Goal: Task Accomplishment & Management: Manage account settings

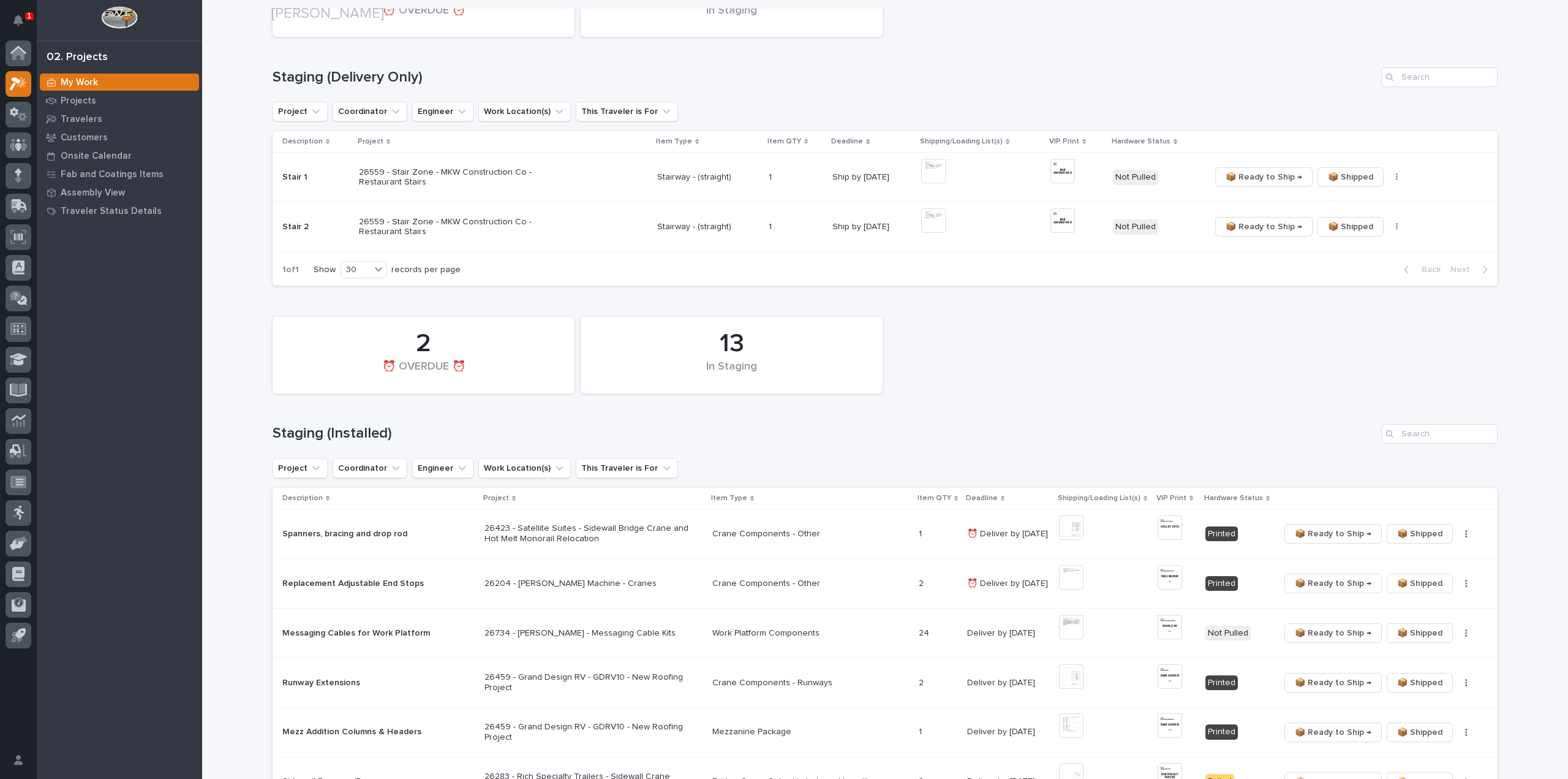
scroll to position [368, 0]
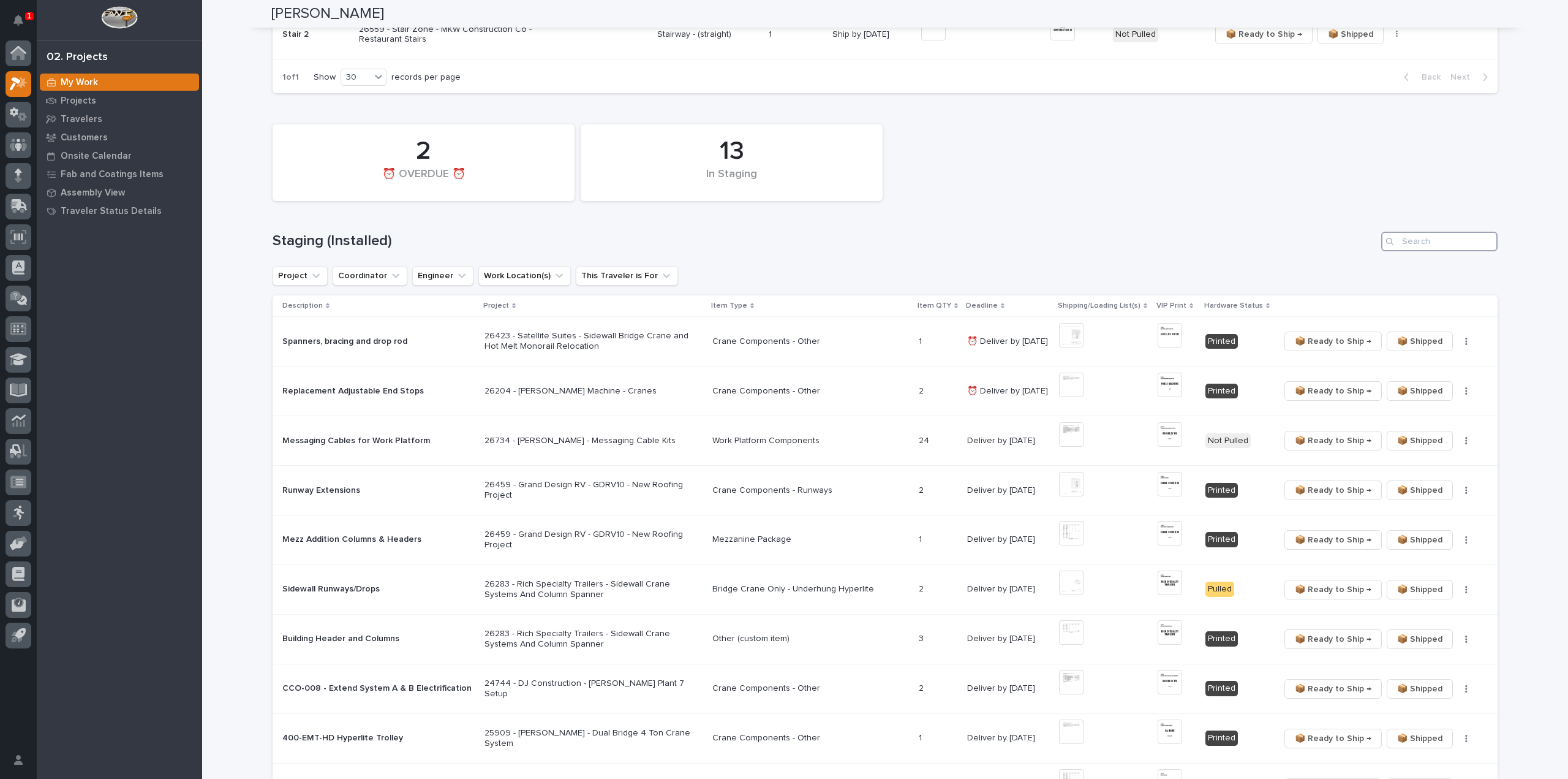
click at [1404, 238] on input "Search" at bounding box center [1439, 241] width 116 height 19
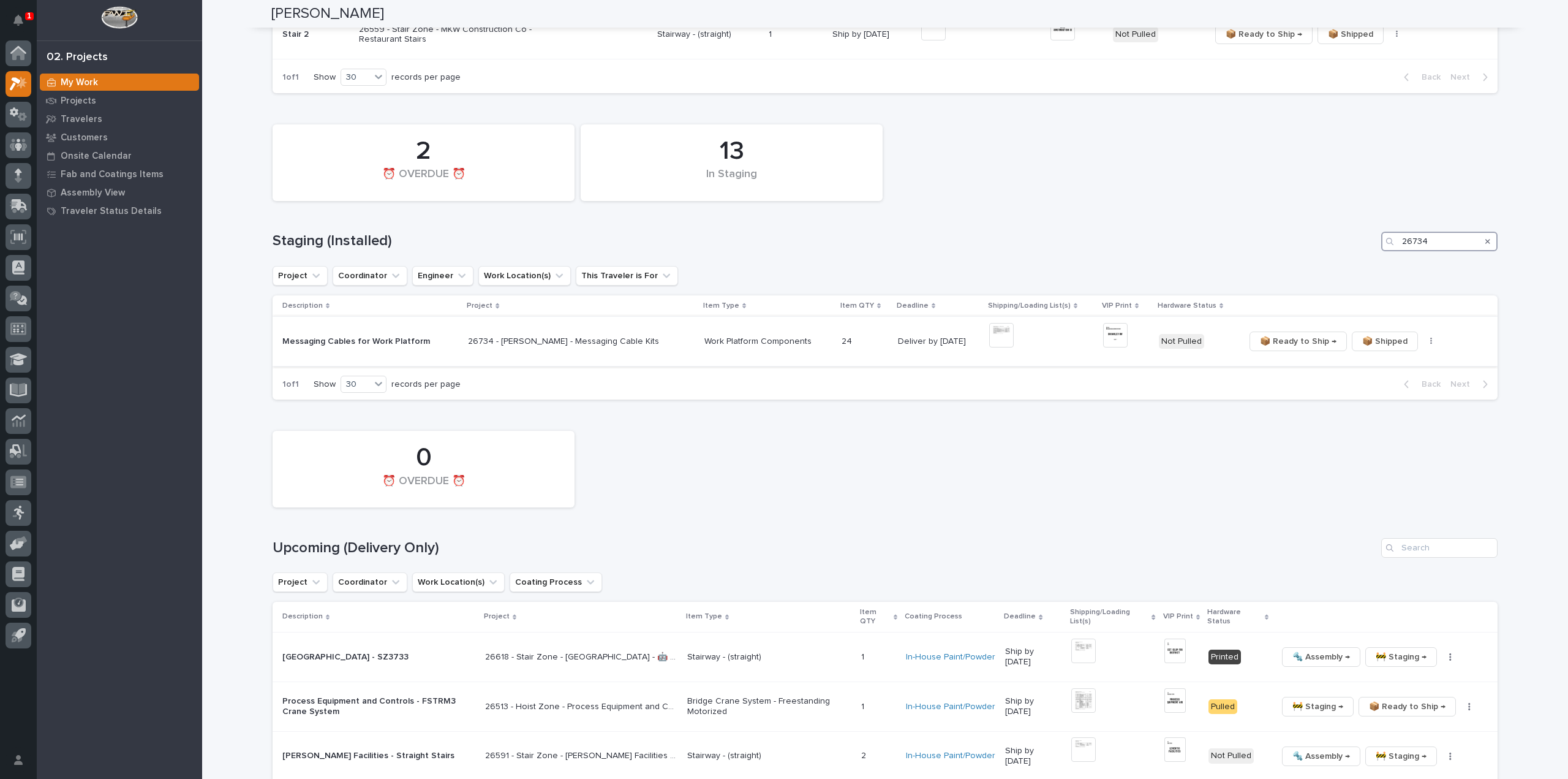
type input "26734"
click at [989, 339] on img at bounding box center [1001, 336] width 25 height 25
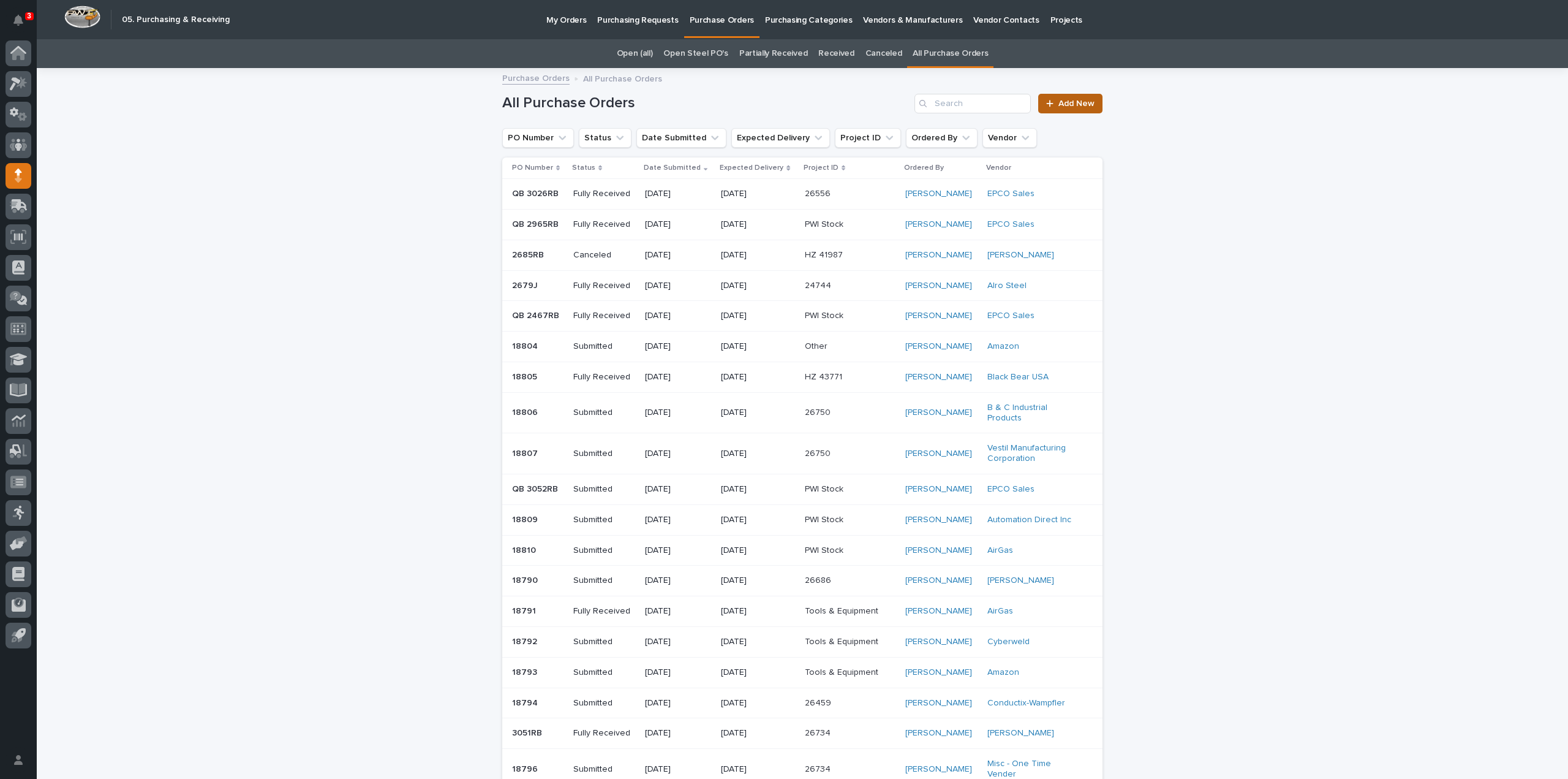
click at [1076, 105] on span "Add New" at bounding box center [1076, 103] width 36 height 8
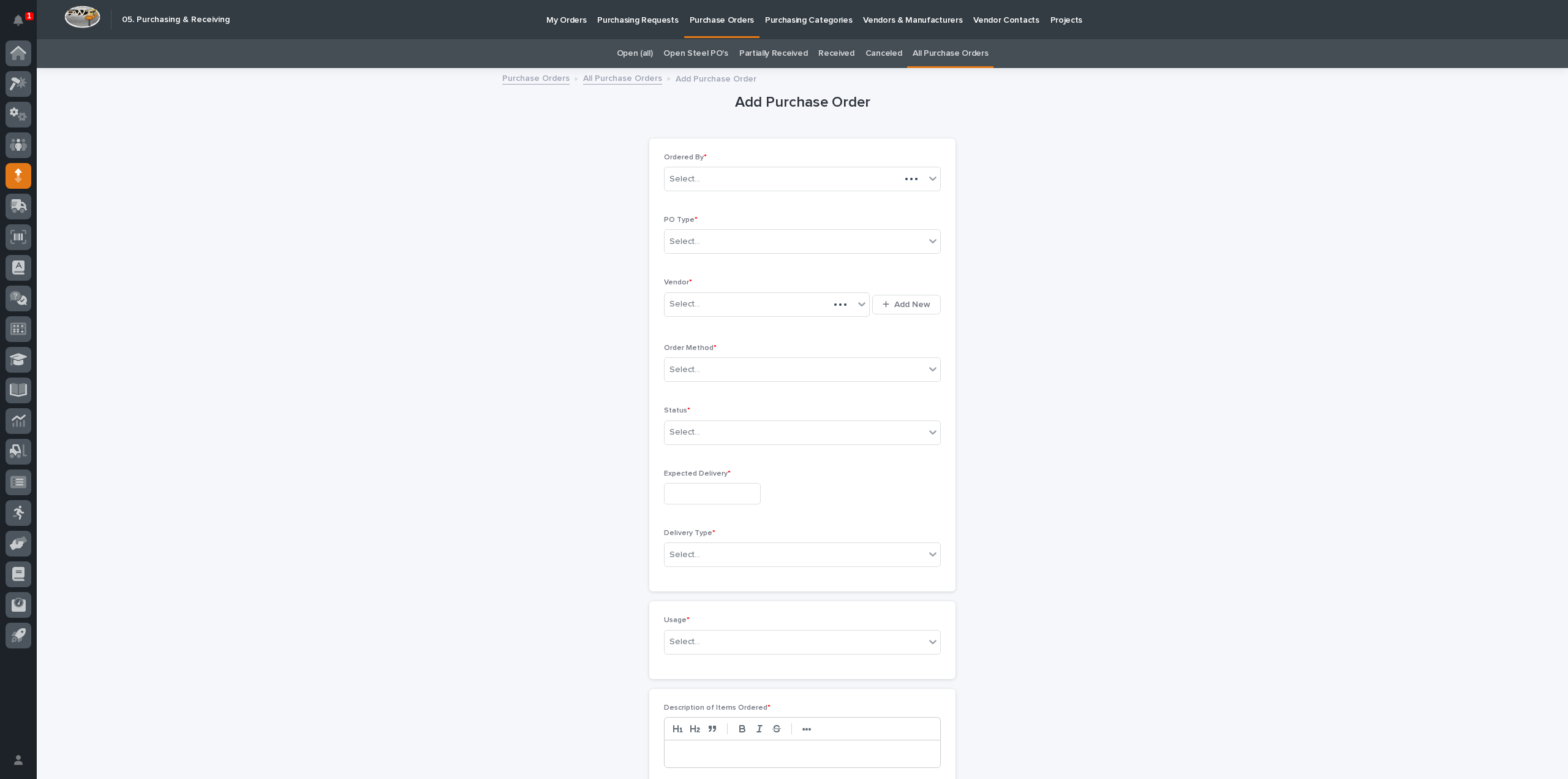
scroll to position [39, 0]
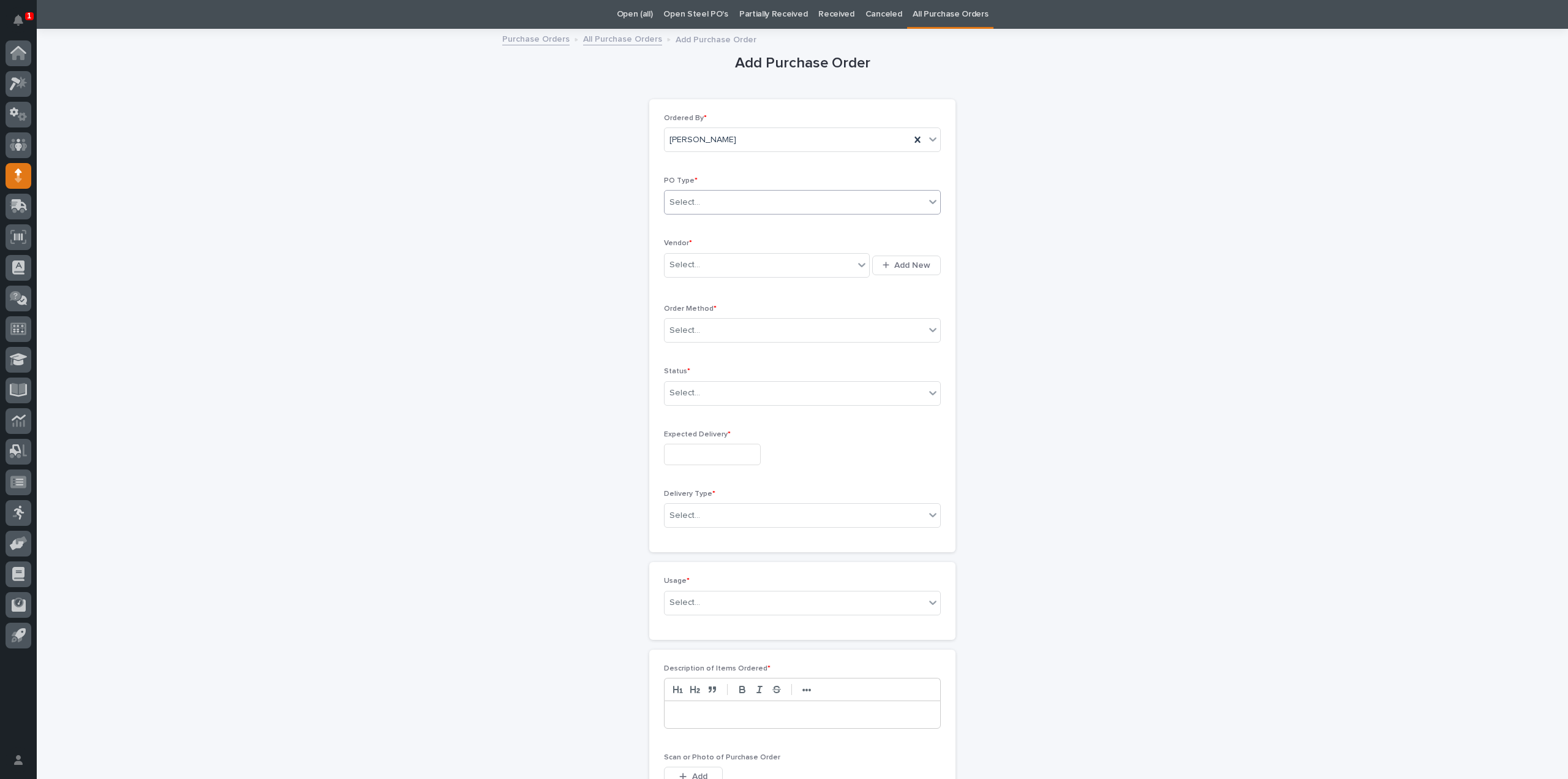
click at [695, 204] on div "Select..." at bounding box center [795, 202] width 261 height 20
click at [693, 228] on div "Quickbooks" at bounding box center [798, 225] width 276 height 22
click at [691, 265] on div "Select..." at bounding box center [685, 265] width 31 height 13
type input "*"
type input "****"
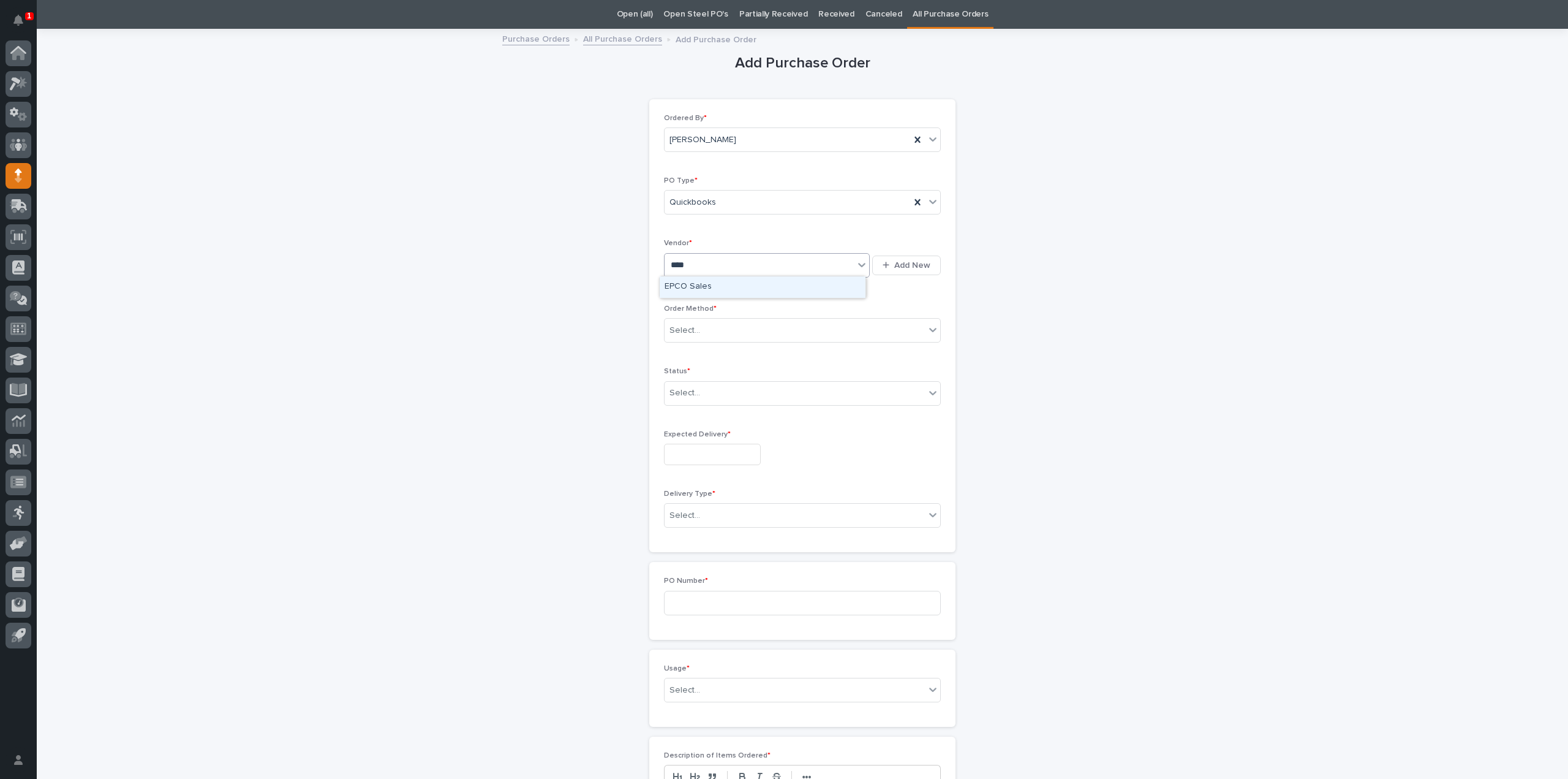
click at [682, 291] on div "EPCO Sales" at bounding box center [762, 287] width 206 height 22
click at [678, 330] on div "Select..." at bounding box center [685, 330] width 31 height 13
click at [680, 351] on div "Online Order" at bounding box center [798, 352] width 276 height 22
click at [726, 329] on div "Online Order" at bounding box center [787, 331] width 246 height 20
click at [715, 373] on div "Email" at bounding box center [798, 373] width 276 height 22
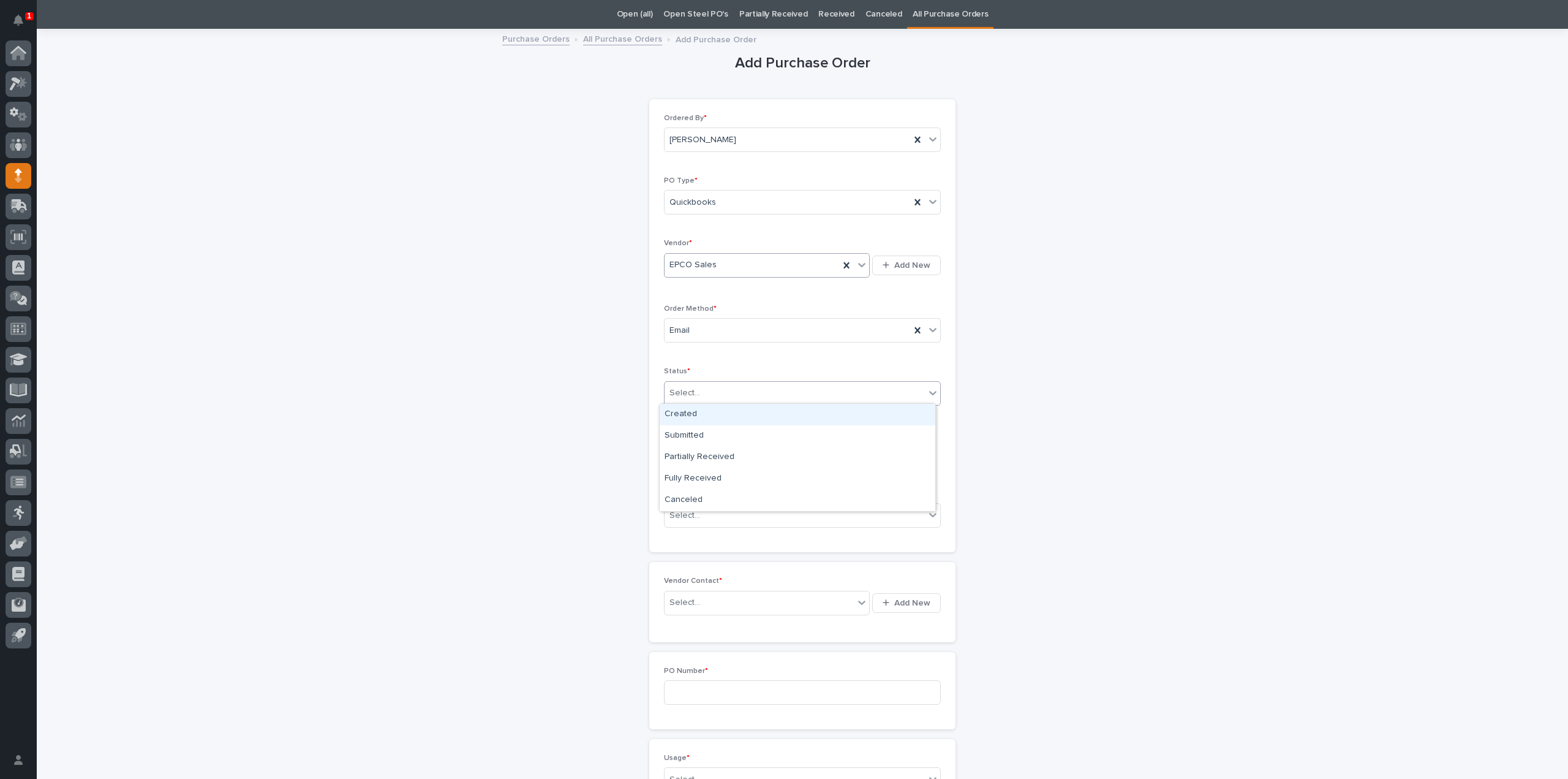
click at [707, 396] on div "Select..." at bounding box center [795, 393] width 261 height 20
click at [695, 436] on div "Submitted" at bounding box center [798, 436] width 276 height 22
click at [789, 455] on div at bounding box center [802, 454] width 277 height 22
click at [759, 452] on input "text" at bounding box center [712, 454] width 97 height 22
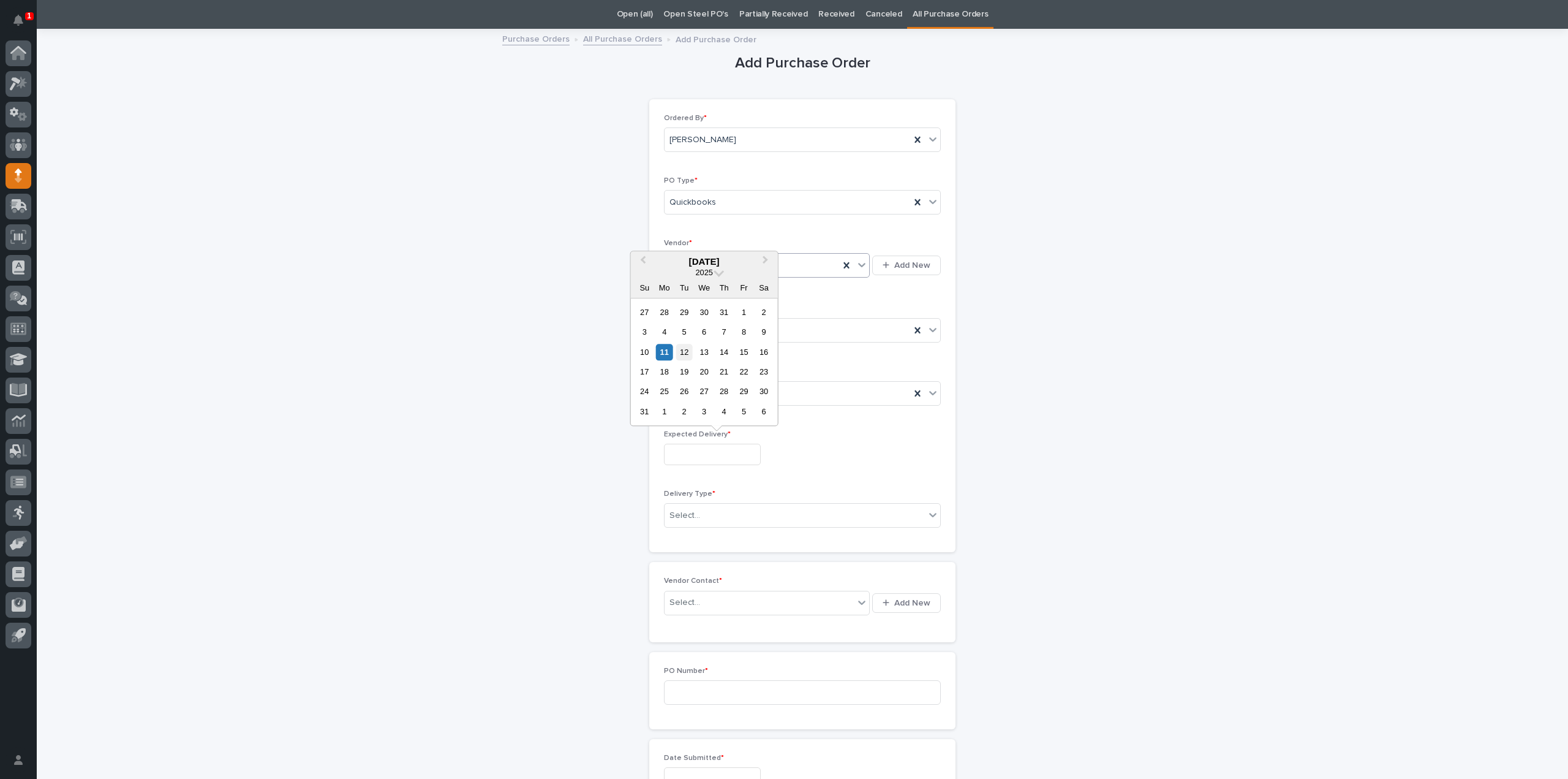
click at [689, 352] on div "12" at bounding box center [684, 352] width 16 height 16
type input "**********"
click at [695, 518] on div "Select..." at bounding box center [795, 516] width 261 height 20
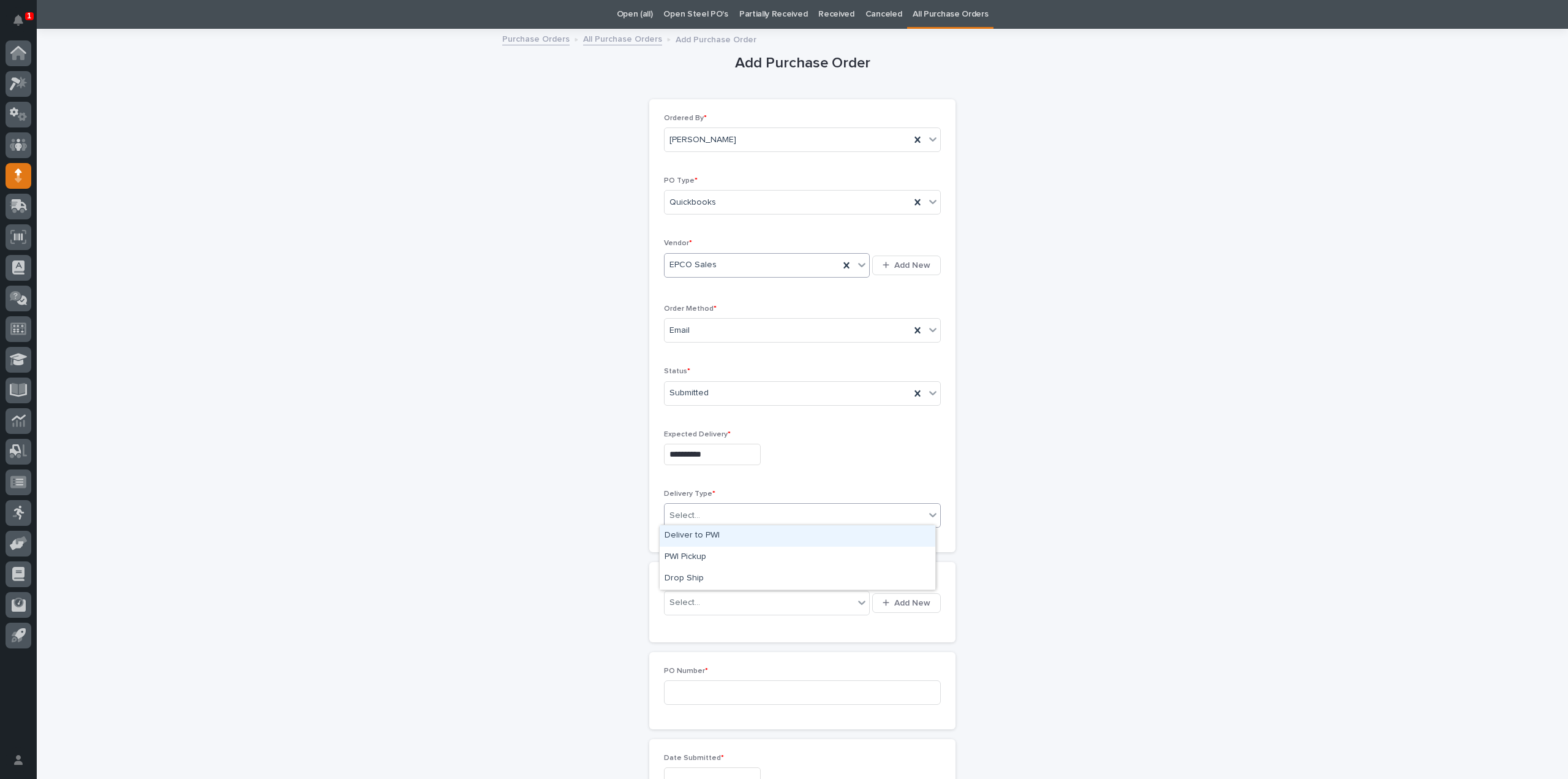
click at [696, 538] on div "Deliver to PWI" at bounding box center [798, 536] width 276 height 22
click at [694, 603] on div "Select..." at bounding box center [759, 602] width 190 height 20
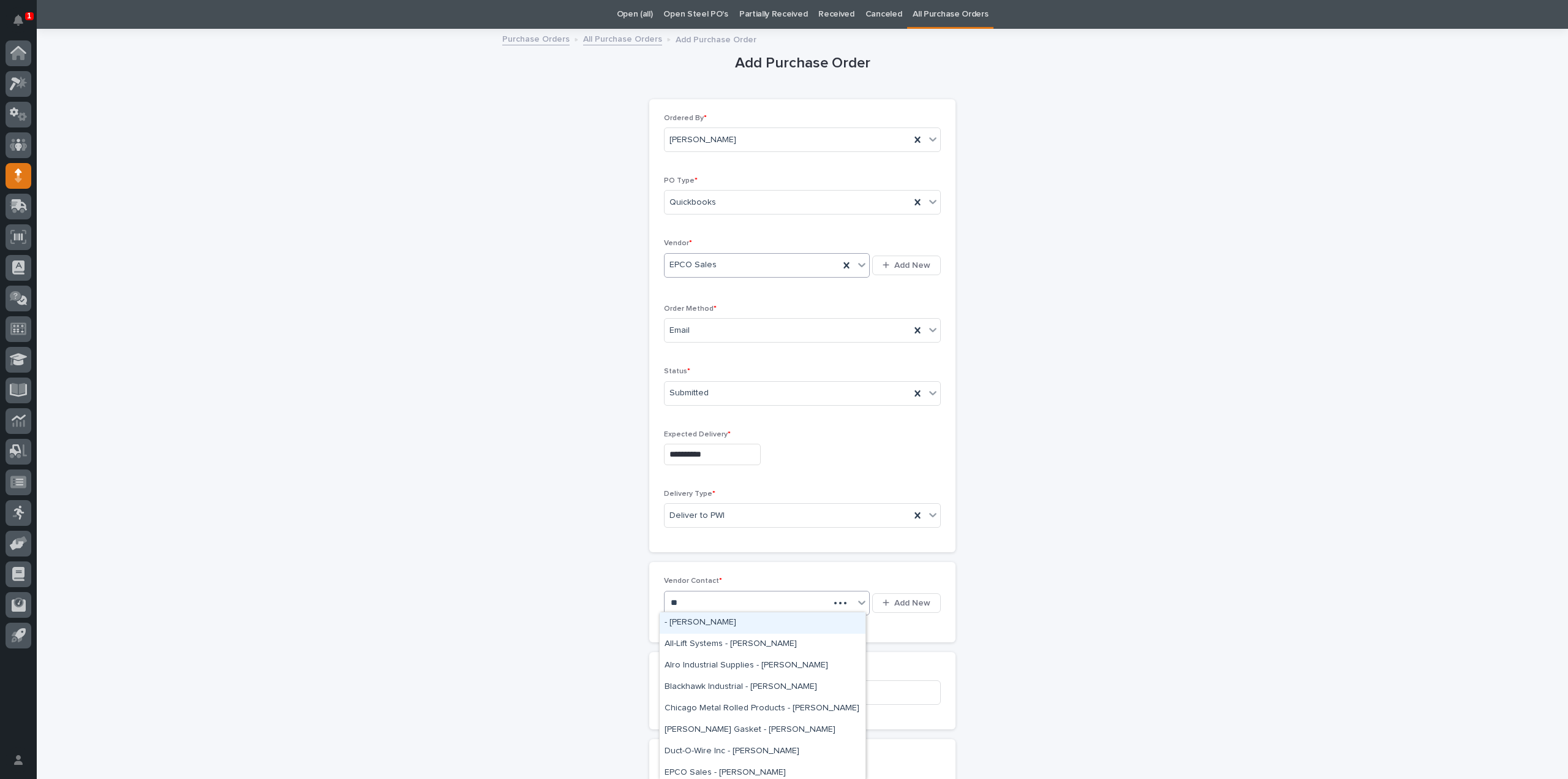
type input "***"
click at [696, 621] on div "EPCO Sales - [PERSON_NAME]" at bounding box center [762, 623] width 206 height 22
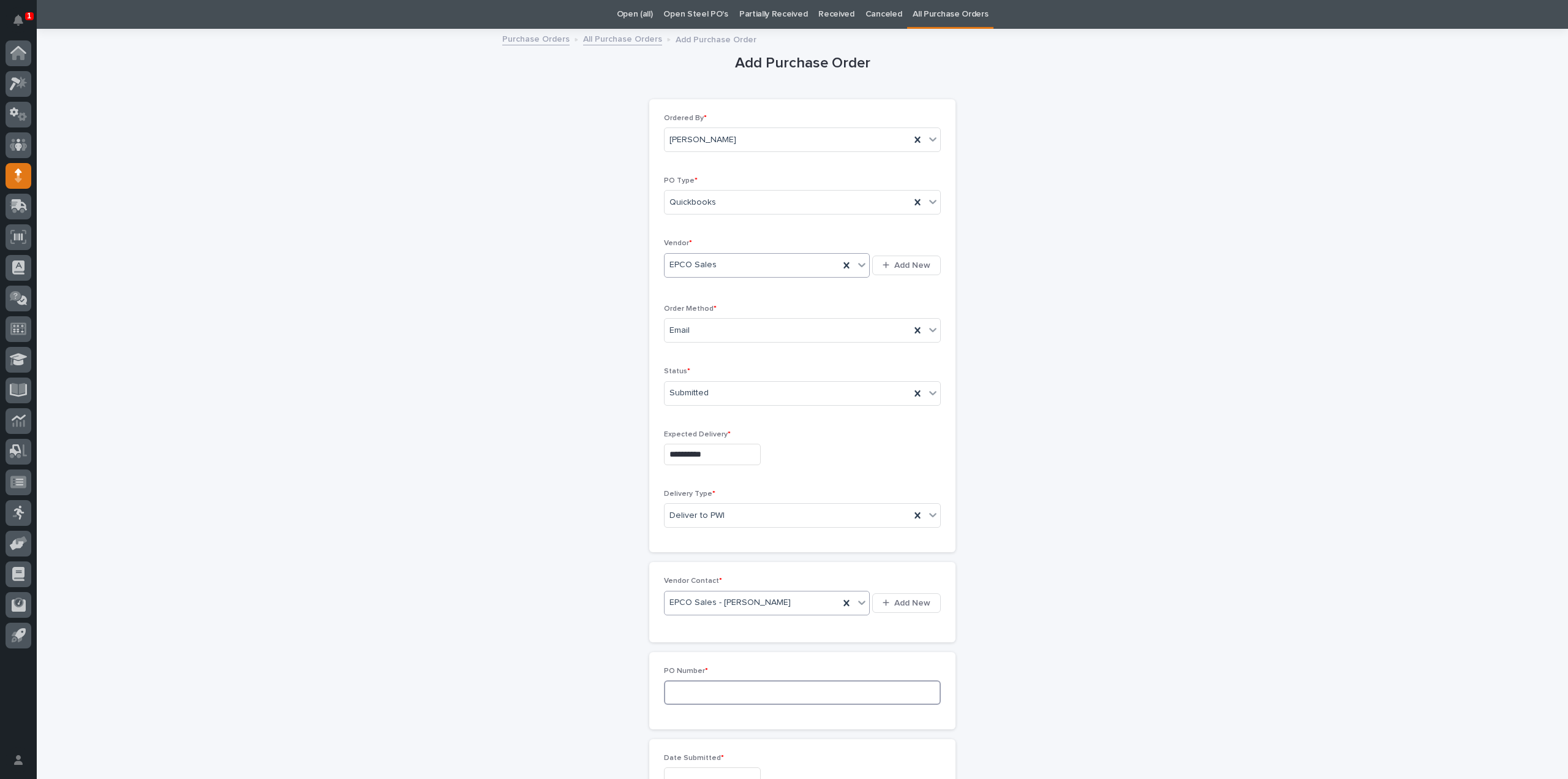
click at [699, 688] on input at bounding box center [802, 693] width 277 height 25
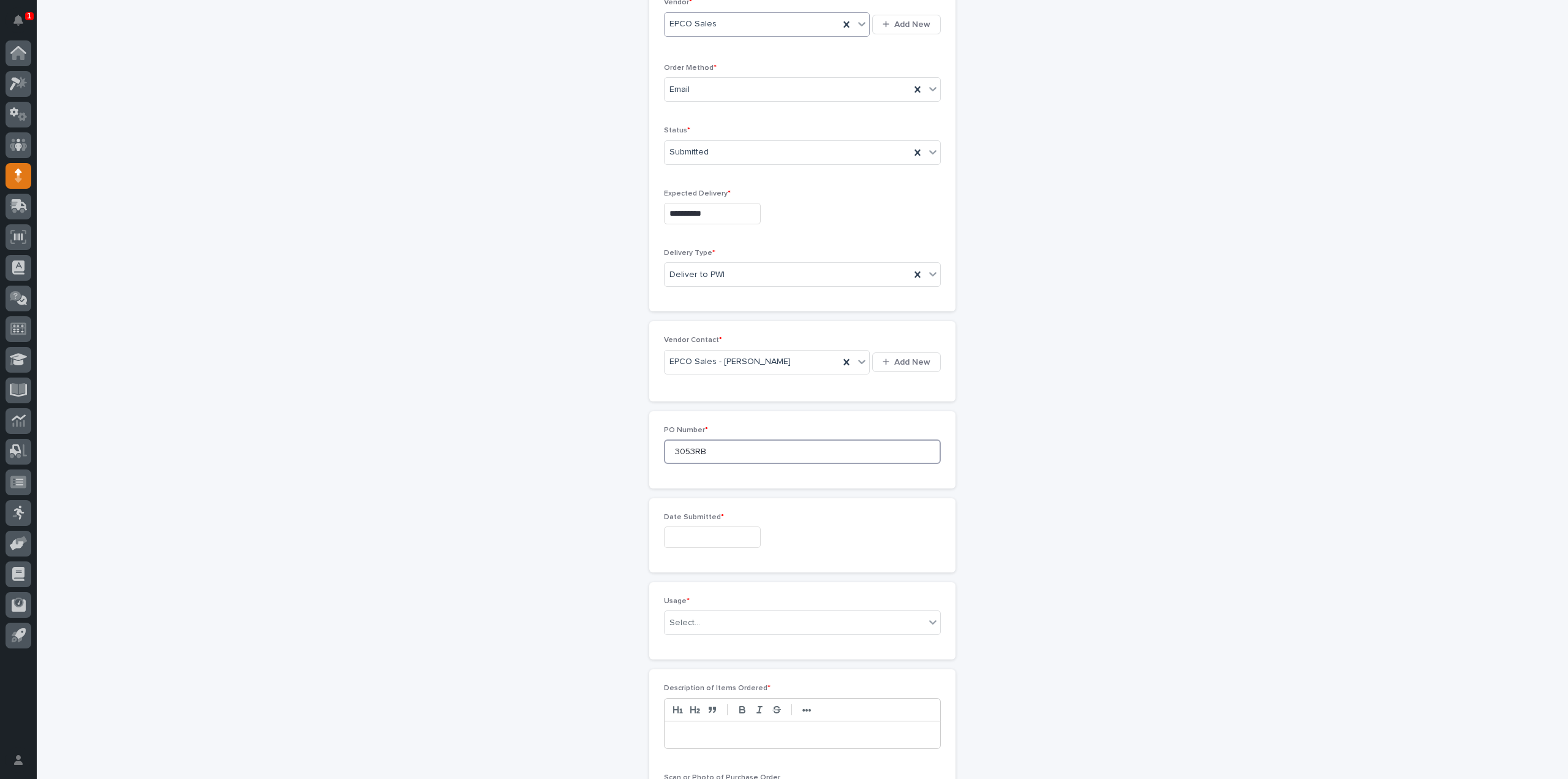
scroll to position [285, 0]
type input "3053RB"
click at [691, 536] on input "text" at bounding box center [712, 533] width 97 height 22
click at [672, 437] on div "10 11 12 13 14 15 16" at bounding box center [704, 429] width 139 height 19
click at [669, 431] on div "11" at bounding box center [664, 430] width 16 height 16
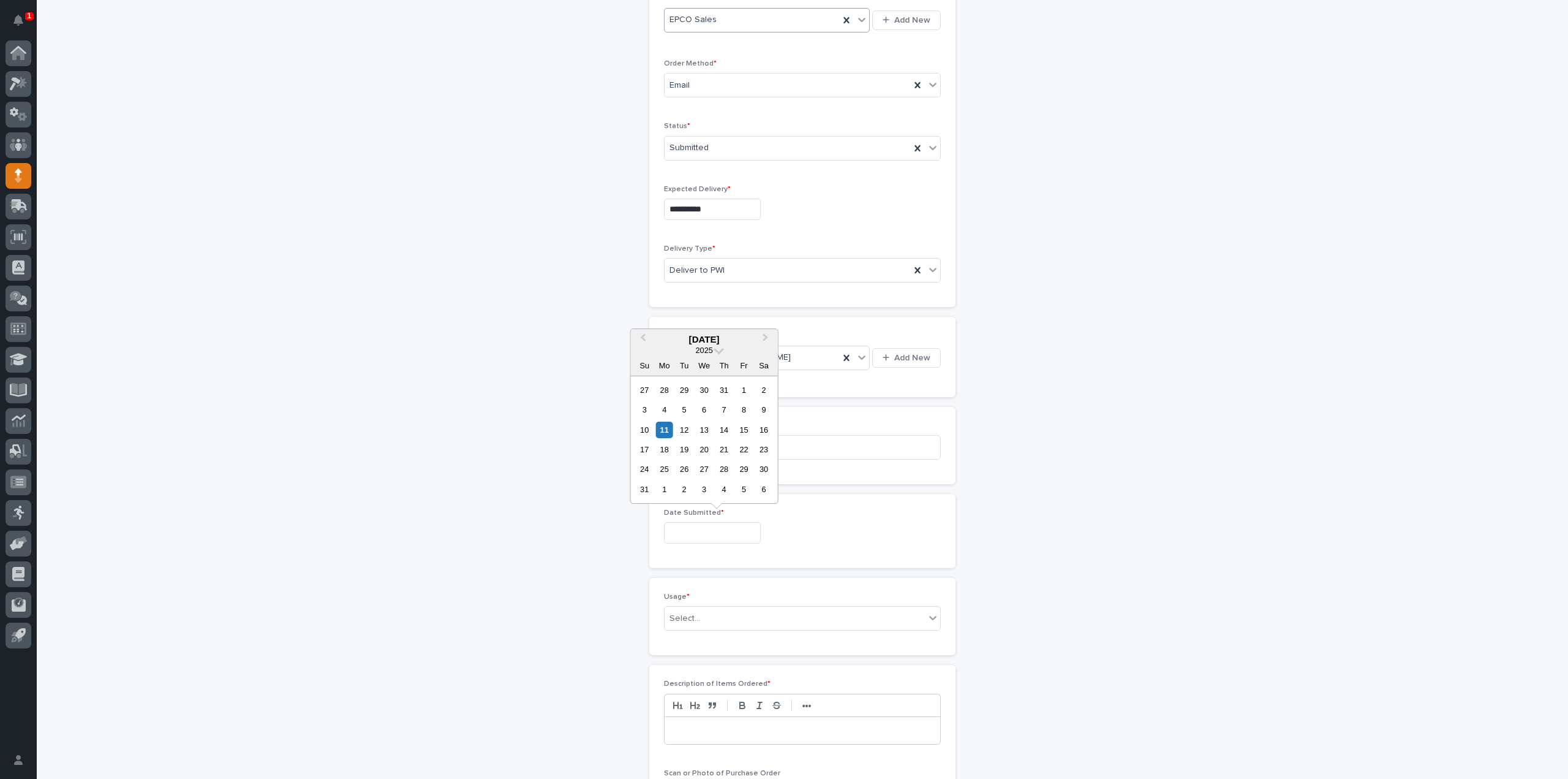
type input "**********"
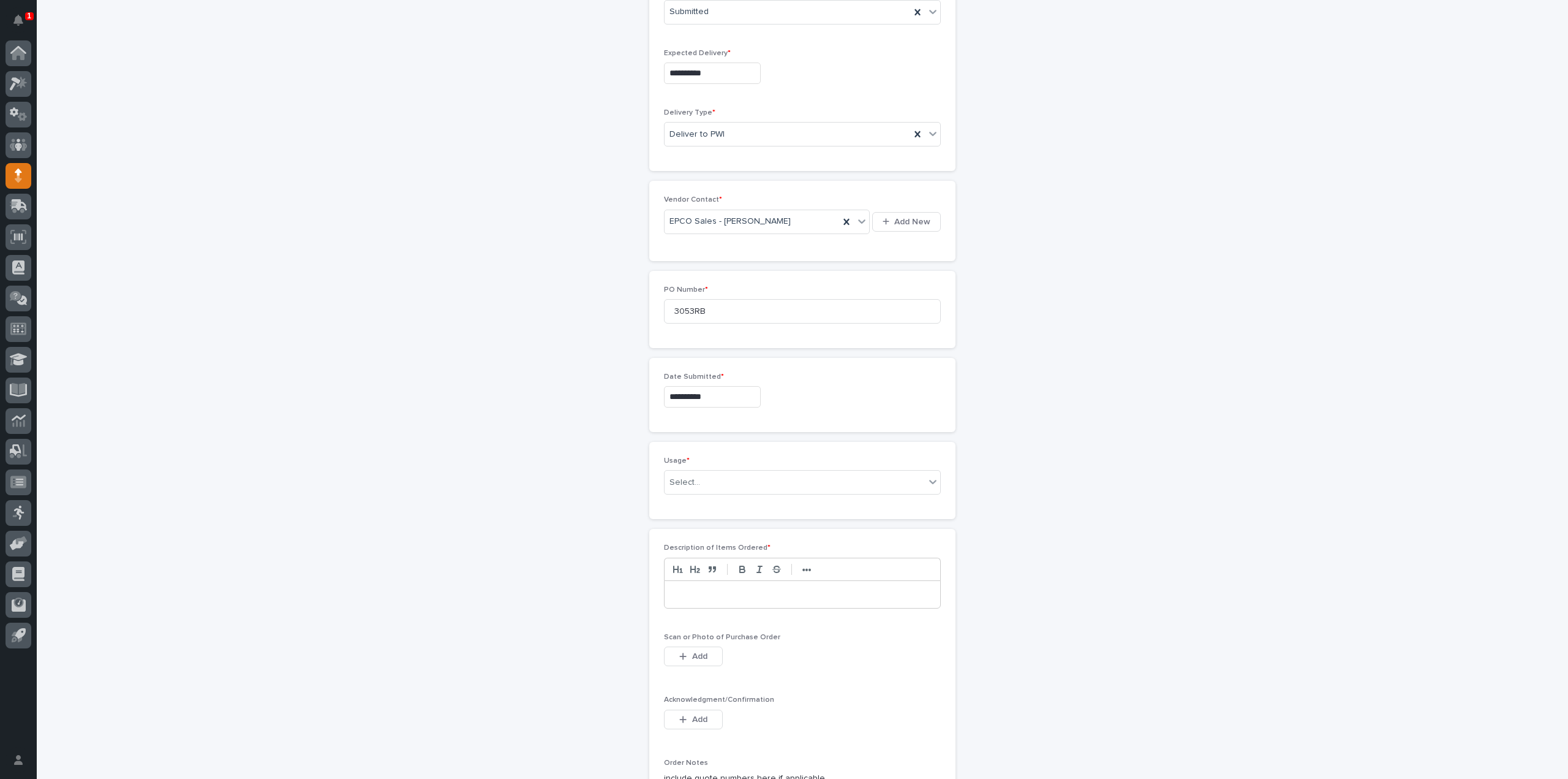
scroll to position [652, 0]
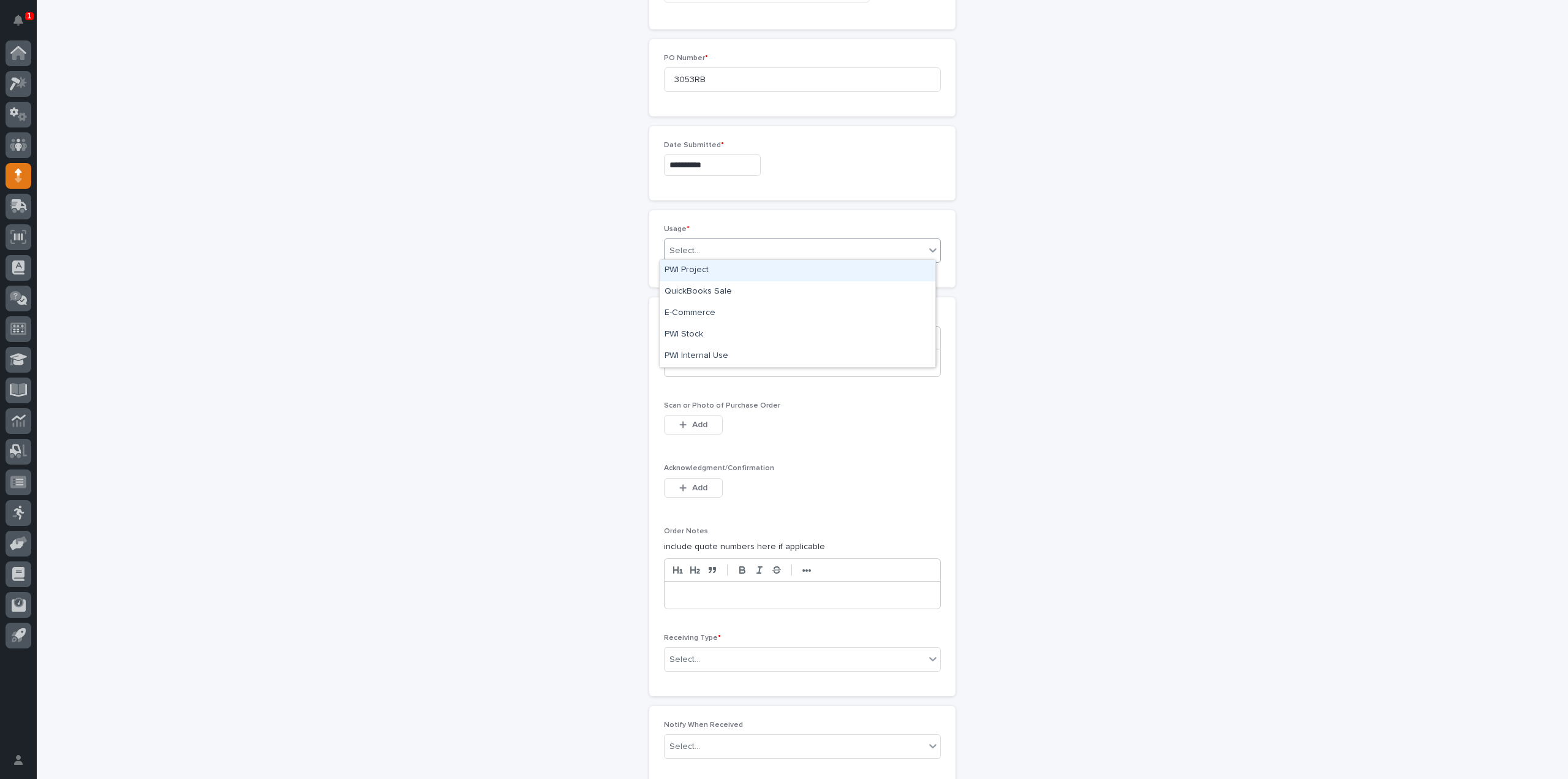
click at [702, 248] on input "text" at bounding box center [702, 251] width 2 height 11
click at [705, 336] on div "PWI Stock" at bounding box center [798, 335] width 276 height 22
click at [684, 363] on p at bounding box center [803, 363] width 257 height 12
click at [692, 421] on span "Add" at bounding box center [700, 424] width 15 height 8
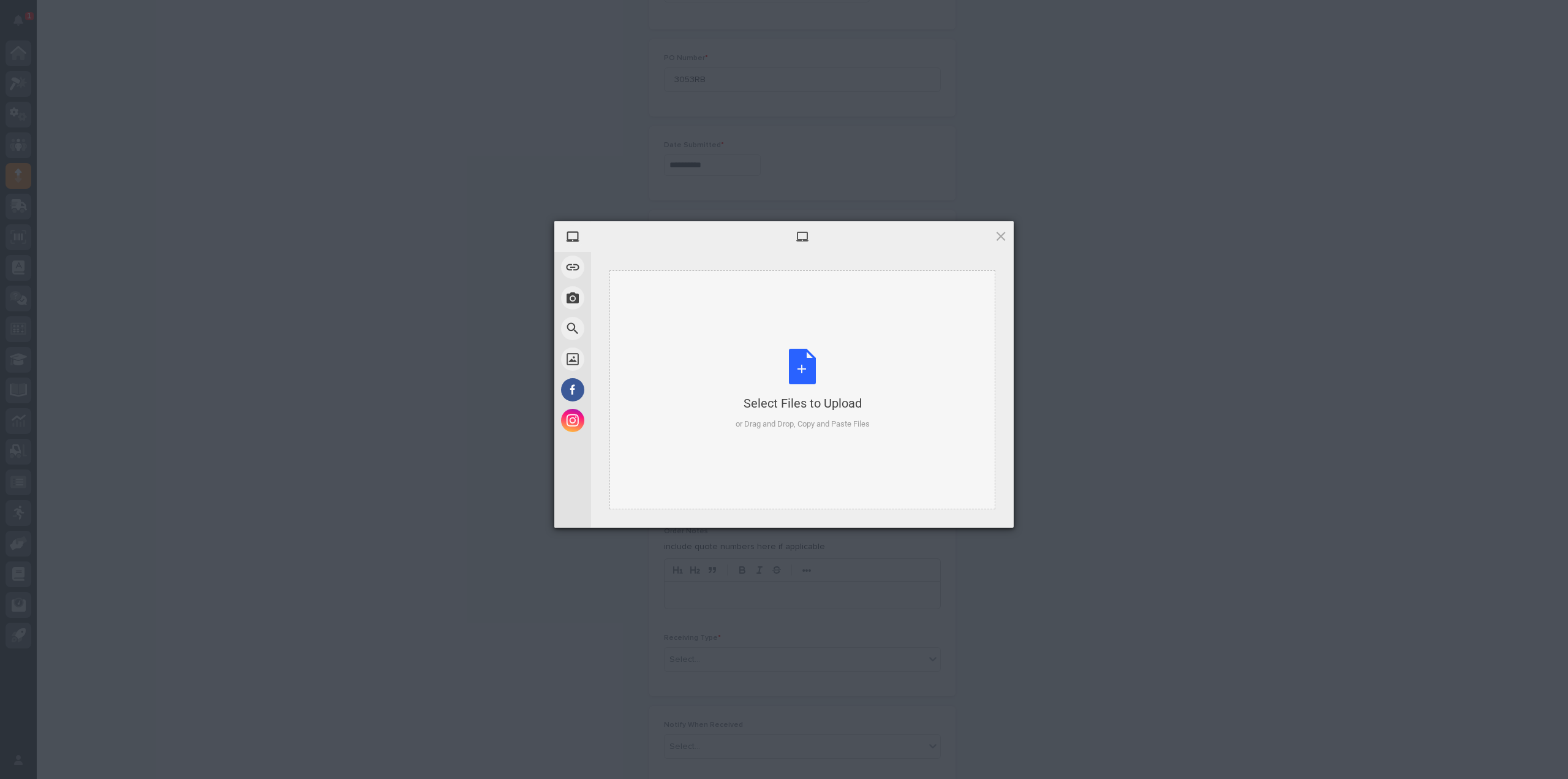
click at [796, 353] on div "Select Files to Upload or Drag and Drop, Copy and Paste Files" at bounding box center [803, 390] width 134 height 82
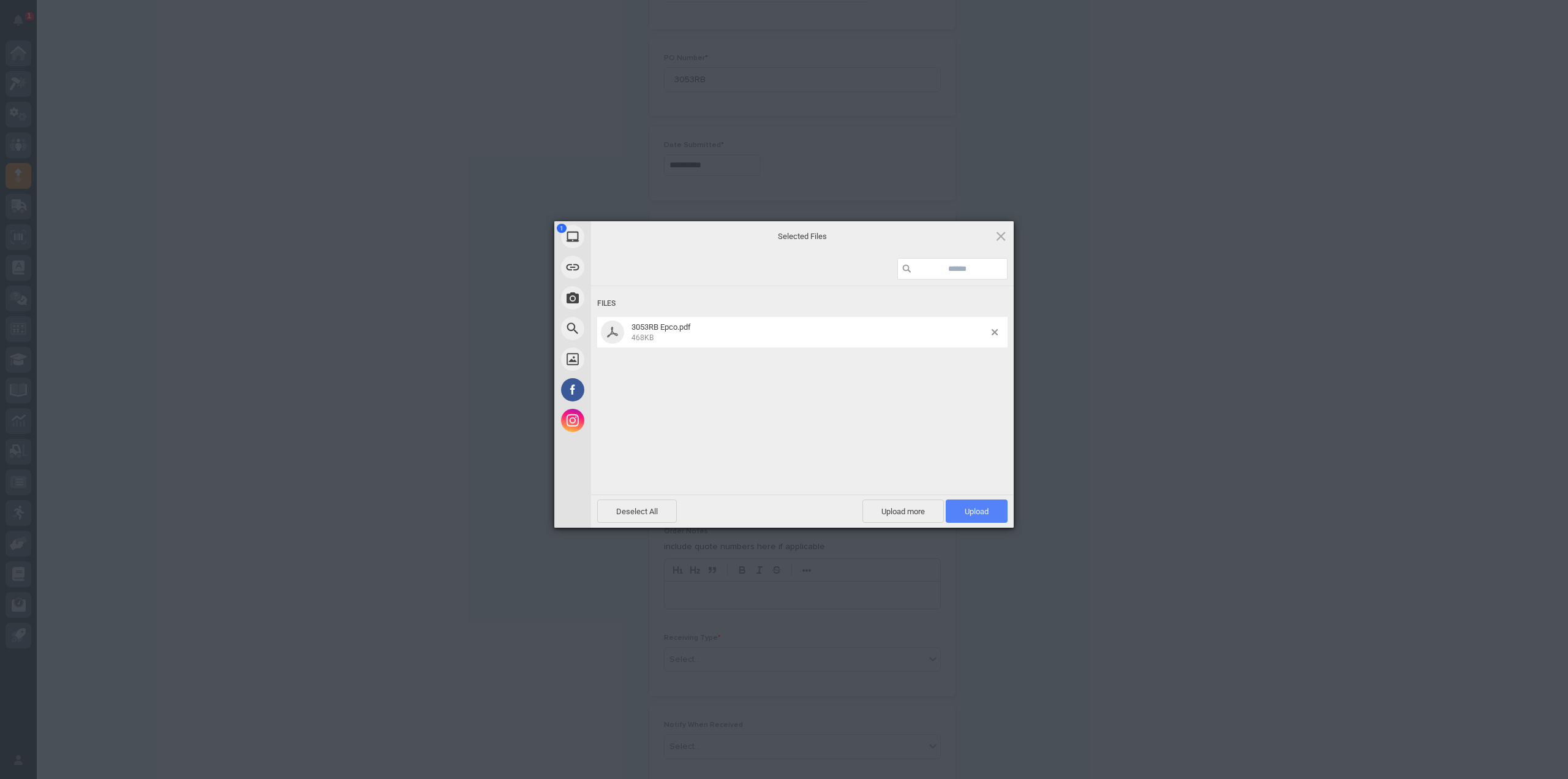
click at [985, 516] on span "Upload 1" at bounding box center [976, 511] width 24 height 9
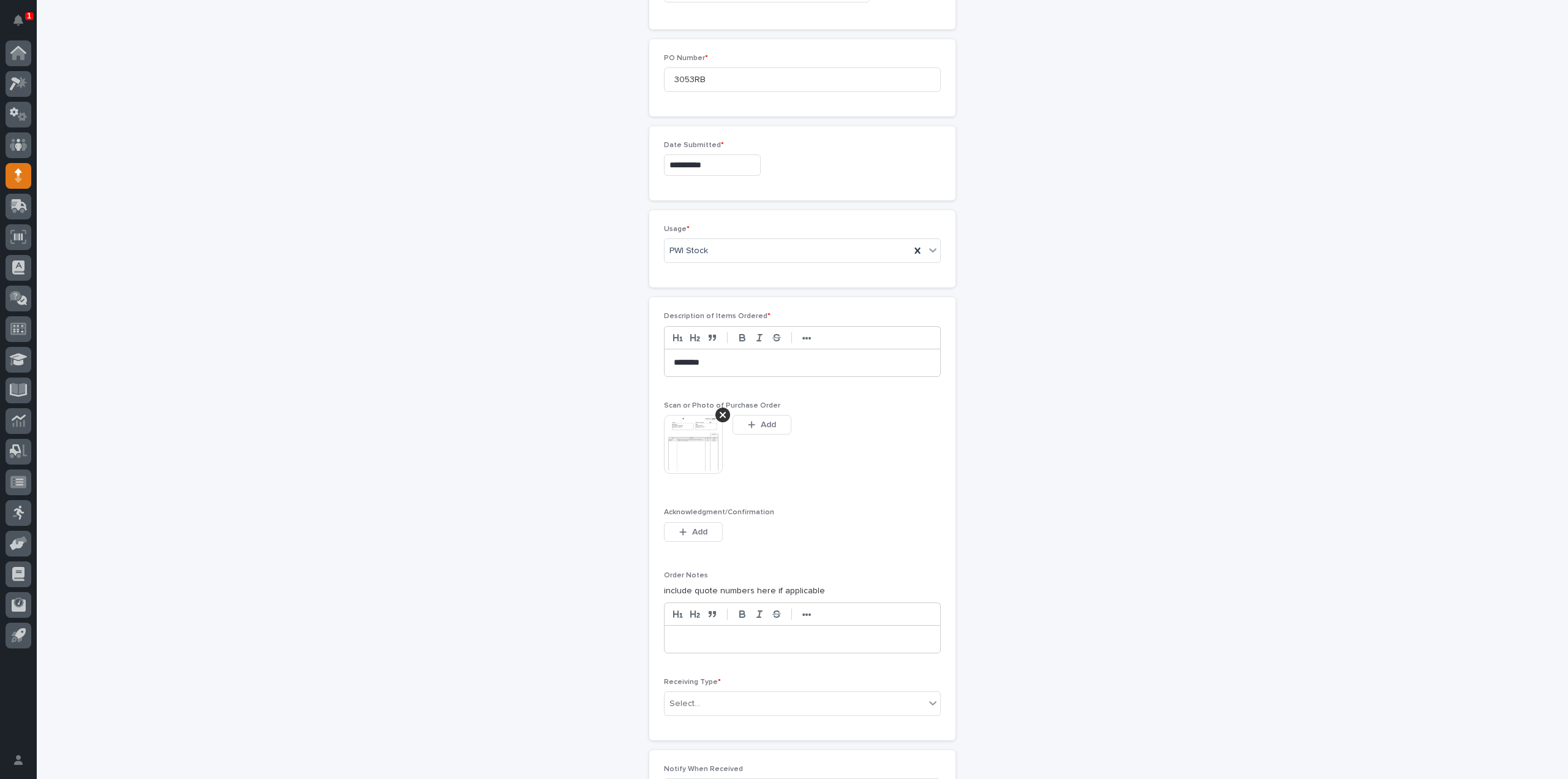
scroll to position [674, 0]
click at [698, 681] on div "Select..." at bounding box center [795, 682] width 261 height 20
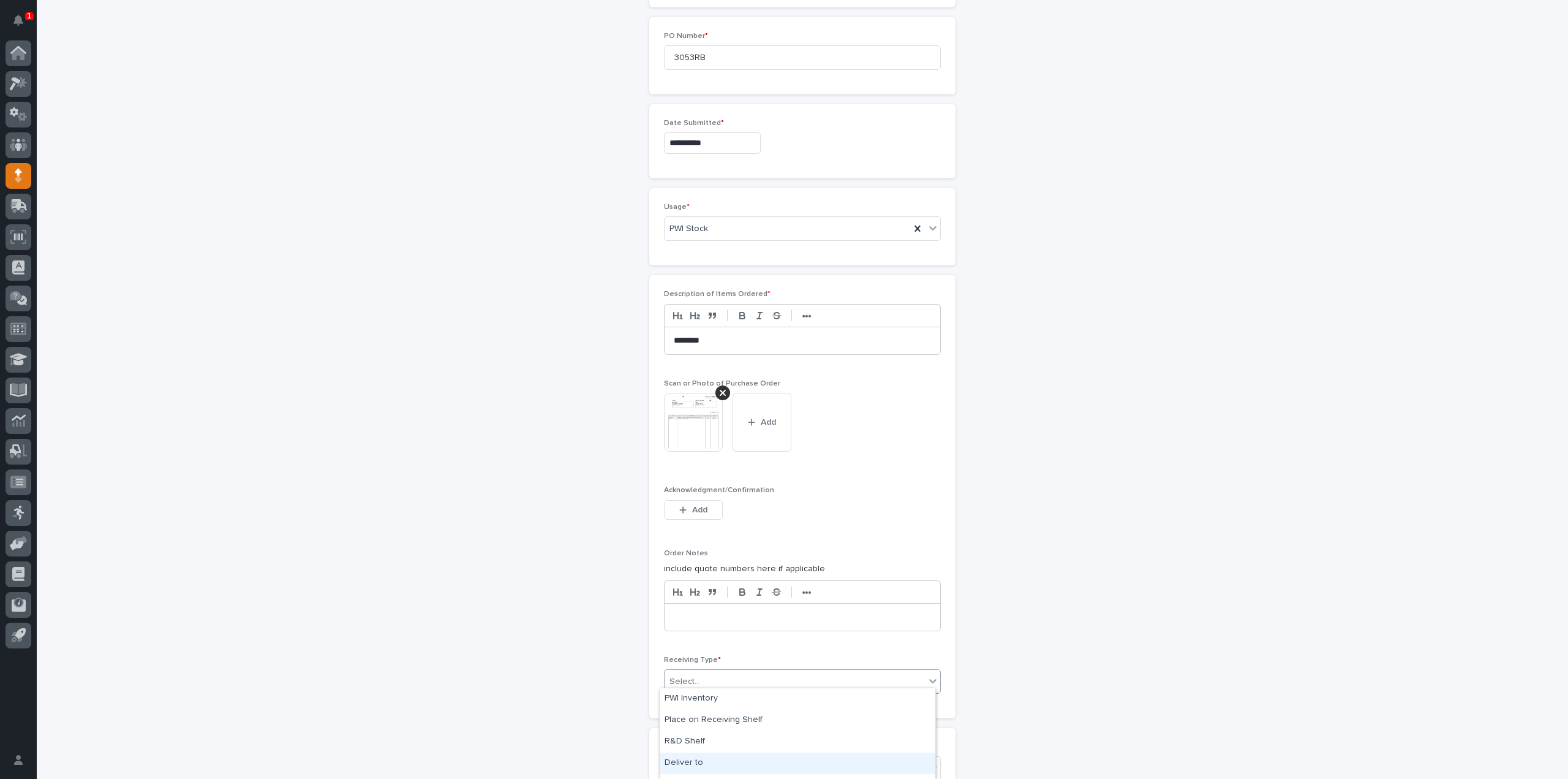
click at [695, 760] on div "Deliver to" at bounding box center [798, 764] width 276 height 22
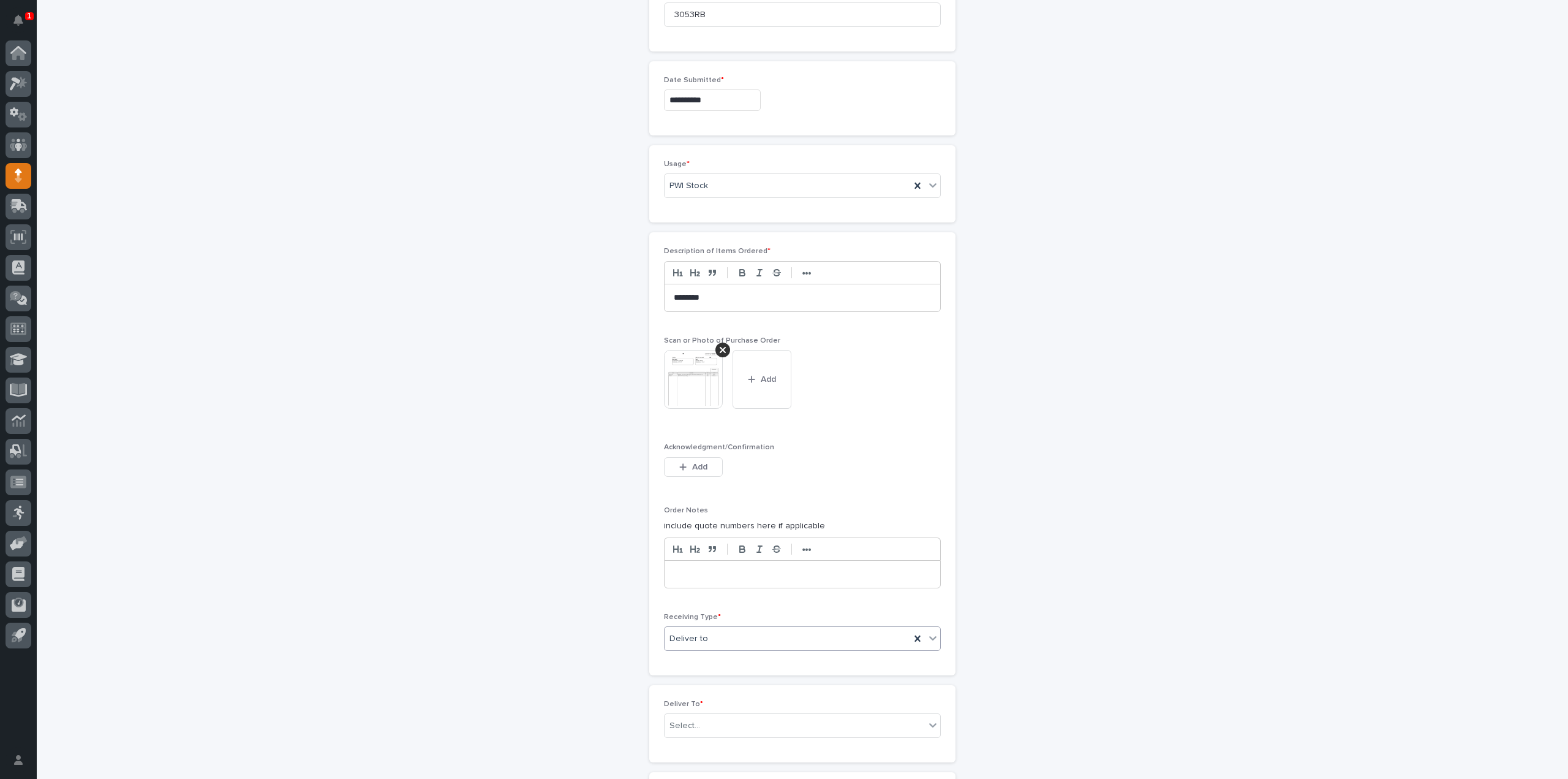
scroll to position [840, 0]
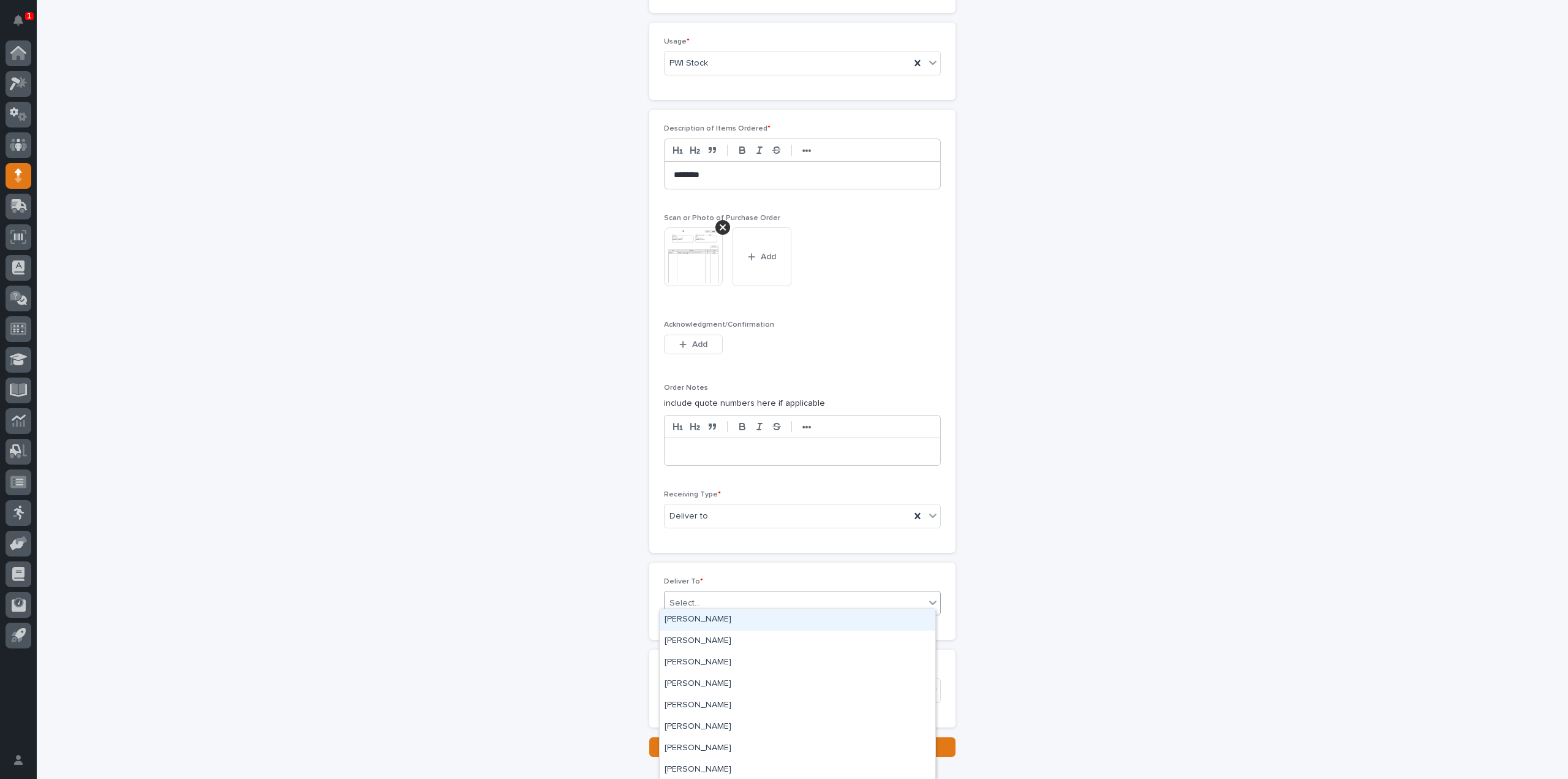
click at [693, 597] on div "Select..." at bounding box center [685, 603] width 31 height 13
type input "****"
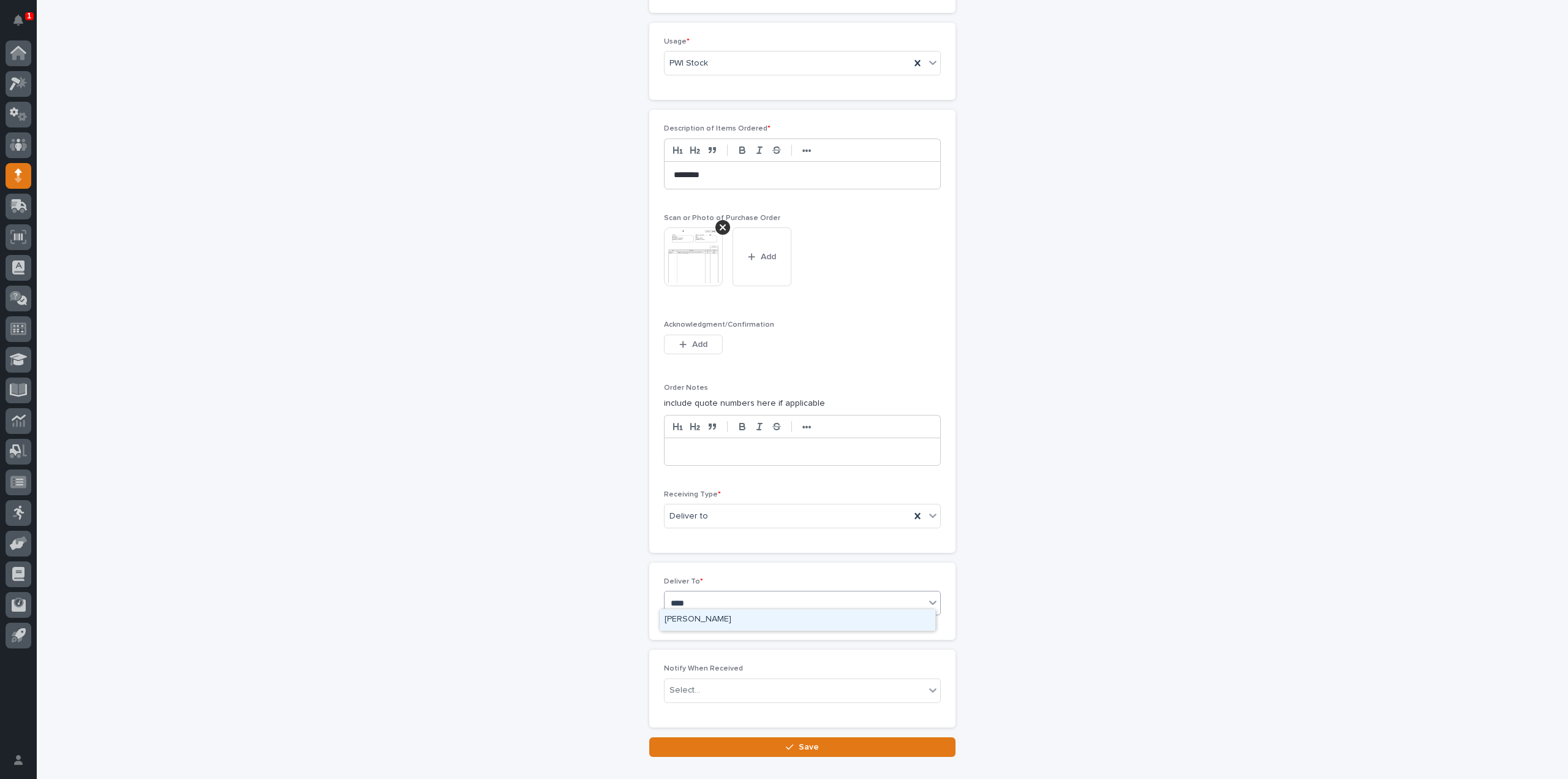
click at [705, 617] on div "[PERSON_NAME]" at bounding box center [798, 620] width 276 height 22
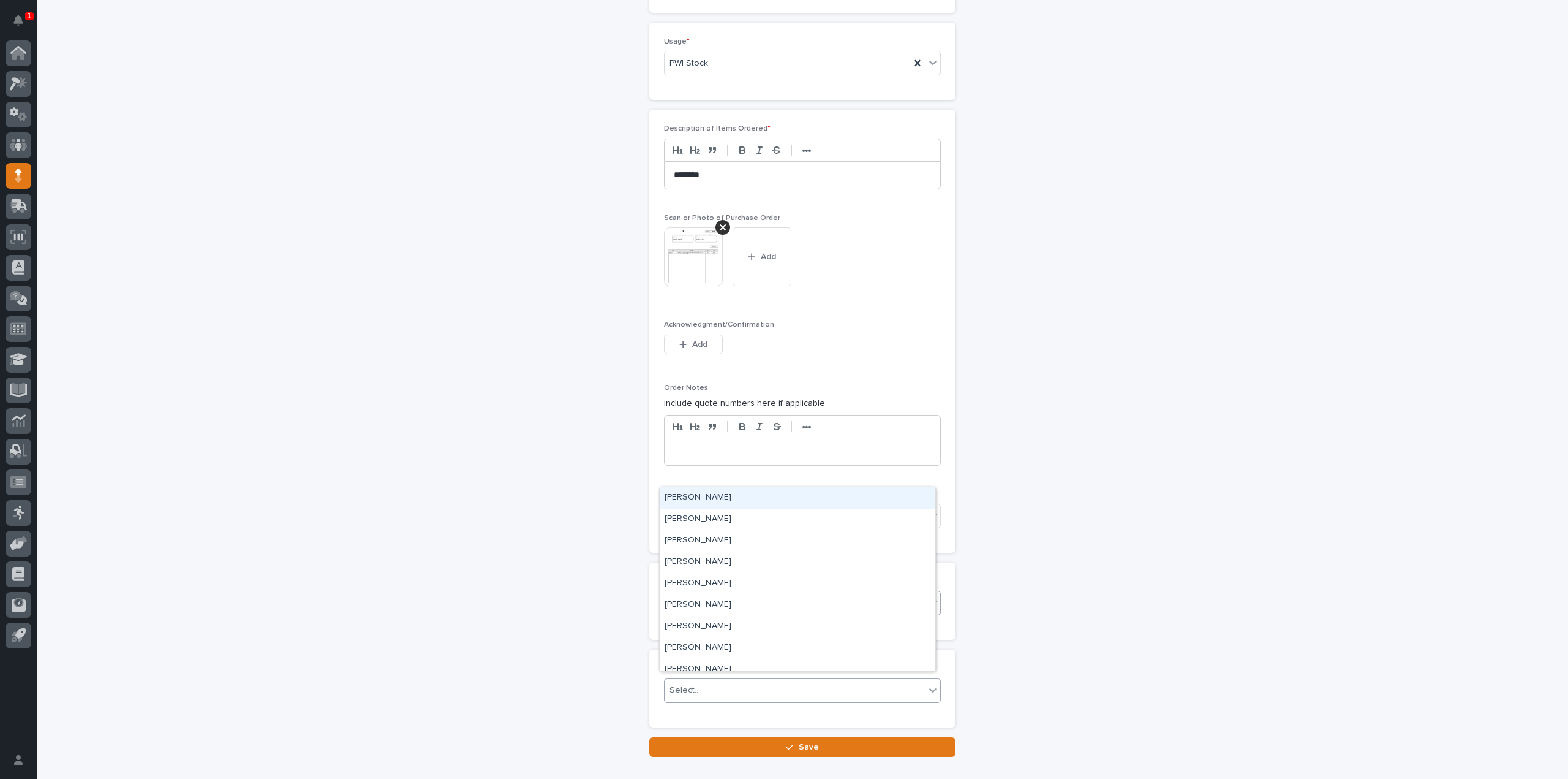
click at [693, 684] on div "Select..." at bounding box center [685, 690] width 31 height 13
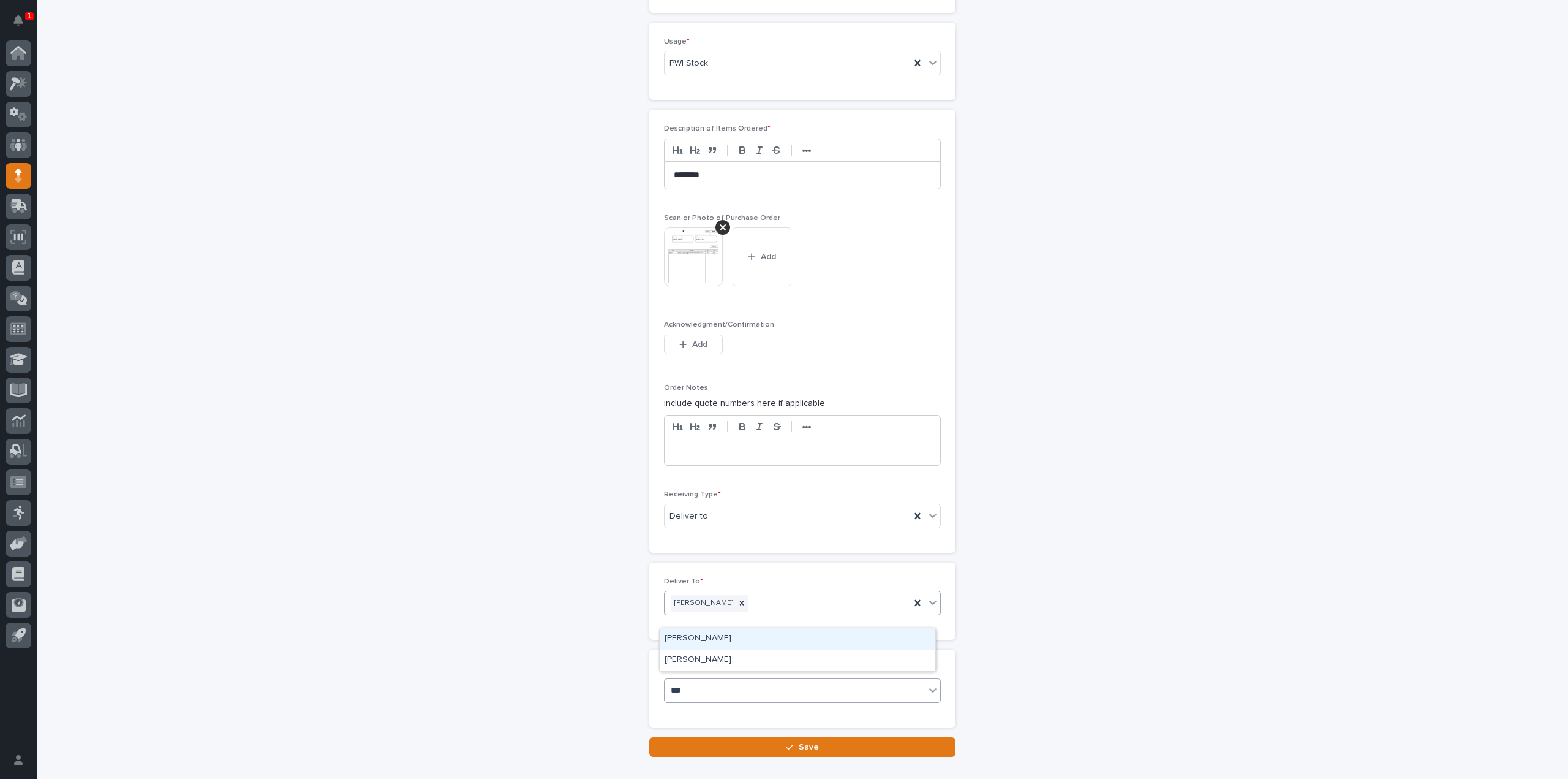
type input "****"
click at [702, 658] on div "[PERSON_NAME]" at bounding box center [798, 660] width 276 height 22
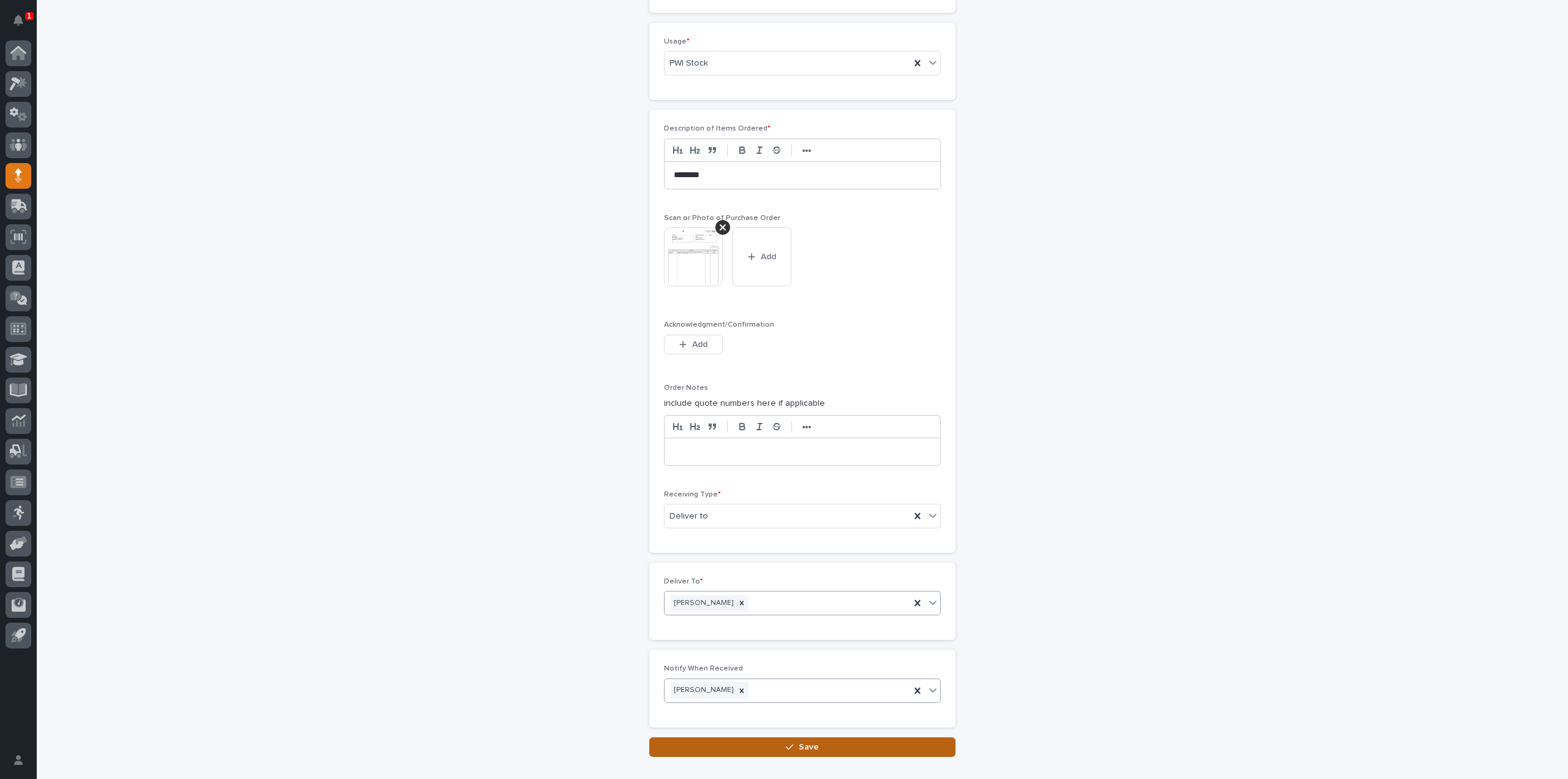
click at [690, 737] on button "Save" at bounding box center [802, 747] width 306 height 19
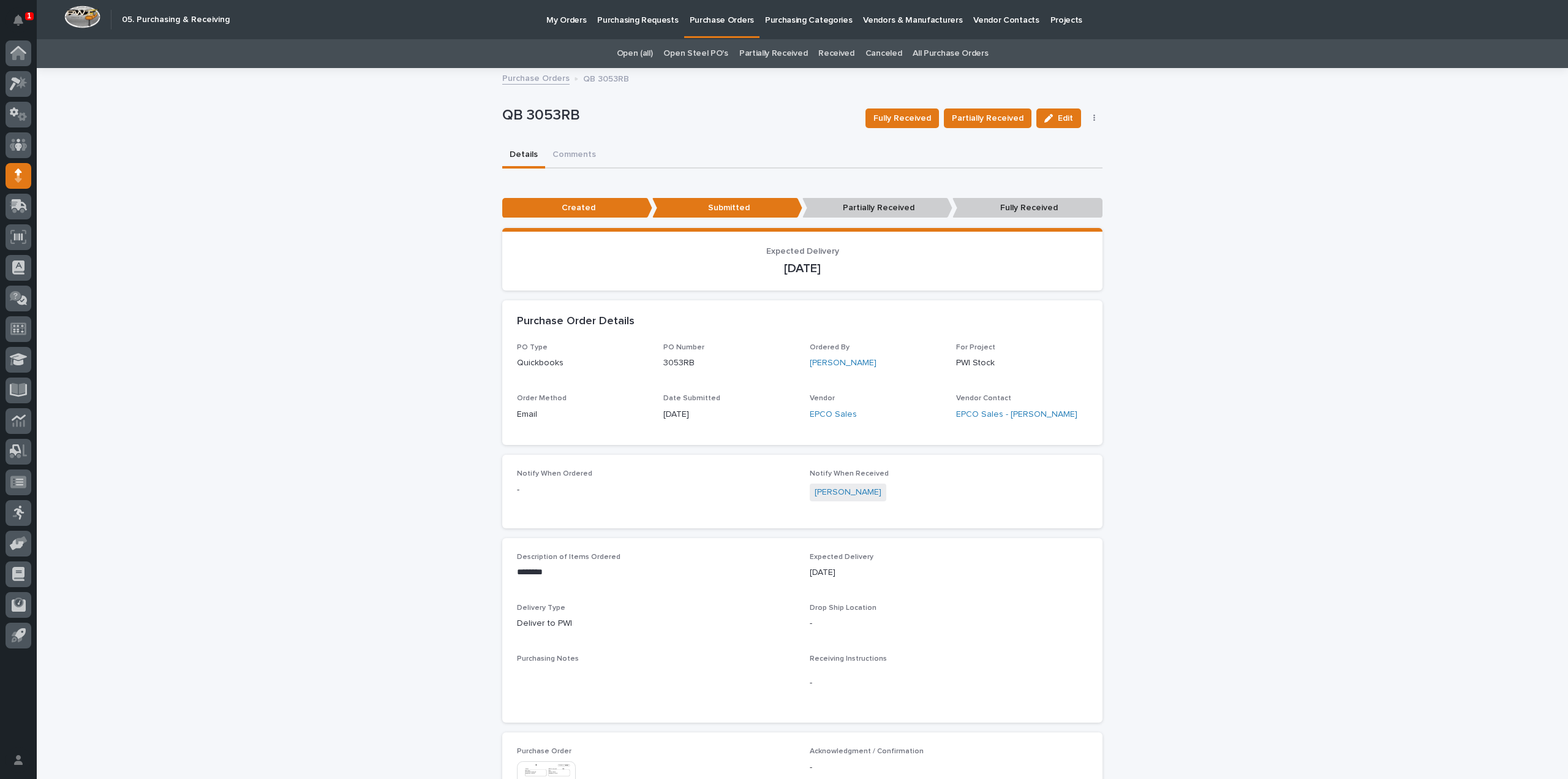
scroll to position [276, 0]
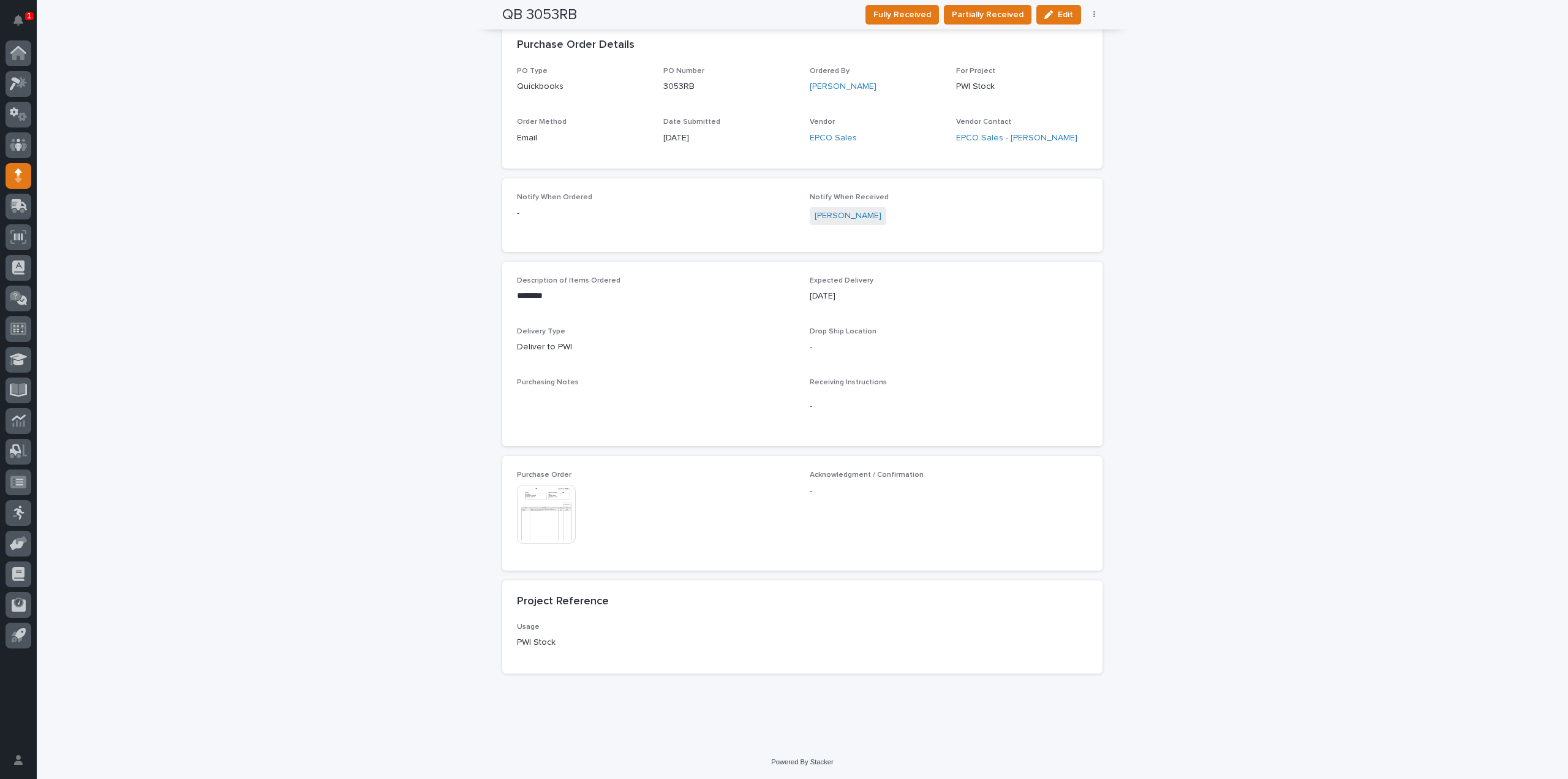
click at [545, 524] on img at bounding box center [547, 514] width 59 height 59
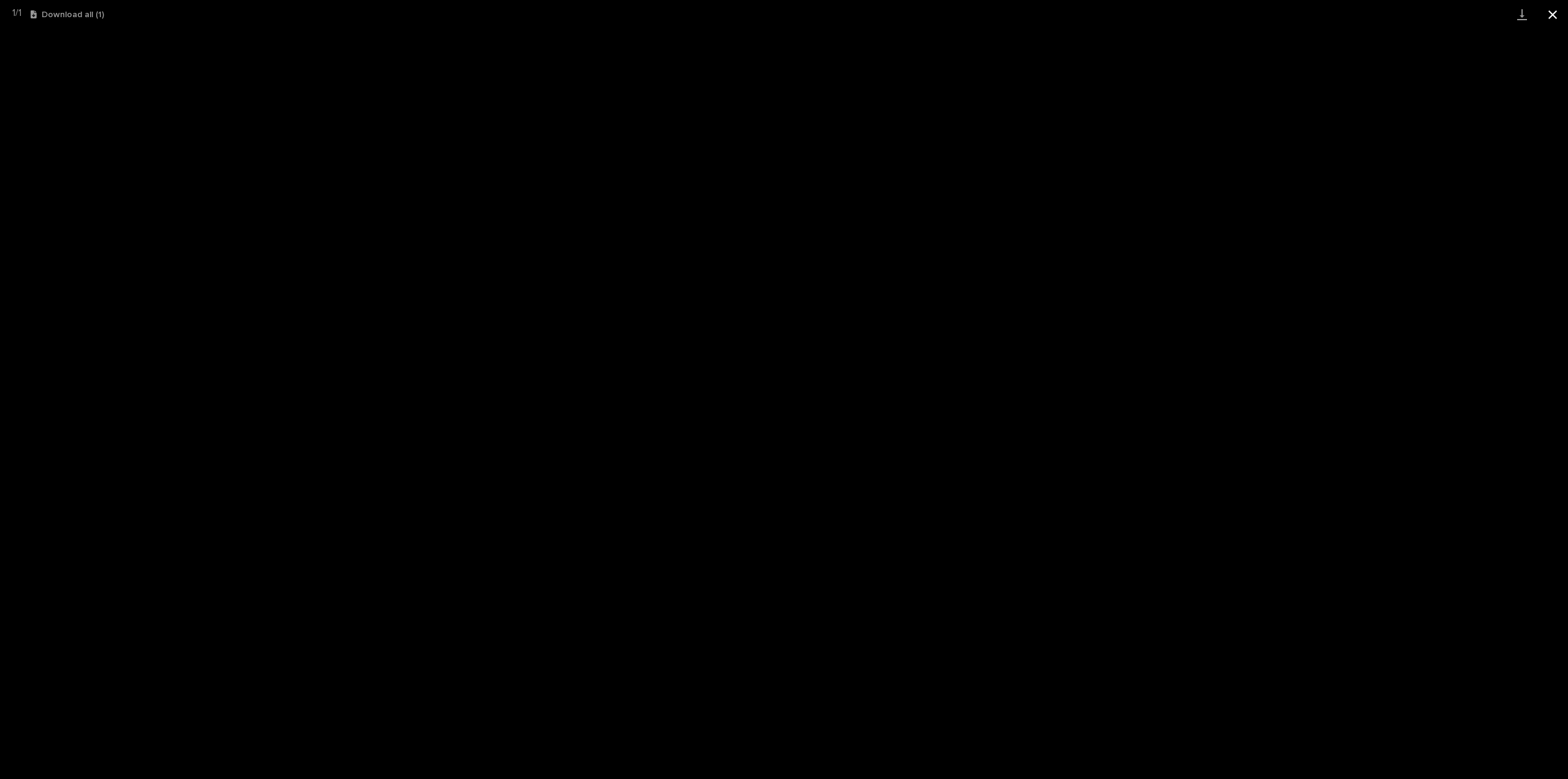
click at [1555, 20] on button "Close gallery" at bounding box center [1553, 14] width 31 height 29
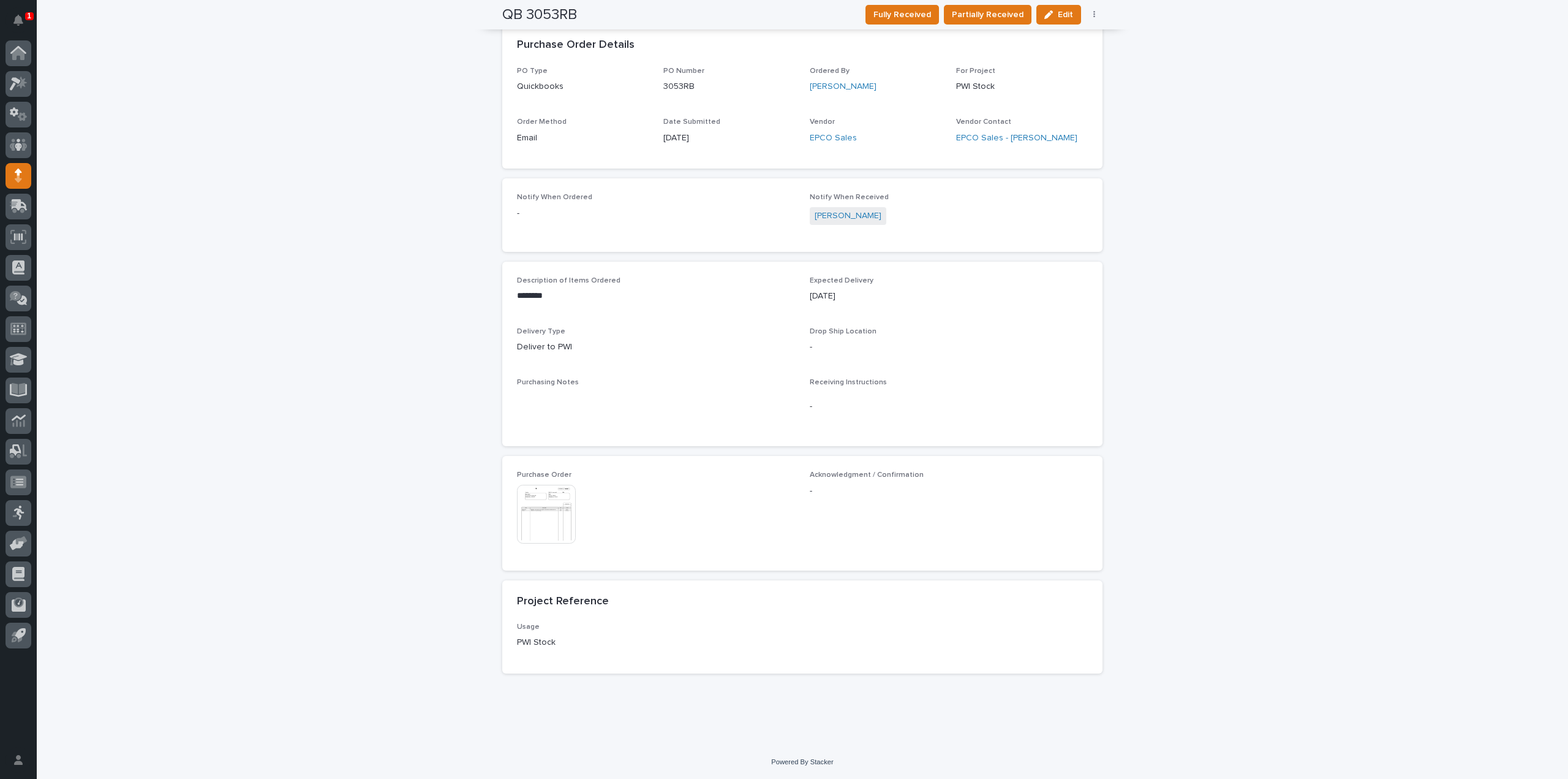
click at [1437, 232] on div "**********" at bounding box center [803, 268] width 1531 height 952
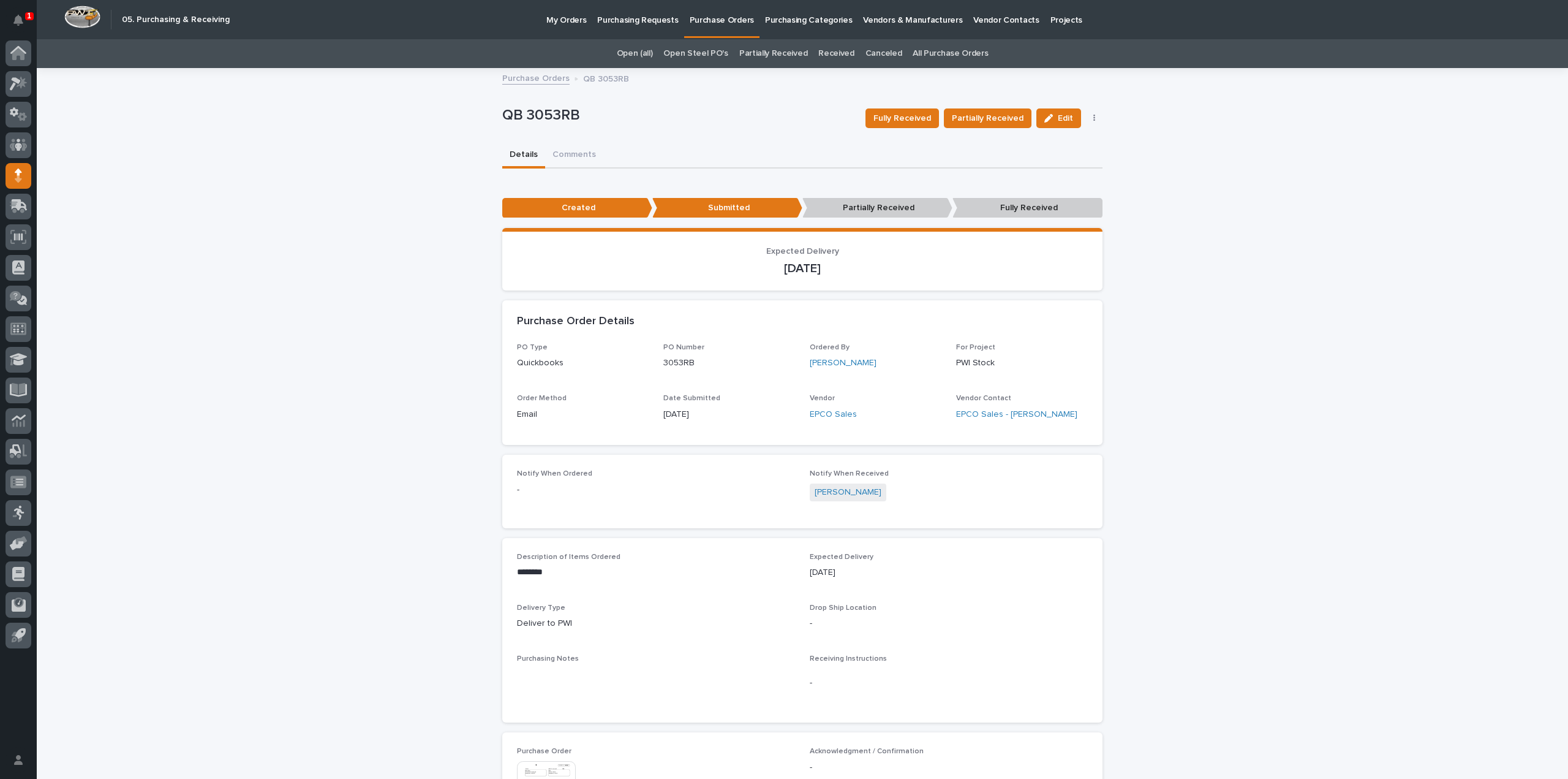
click at [926, 56] on link "All Purchase Orders" at bounding box center [951, 53] width 76 height 29
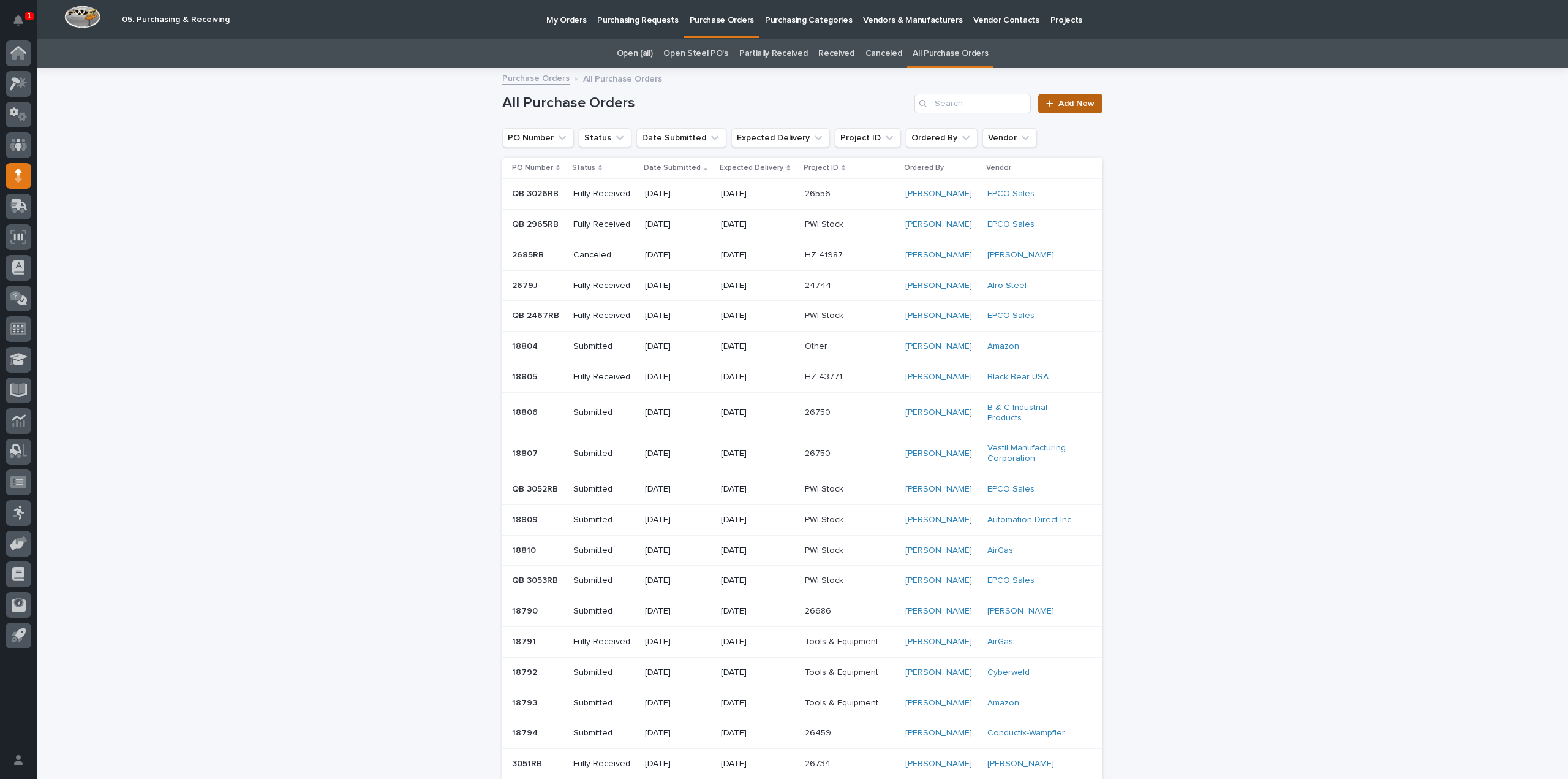
click at [1086, 97] on link "Add New" at bounding box center [1070, 103] width 64 height 19
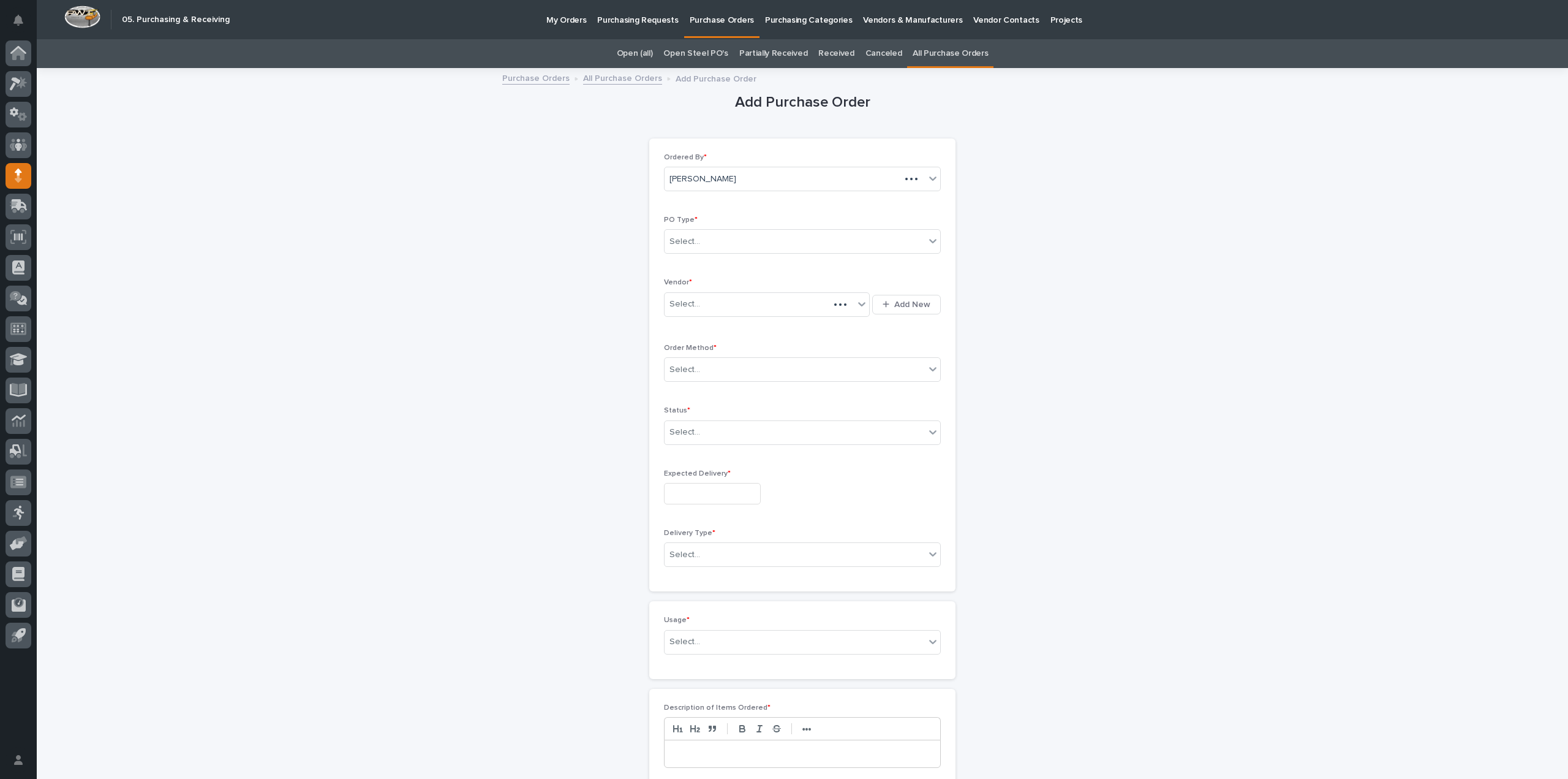
scroll to position [39, 0]
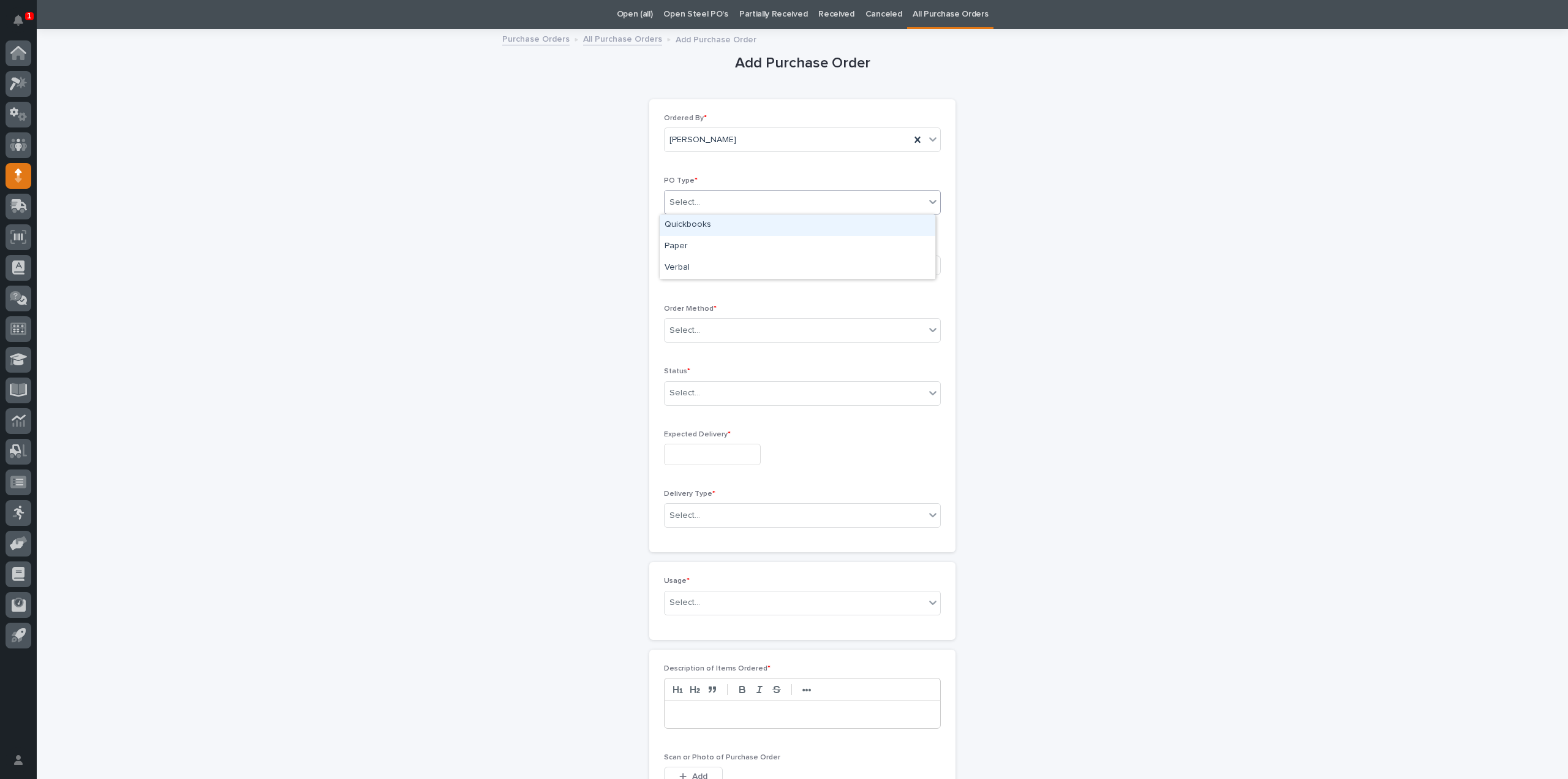
click at [698, 203] on div "Select..." at bounding box center [795, 202] width 261 height 20
click at [686, 248] on div "Paper" at bounding box center [798, 247] width 276 height 22
click at [685, 261] on div "Select..." at bounding box center [685, 265] width 31 height 13
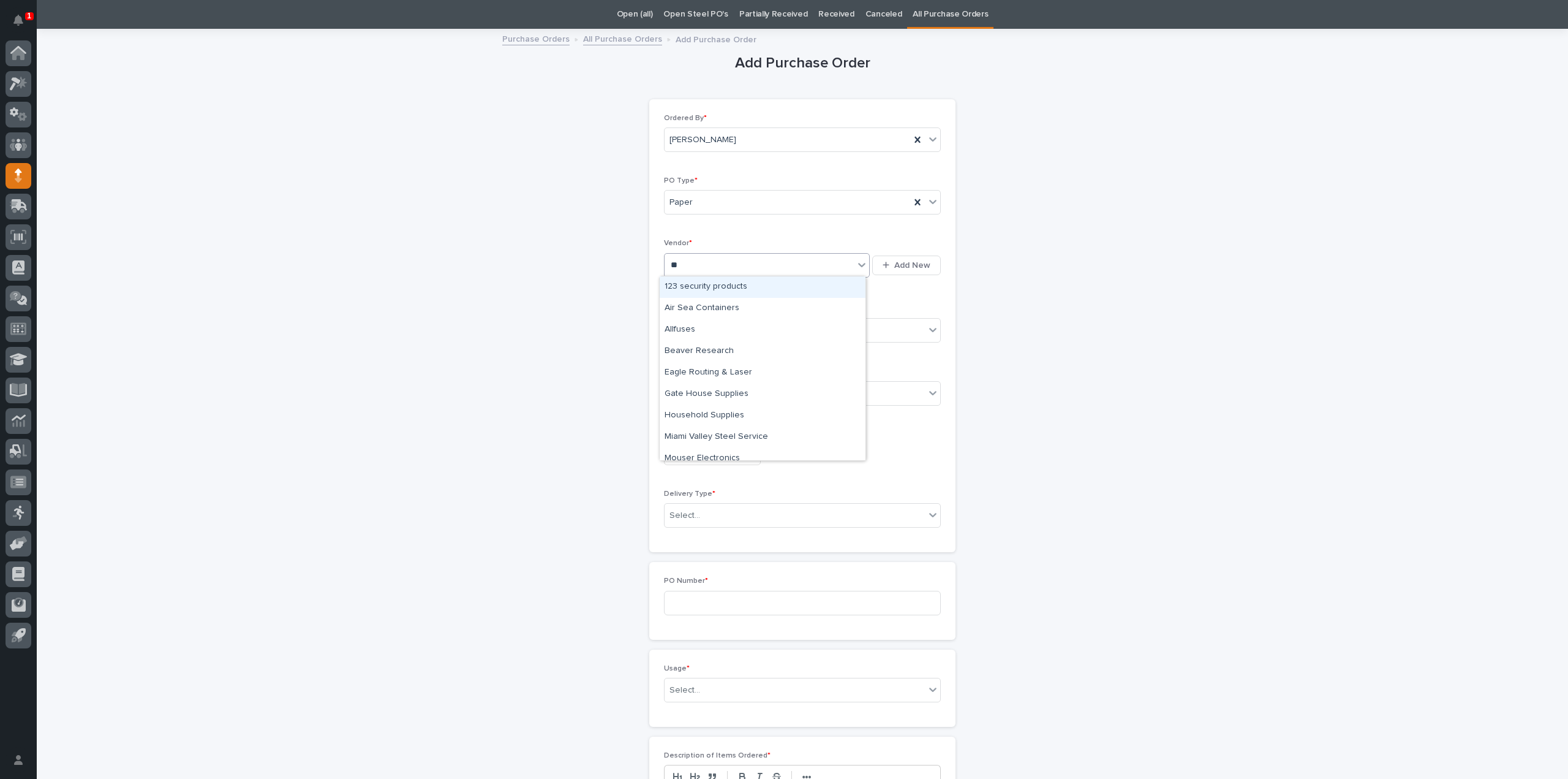
type input "***"
click at [726, 311] on div "Security Steel Supply Co" at bounding box center [762, 309] width 206 height 22
click at [726, 311] on p "Order Method *" at bounding box center [802, 309] width 277 height 8
click at [701, 327] on div "Select..." at bounding box center [795, 331] width 261 height 20
click at [685, 372] on div "Email" at bounding box center [798, 373] width 276 height 22
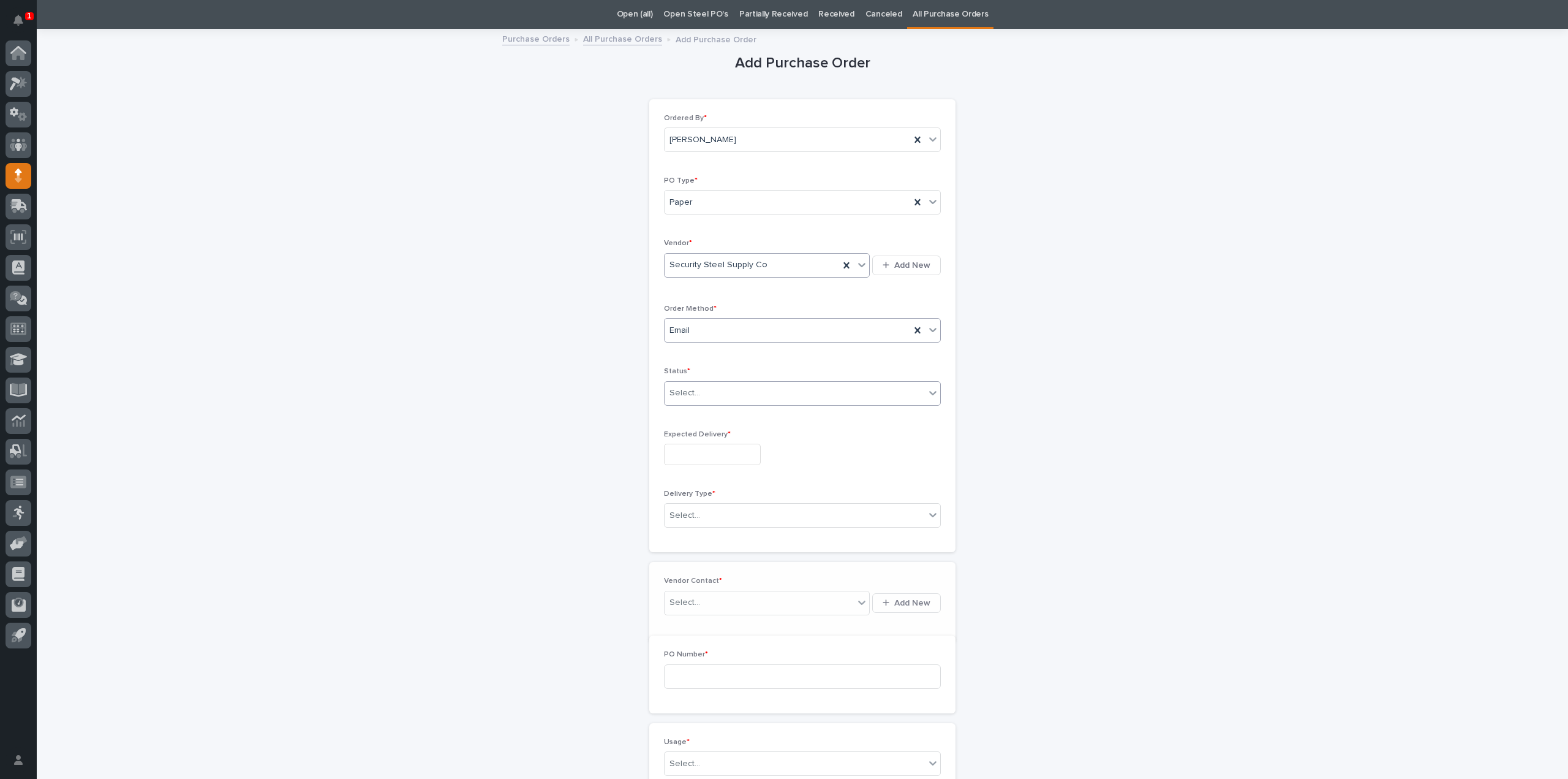
click at [691, 396] on div "Select..." at bounding box center [685, 393] width 31 height 13
click at [681, 440] on div "Submitted" at bounding box center [798, 436] width 276 height 22
click at [689, 447] on input "text" at bounding box center [712, 454] width 97 height 22
click at [745, 392] on div "29" at bounding box center [743, 391] width 16 height 16
type input "**********"
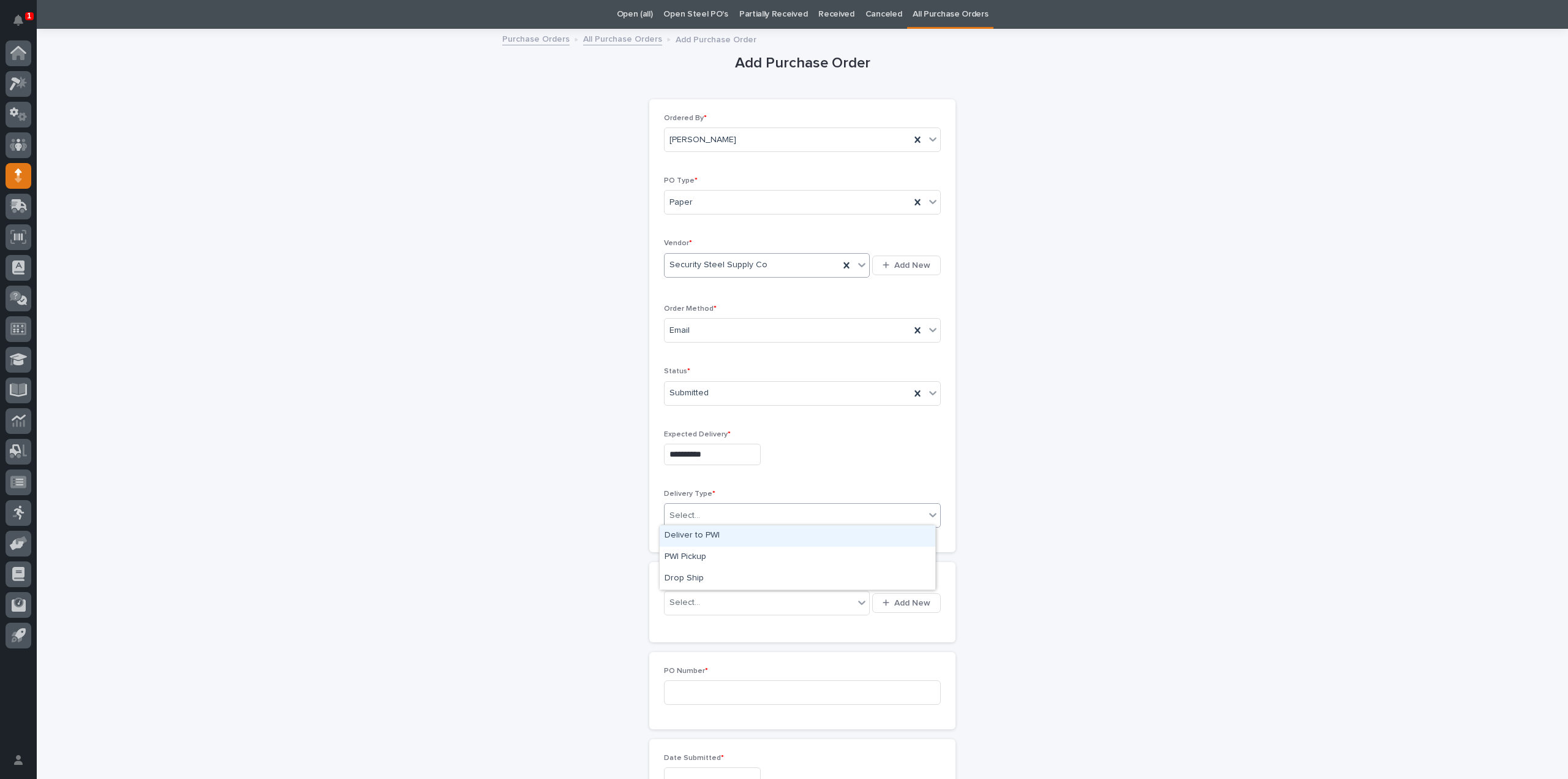
click at [690, 511] on div "Select..." at bounding box center [685, 515] width 31 height 13
click at [688, 534] on div "Deliver to PWI" at bounding box center [798, 536] width 276 height 22
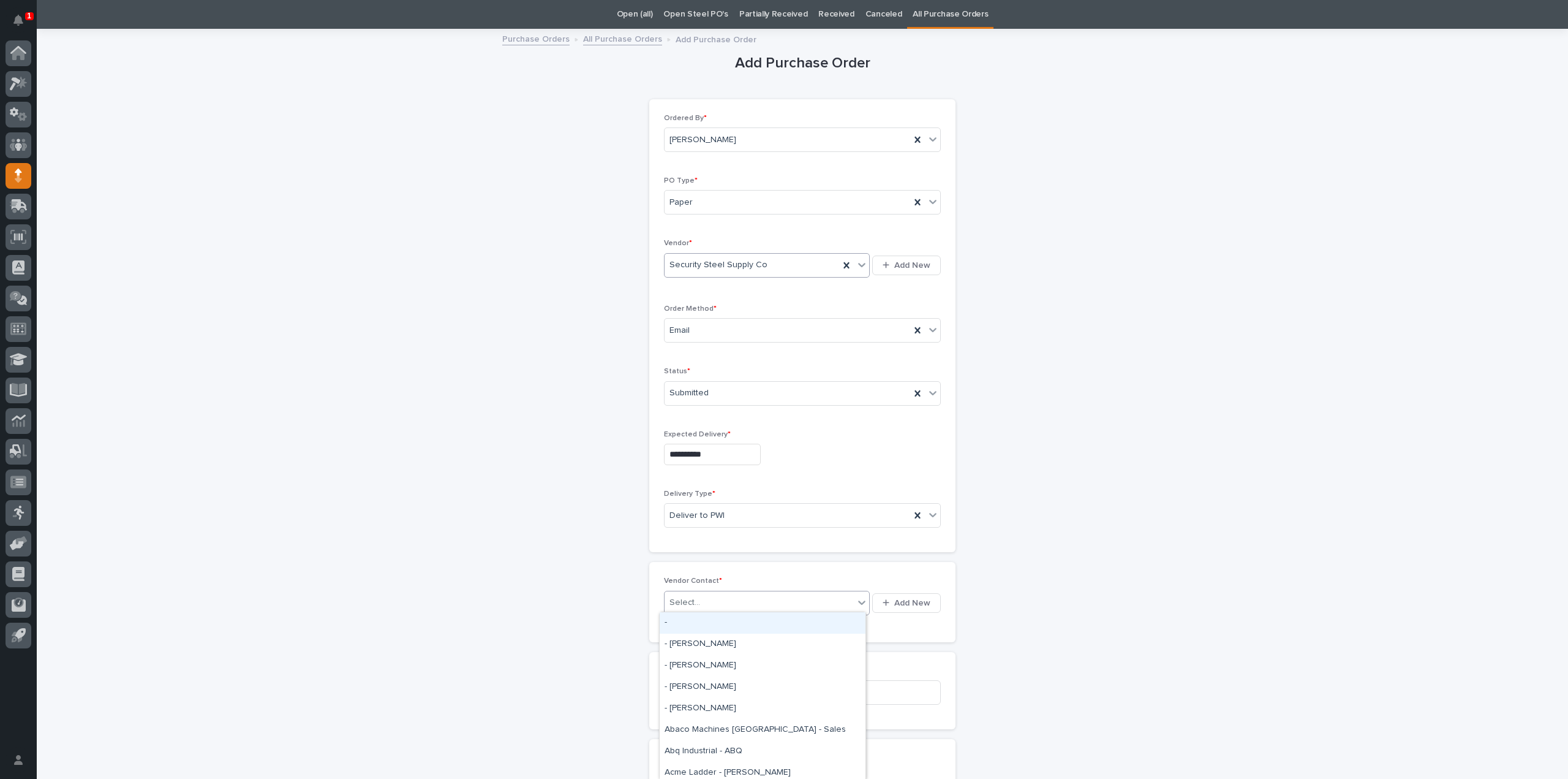
click at [694, 596] on div "Select..." at bounding box center [759, 602] width 190 height 20
type input "***"
click at [716, 660] on div "Security Steel Supply Co - Darrin Boudreau" at bounding box center [762, 666] width 206 height 22
click at [694, 703] on input at bounding box center [802, 715] width 277 height 25
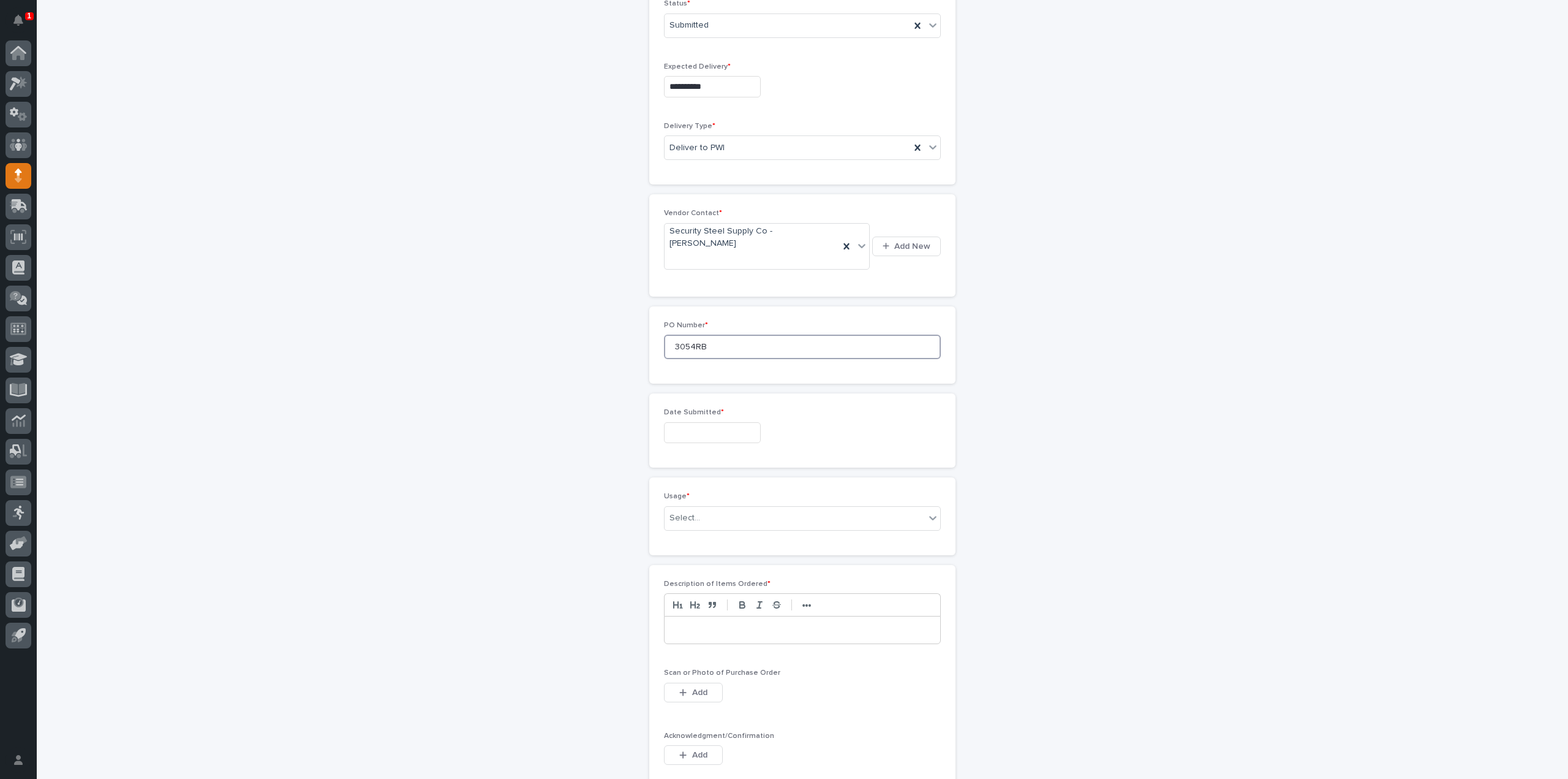
scroll to position [530, 0]
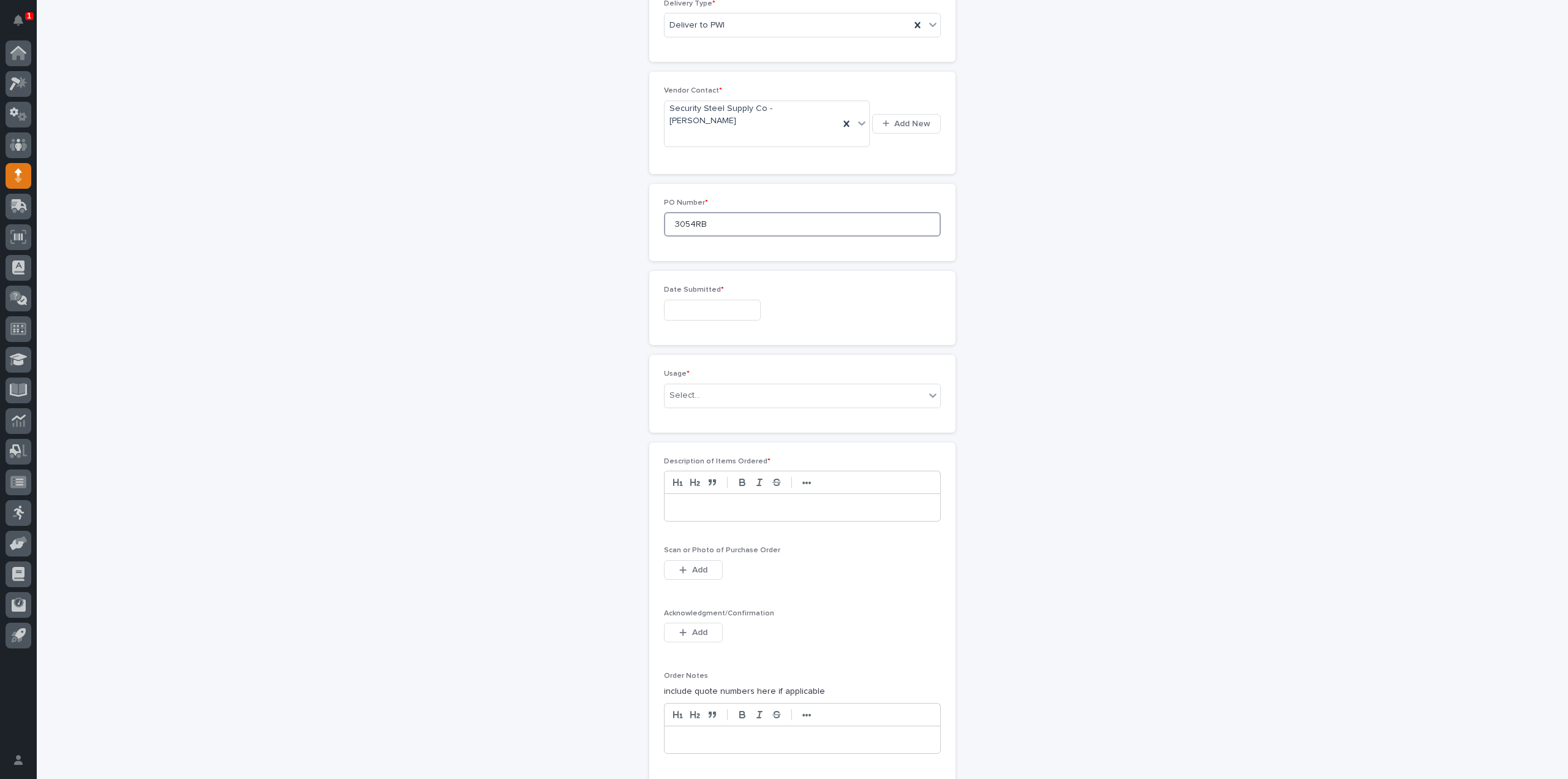
type input "3054RB"
click at [690, 300] on input "text" at bounding box center [712, 311] width 97 height 22
click at [671, 187] on div "11" at bounding box center [664, 184] width 16 height 16
type input "**********"
click at [691, 390] on div "Select..." at bounding box center [685, 396] width 31 height 13
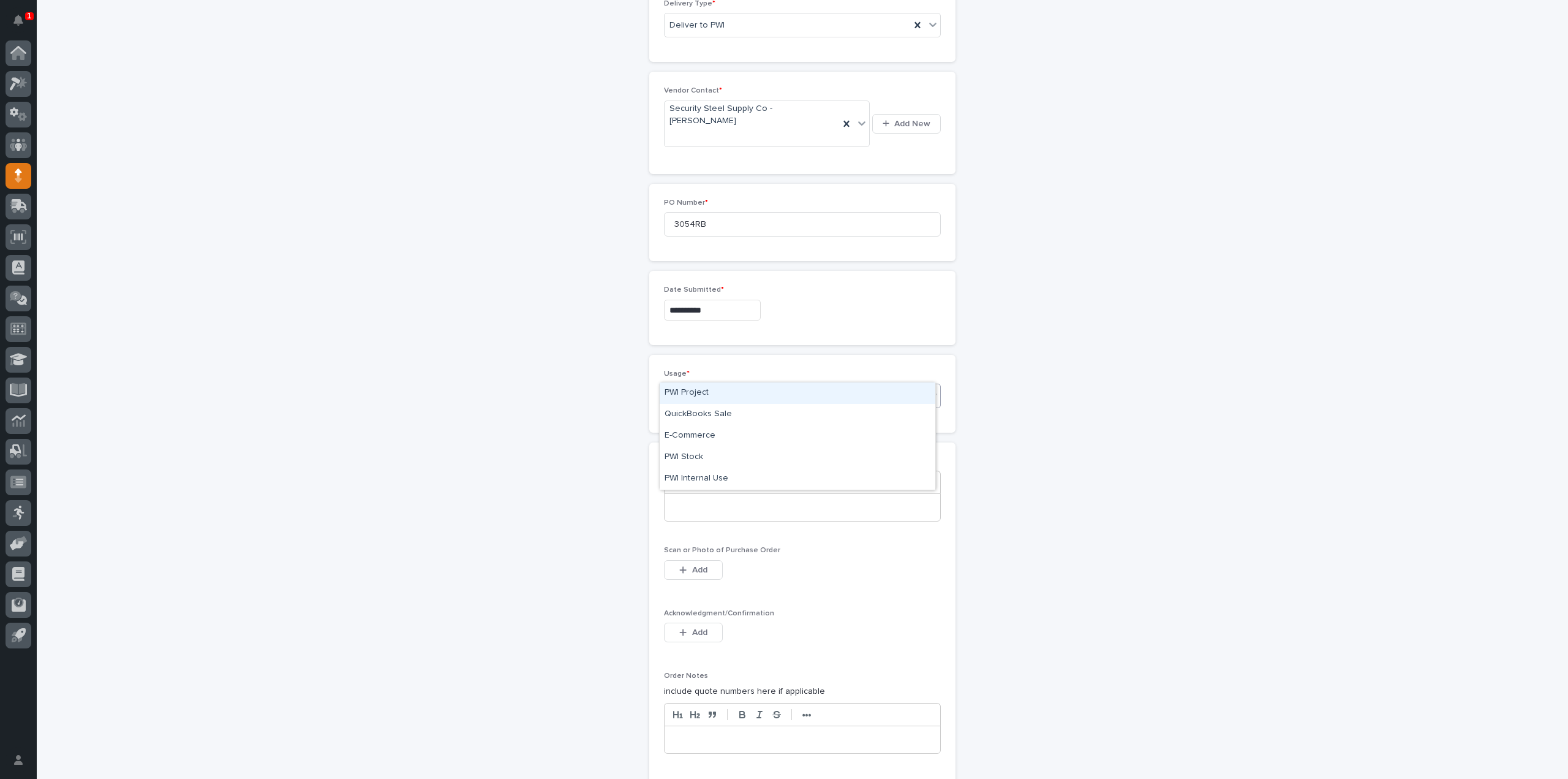
click at [691, 393] on div "PWI Project" at bounding box center [798, 393] width 276 height 22
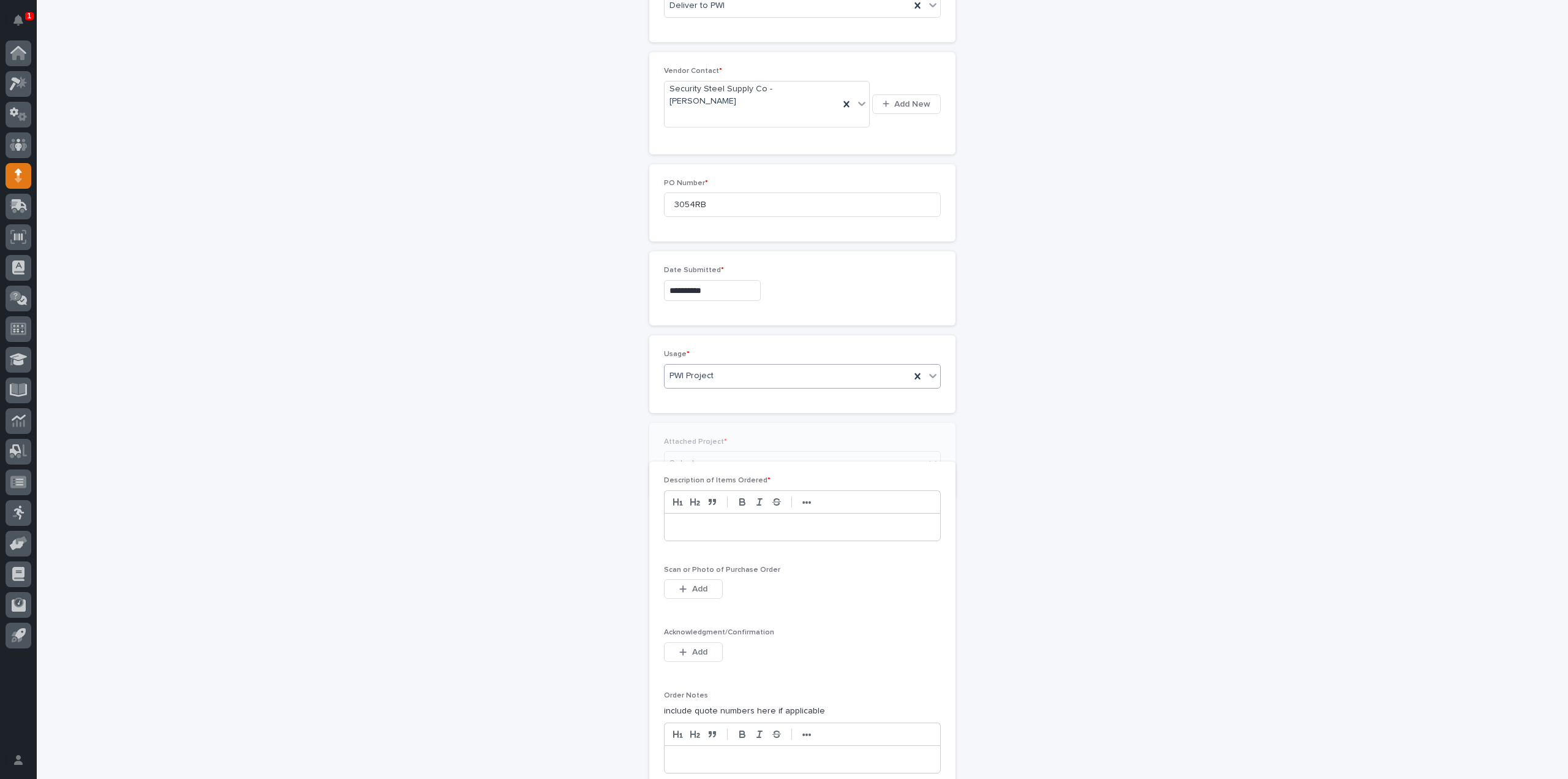
scroll to position [572, 0]
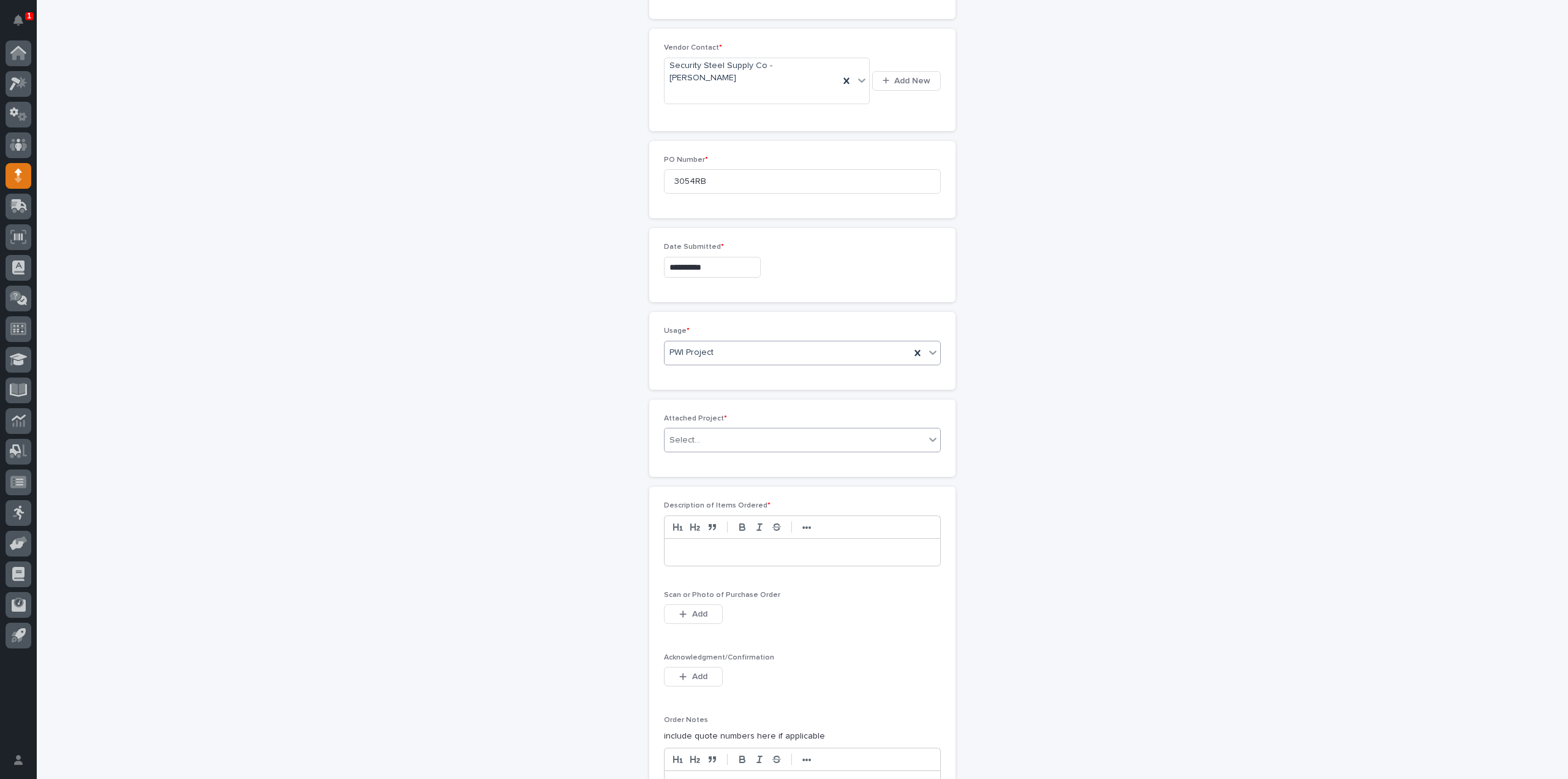
click at [688, 434] on div "Select..." at bounding box center [685, 440] width 31 height 13
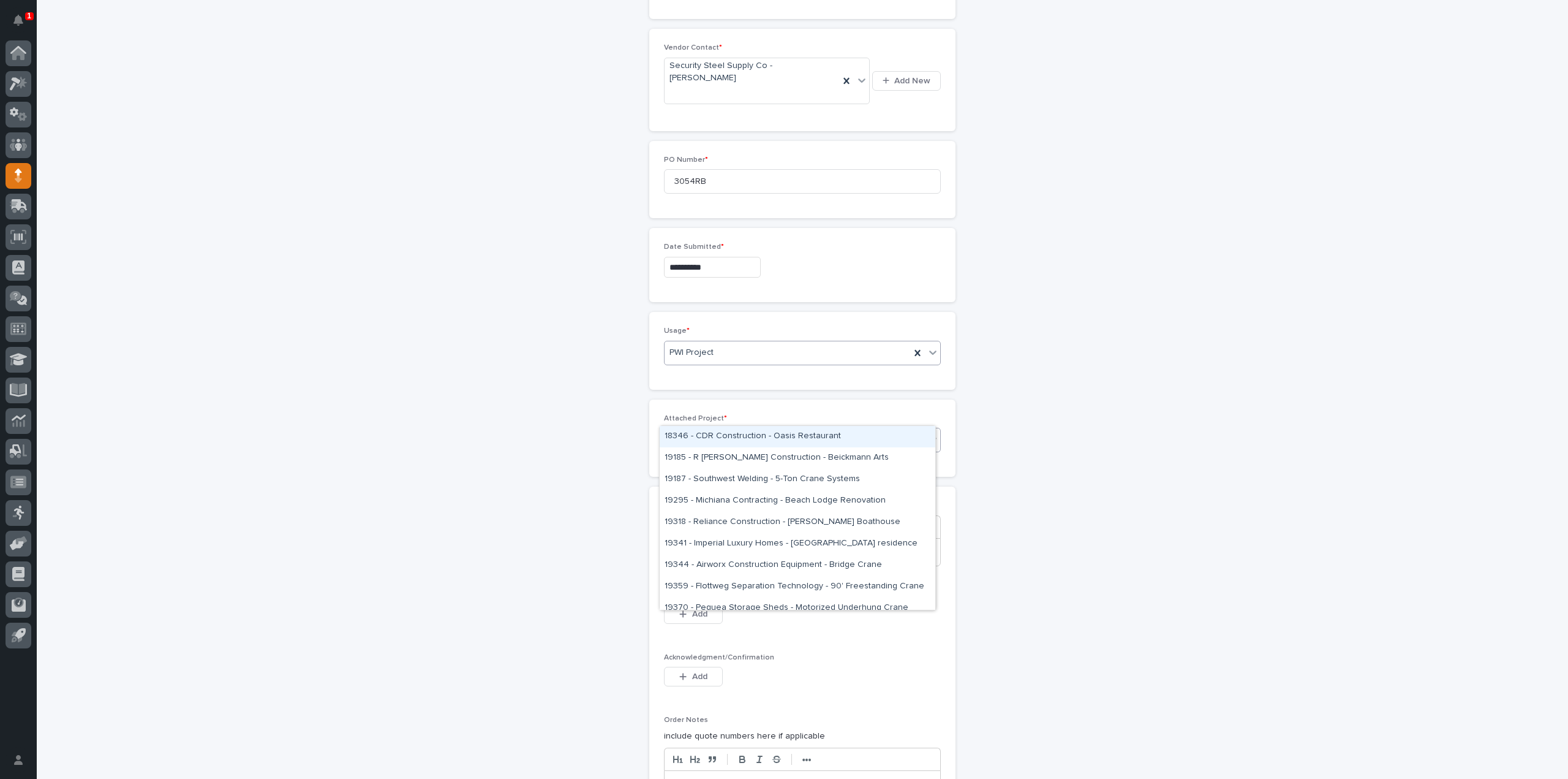
click at [724, 342] on div "PWI Project" at bounding box center [787, 352] width 246 height 20
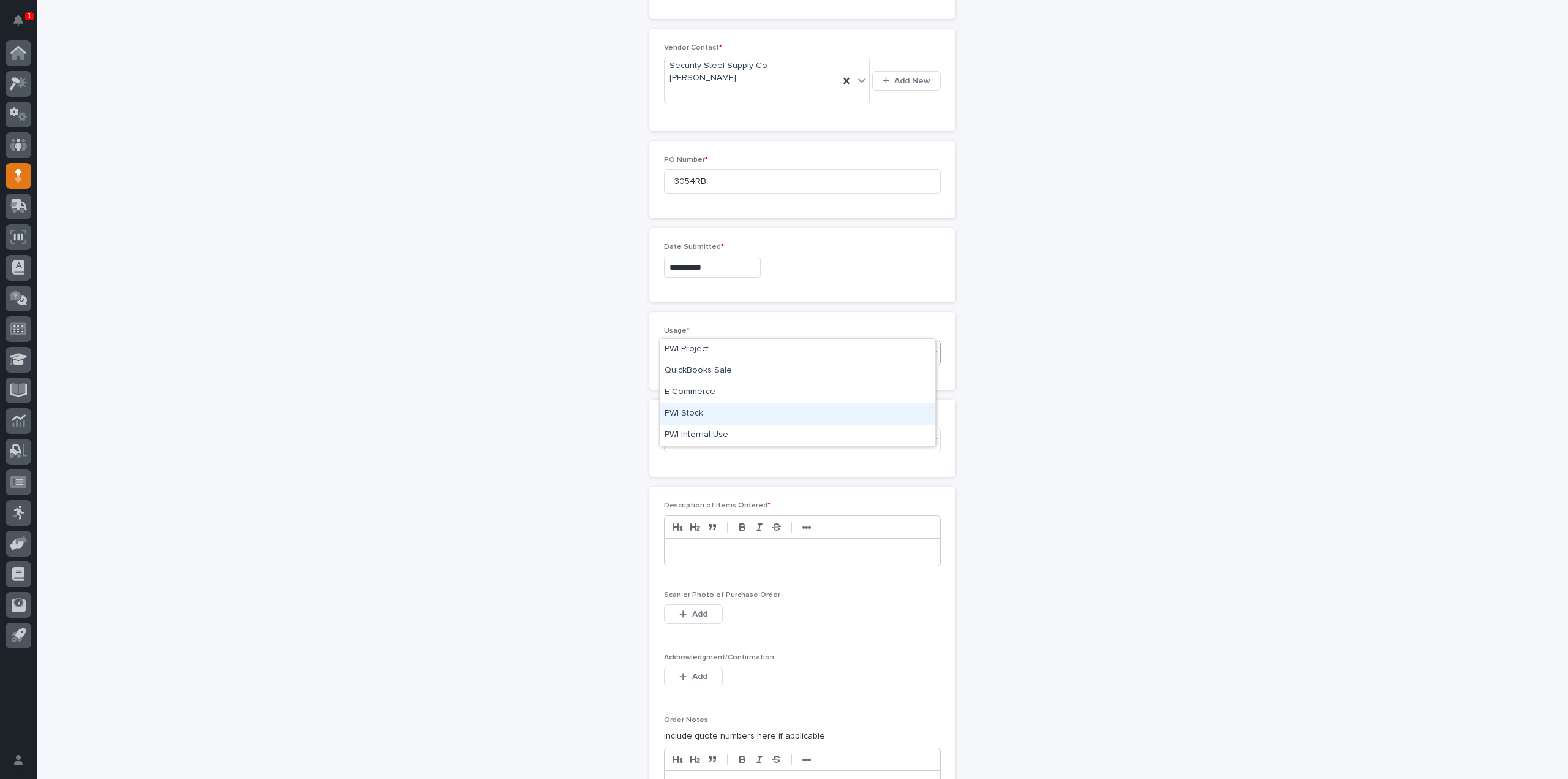
click at [711, 410] on div "PWI Stock" at bounding box center [798, 414] width 276 height 22
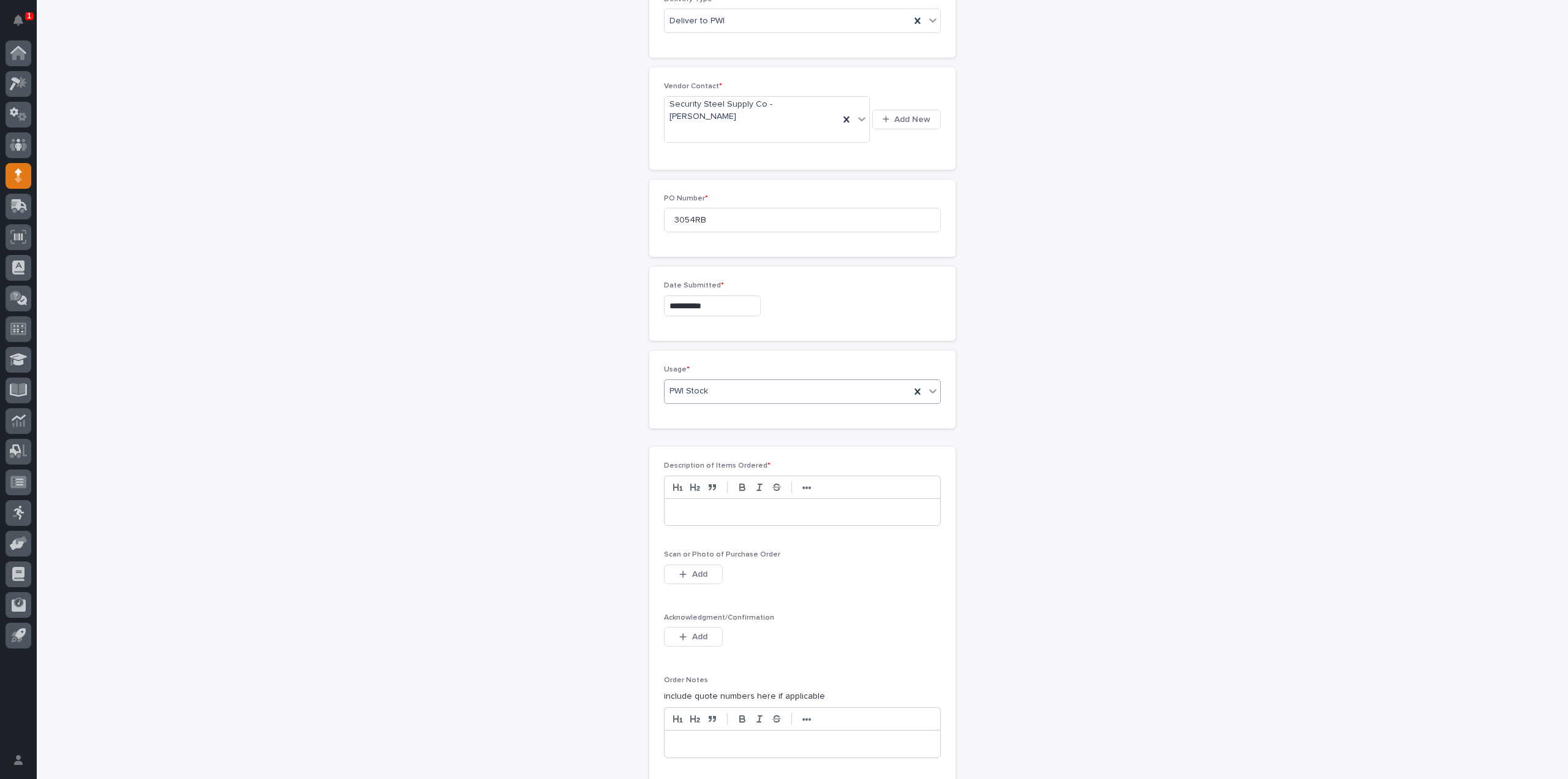
scroll to position [530, 0]
click at [684, 494] on div at bounding box center [803, 507] width 276 height 27
click at [692, 565] on span "Add" at bounding box center [700, 569] width 15 height 8
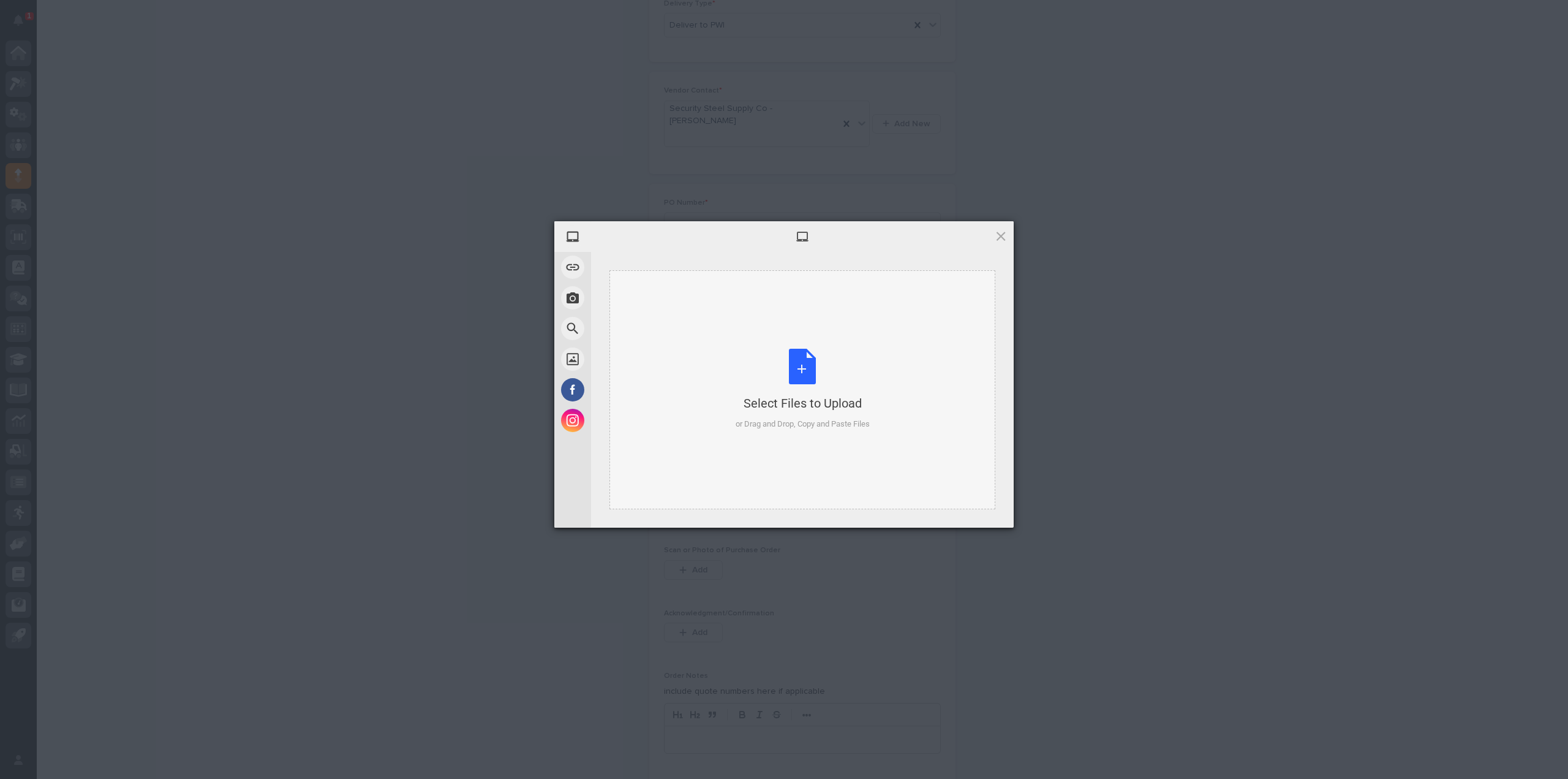
click at [789, 384] on div "Select Files to Upload or Drag and Drop, Copy and Paste Files" at bounding box center [803, 390] width 134 height 82
click at [983, 508] on span "Upload 1" at bounding box center [976, 511] width 24 height 9
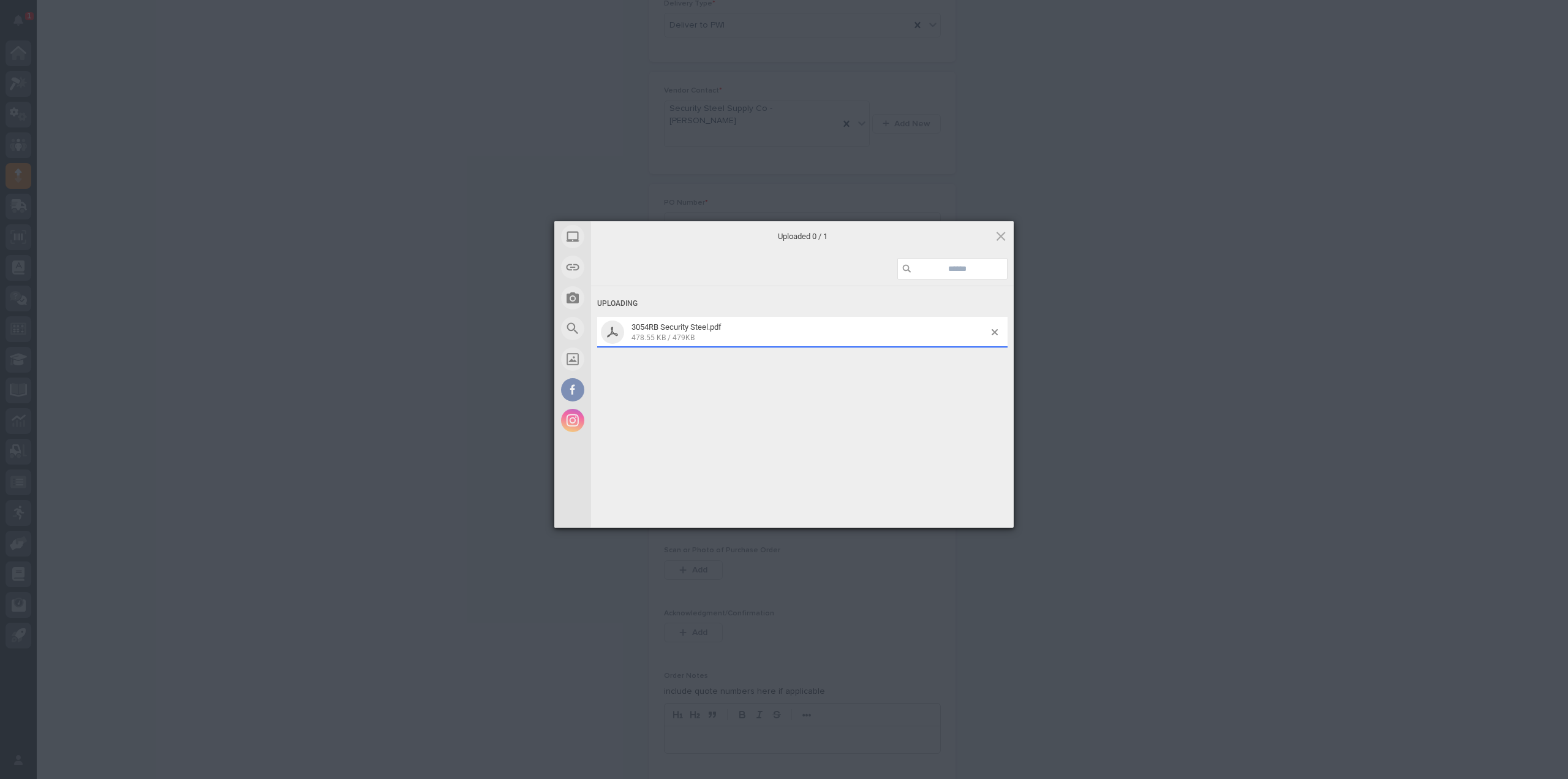
scroll to position [551, 0]
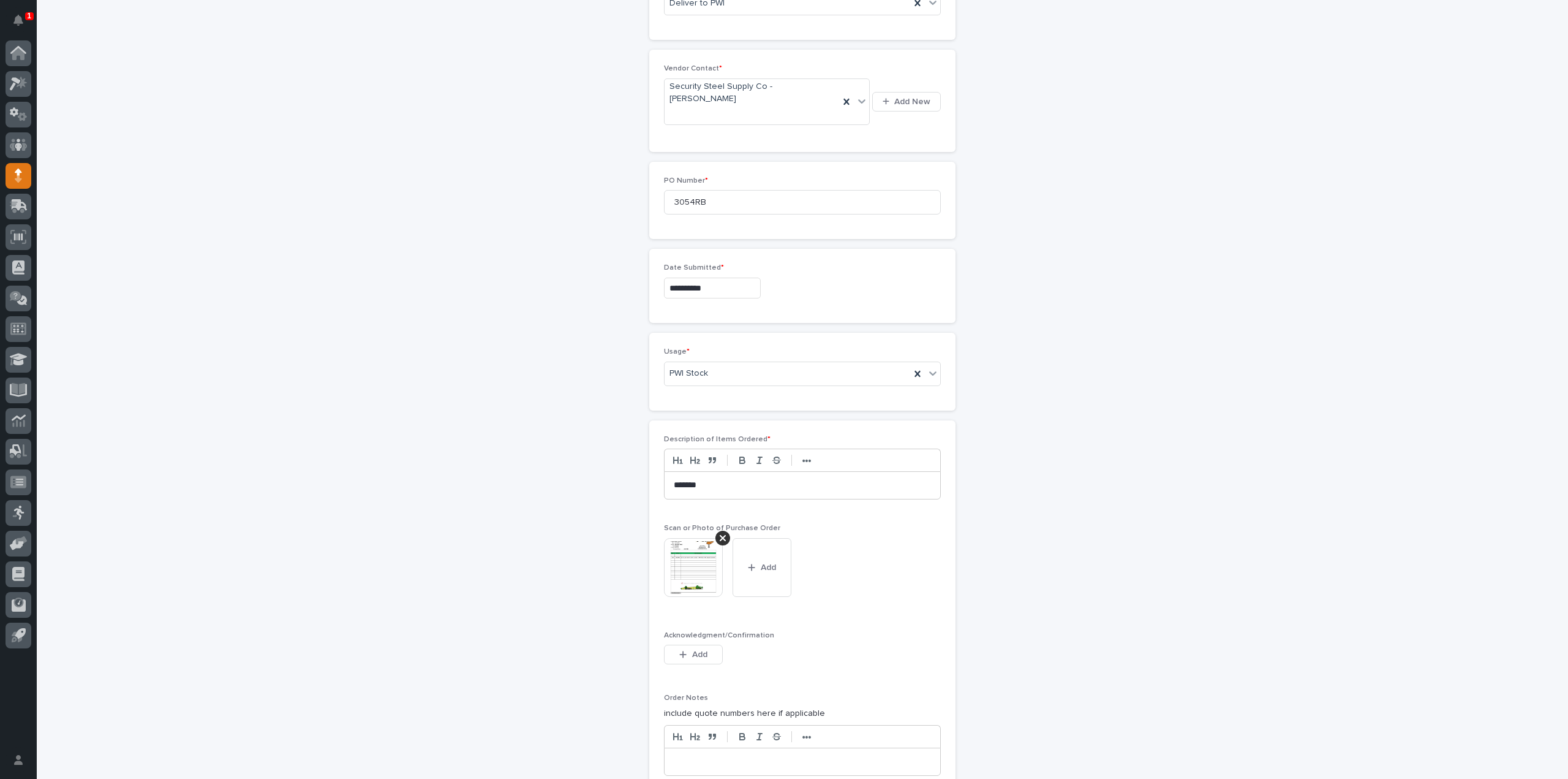
click at [686, 538] on img at bounding box center [693, 568] width 59 height 59
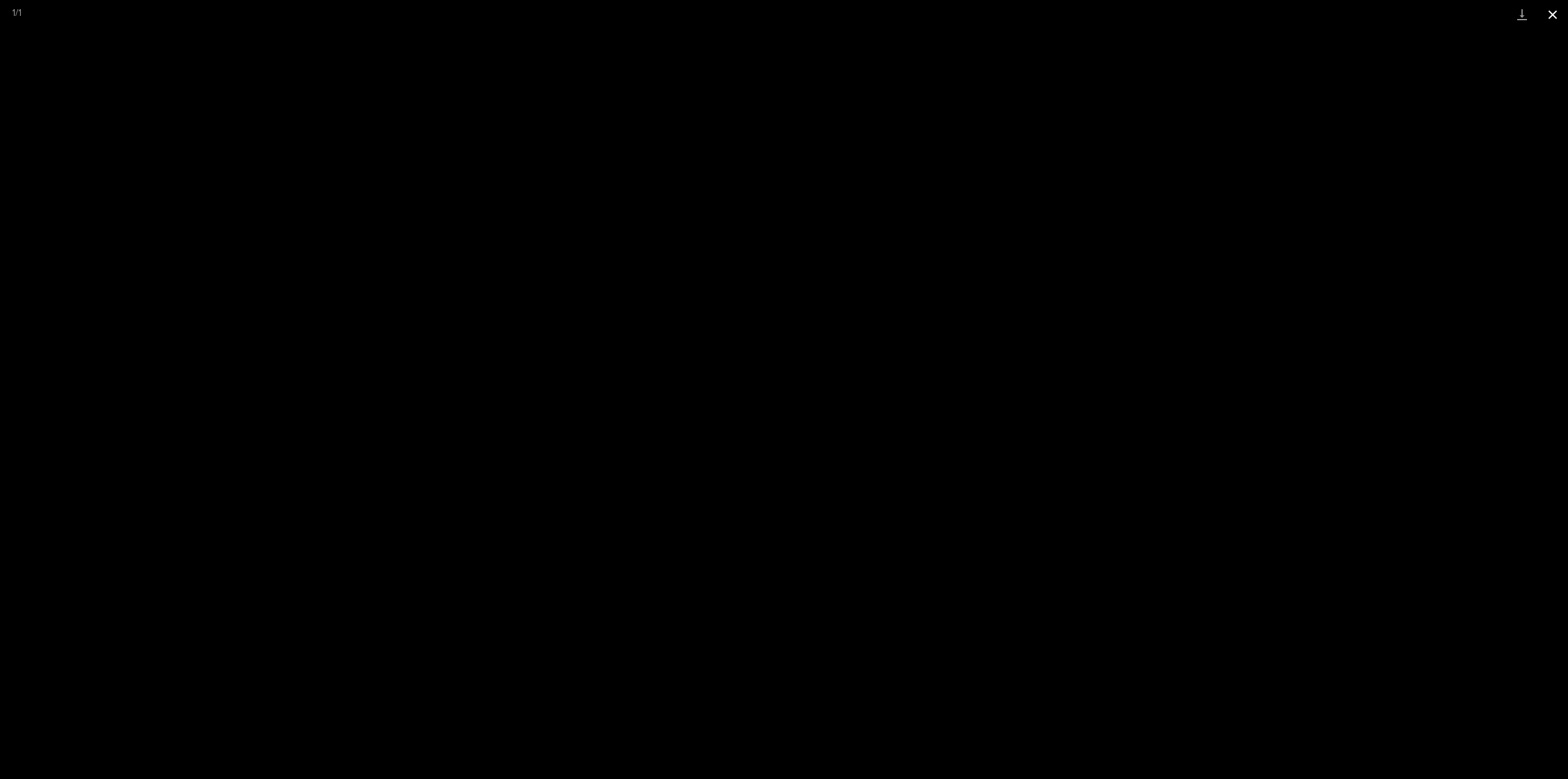
click at [1558, 18] on button "Close gallery" at bounding box center [1553, 14] width 31 height 29
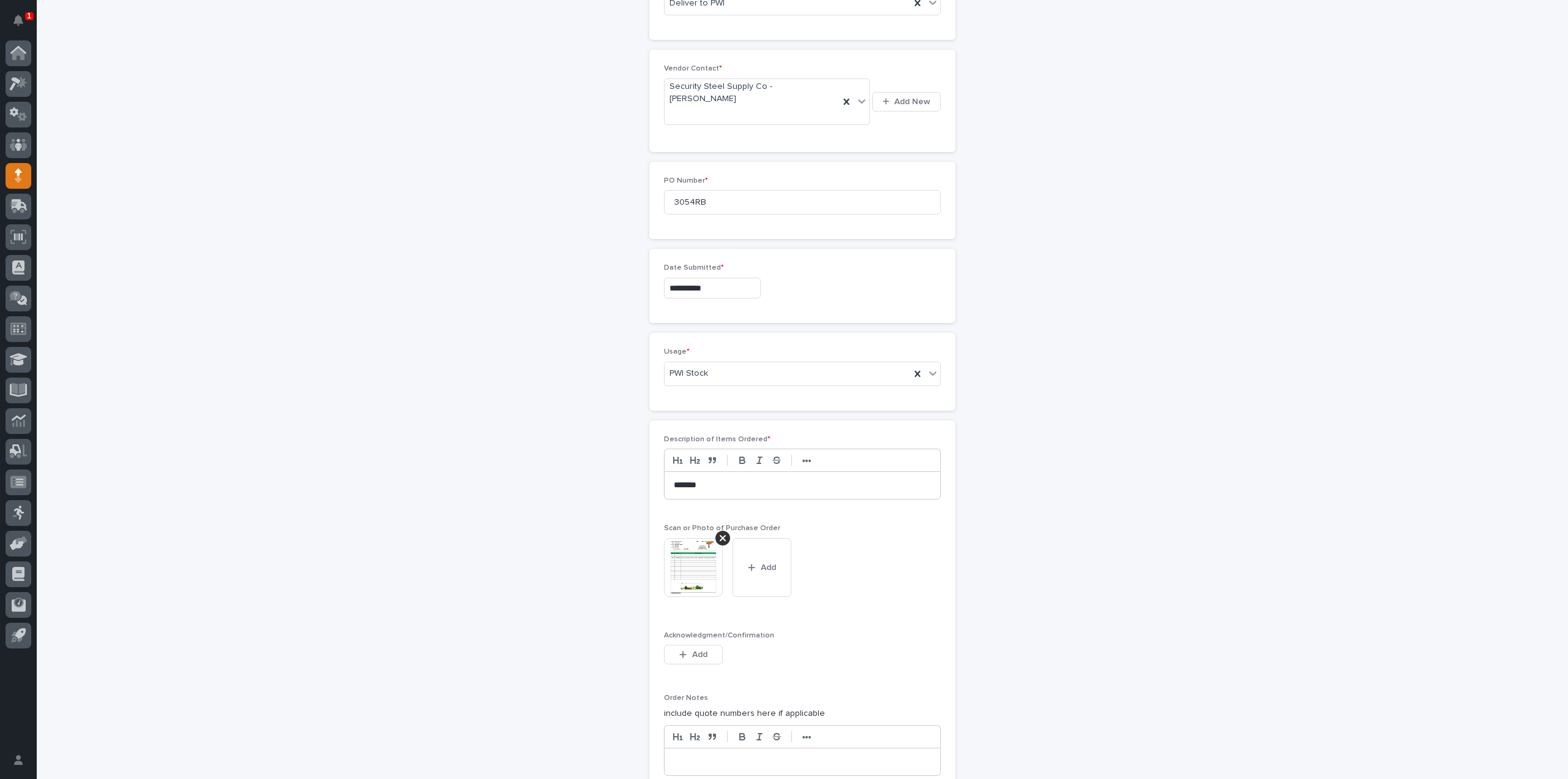
scroll to position [819, 0]
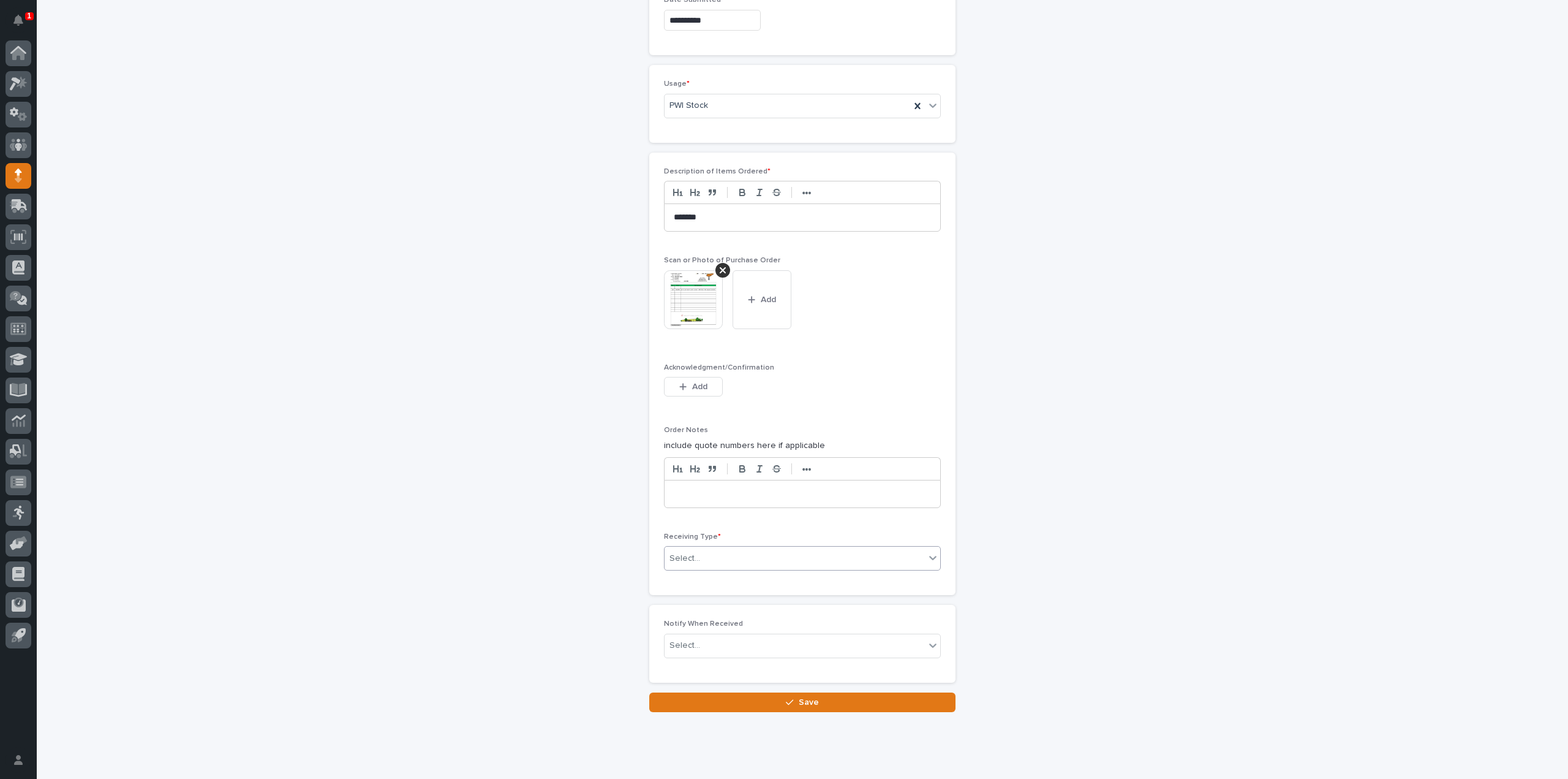
click at [672, 552] on div "Select..." at bounding box center [685, 558] width 31 height 13
click at [678, 621] on div "Deliver to" at bounding box center [798, 618] width 276 height 22
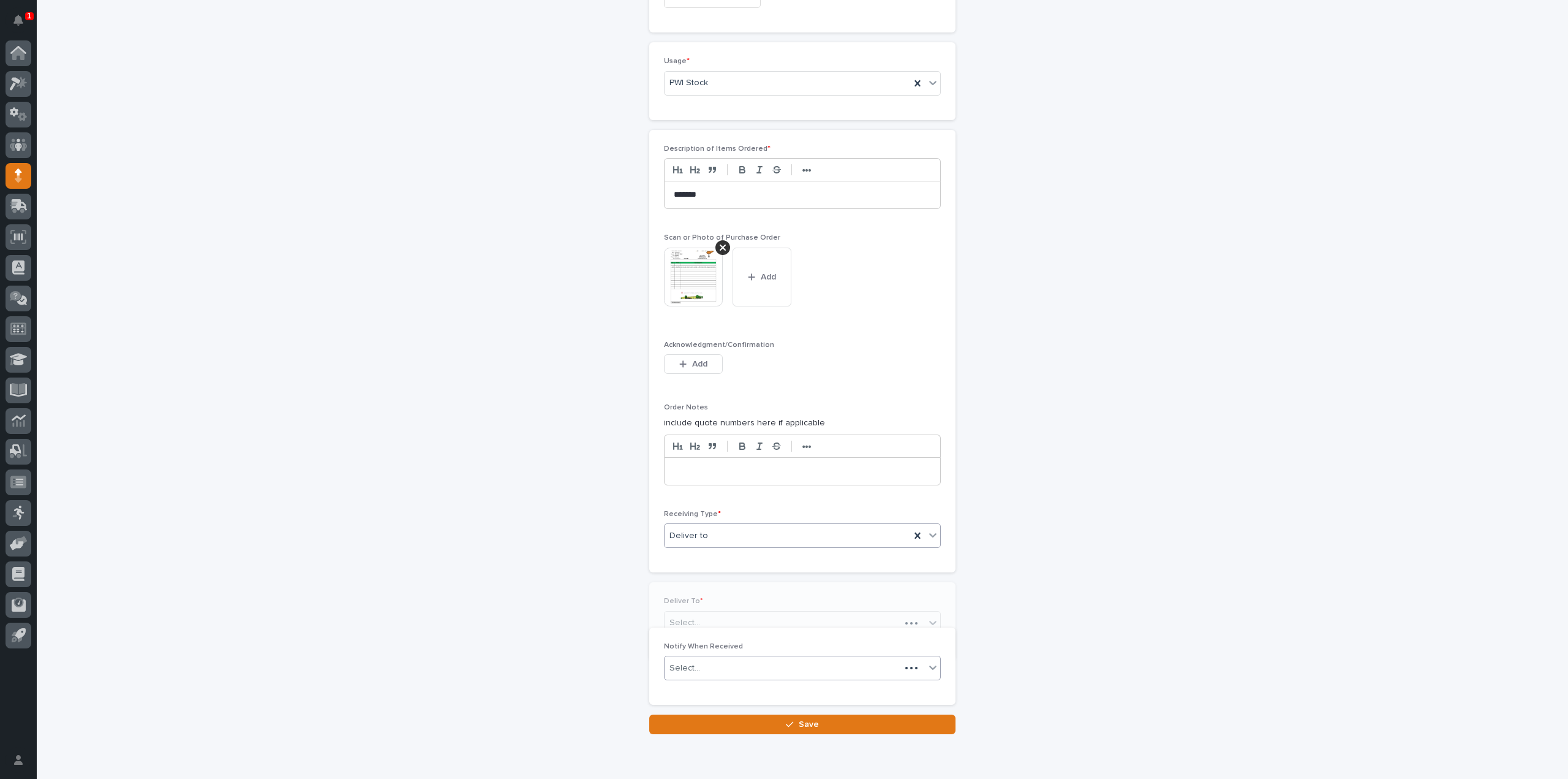
scroll to position [863, 0]
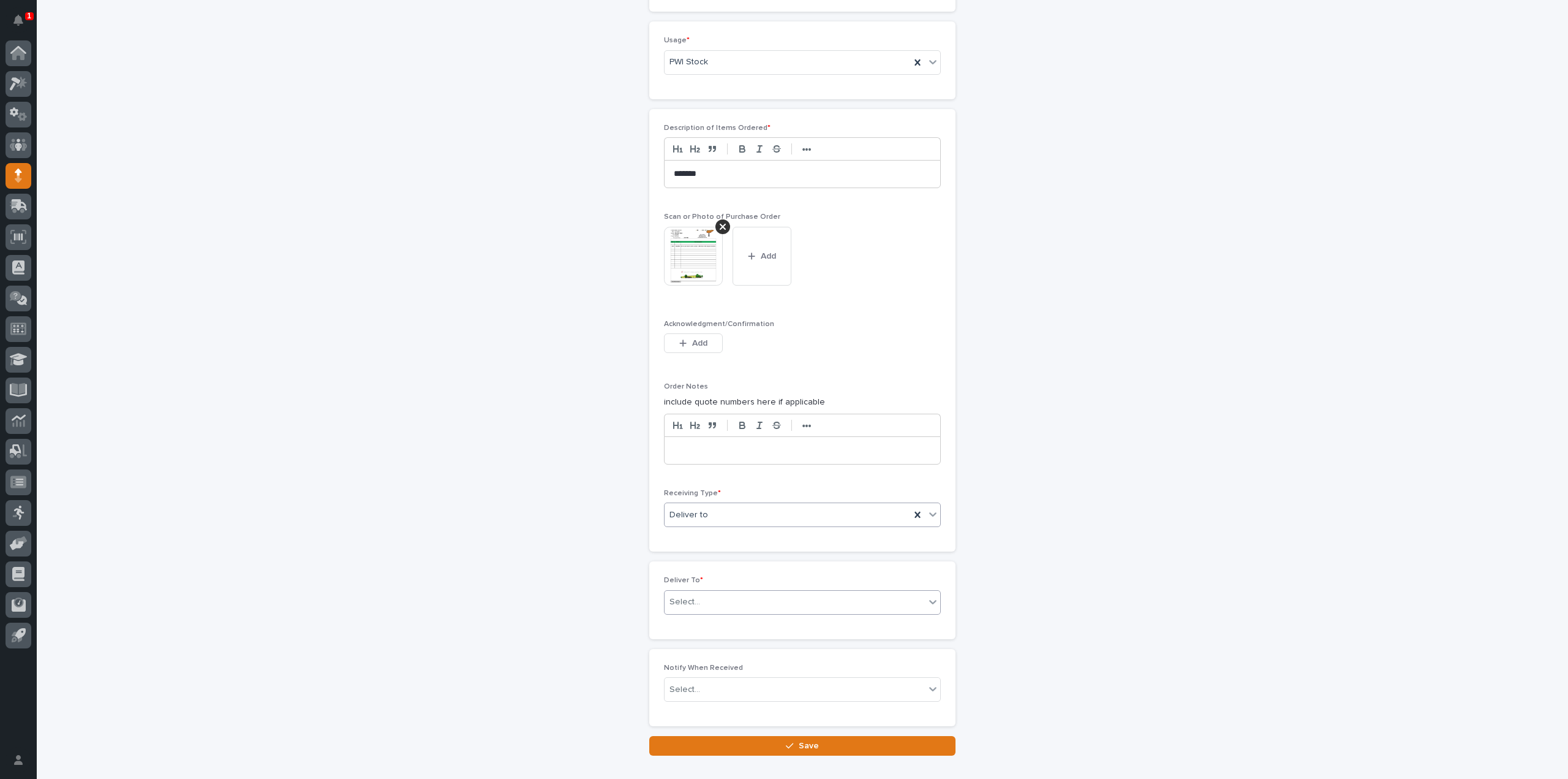
click at [685, 595] on div "Select..." at bounding box center [685, 602] width 31 height 13
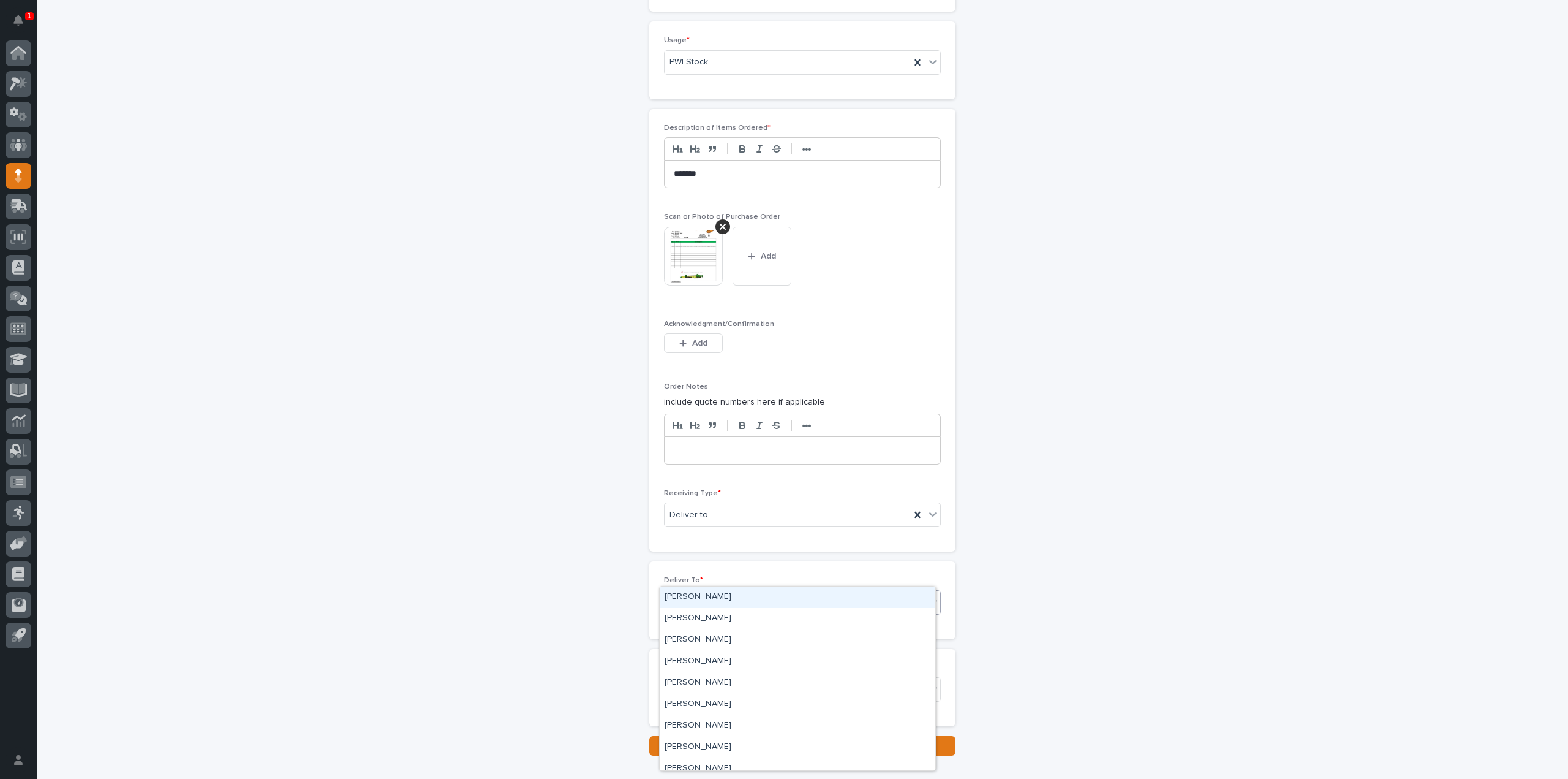
type input "****"
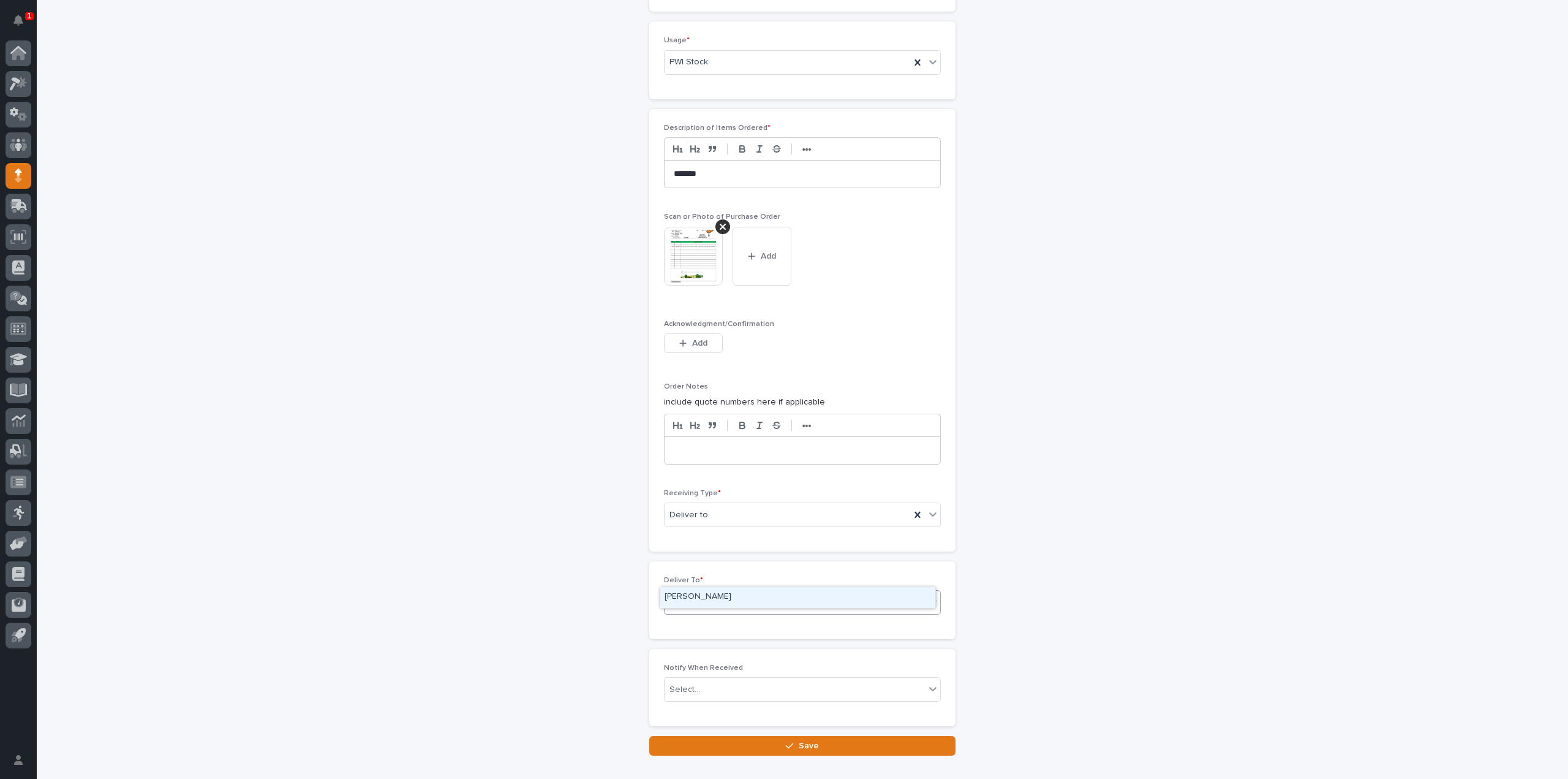
click at [680, 599] on div "[PERSON_NAME]" at bounding box center [798, 597] width 276 height 22
click at [673, 683] on div "Select..." at bounding box center [685, 690] width 31 height 13
type input "****"
click at [671, 676] on div "[PERSON_NAME]" at bounding box center [798, 684] width 276 height 22
click at [675, 736] on button "Save" at bounding box center [802, 745] width 306 height 19
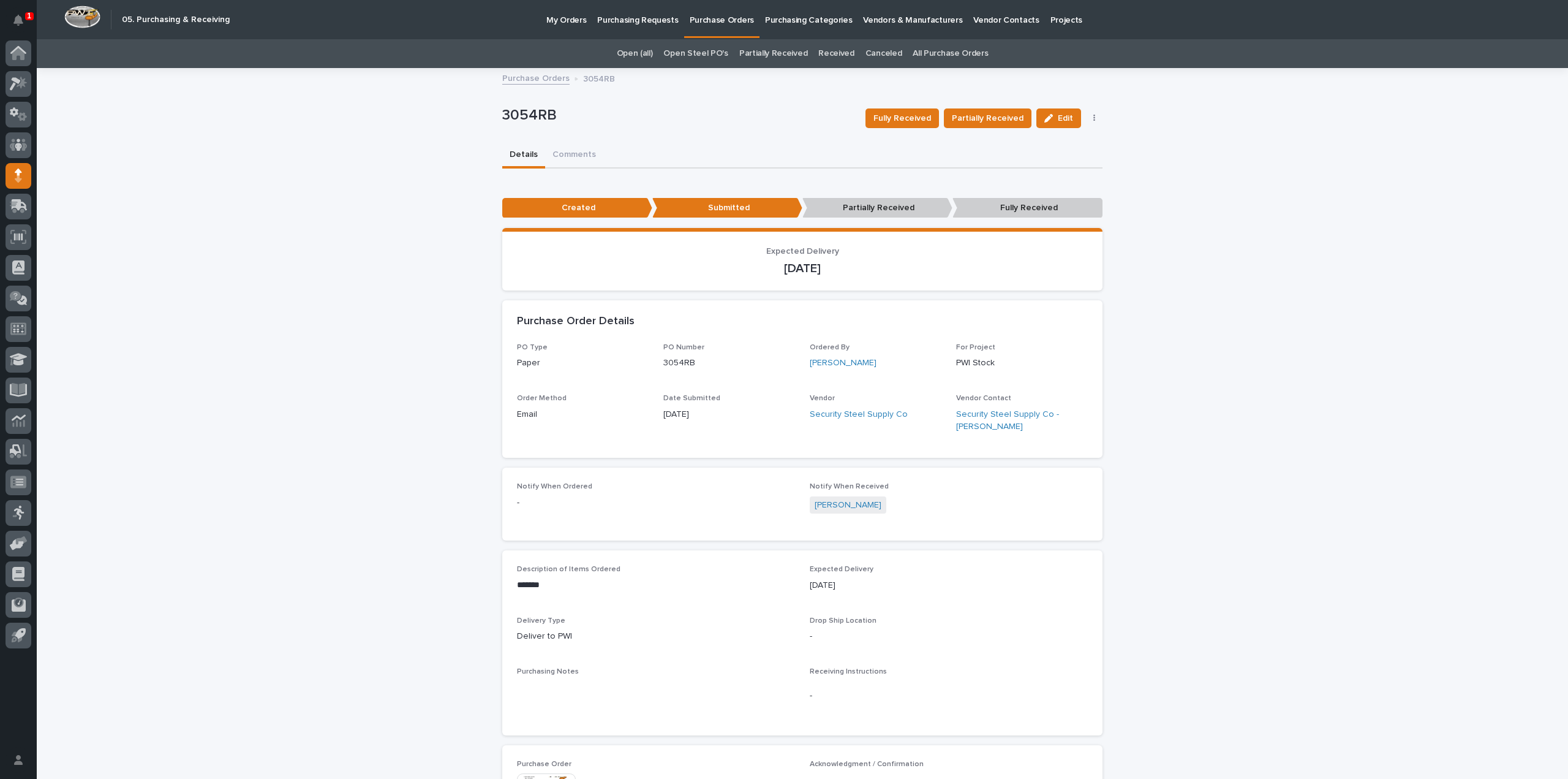
click at [449, 126] on div "**********" at bounding box center [803, 551] width 1531 height 965
click at [943, 55] on link "All Purchase Orders" at bounding box center [951, 53] width 76 height 29
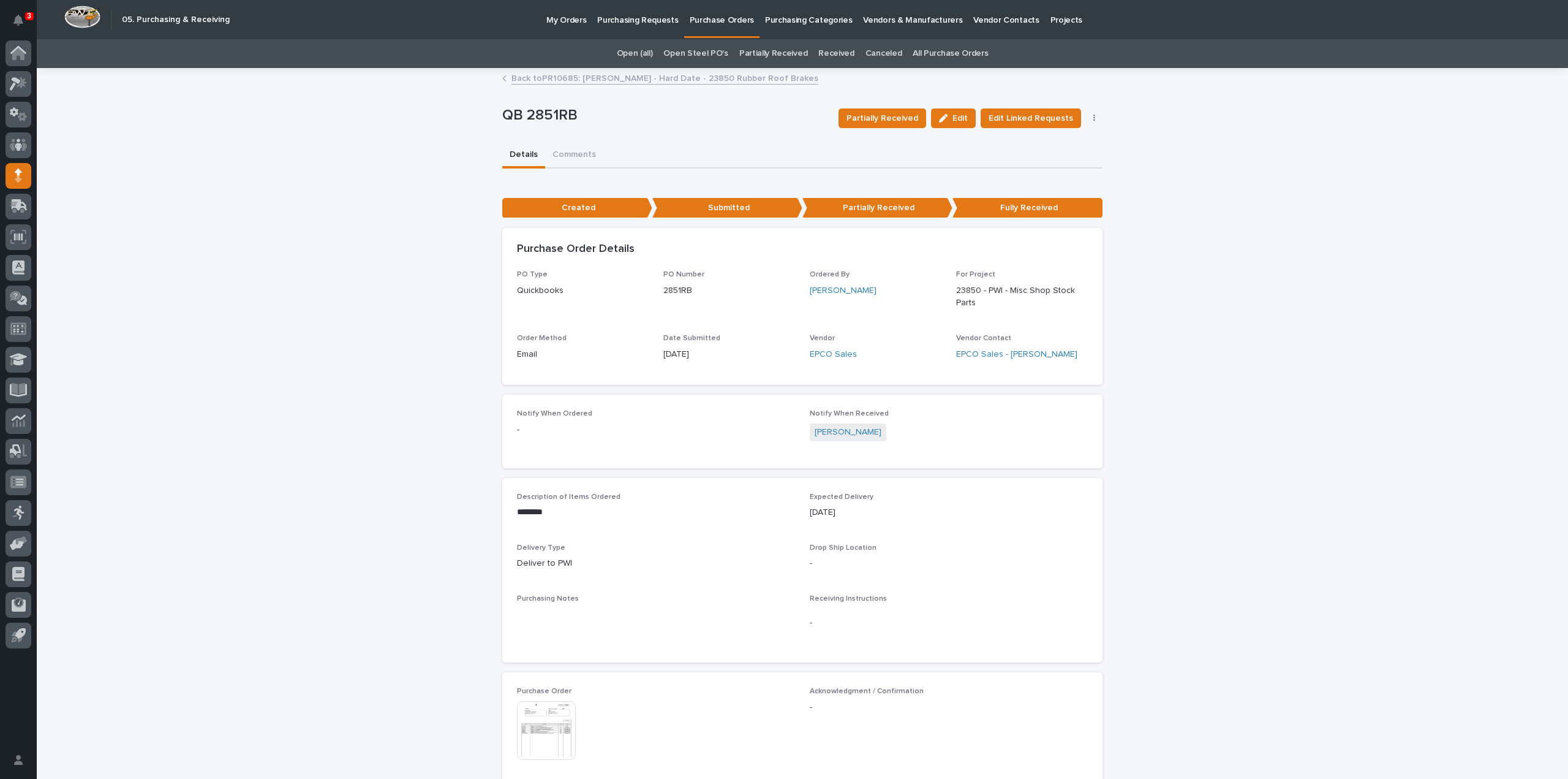
click at [937, 51] on link "All Purchase Orders" at bounding box center [951, 53] width 76 height 29
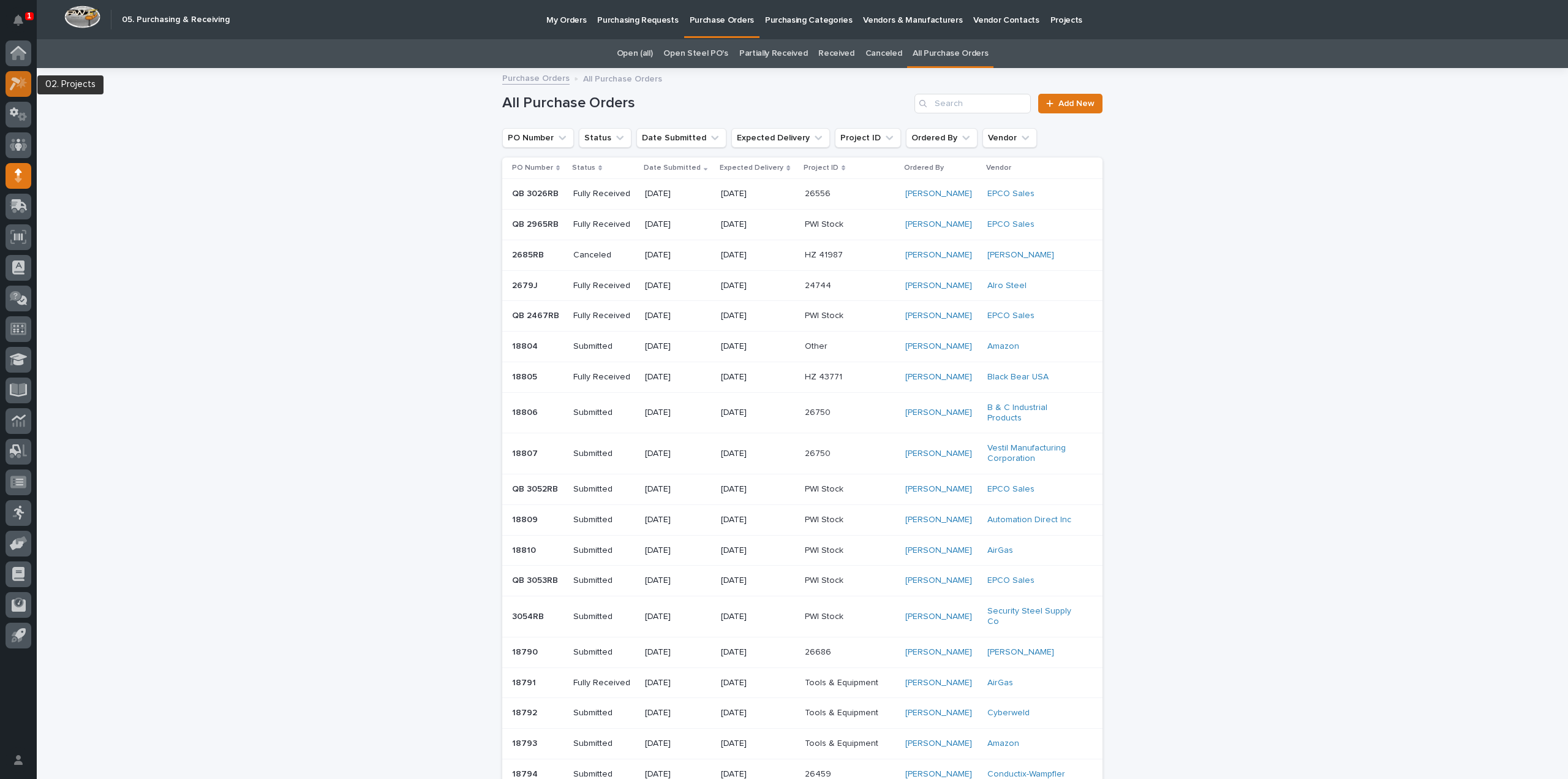
click at [19, 87] on icon at bounding box center [19, 83] width 18 height 14
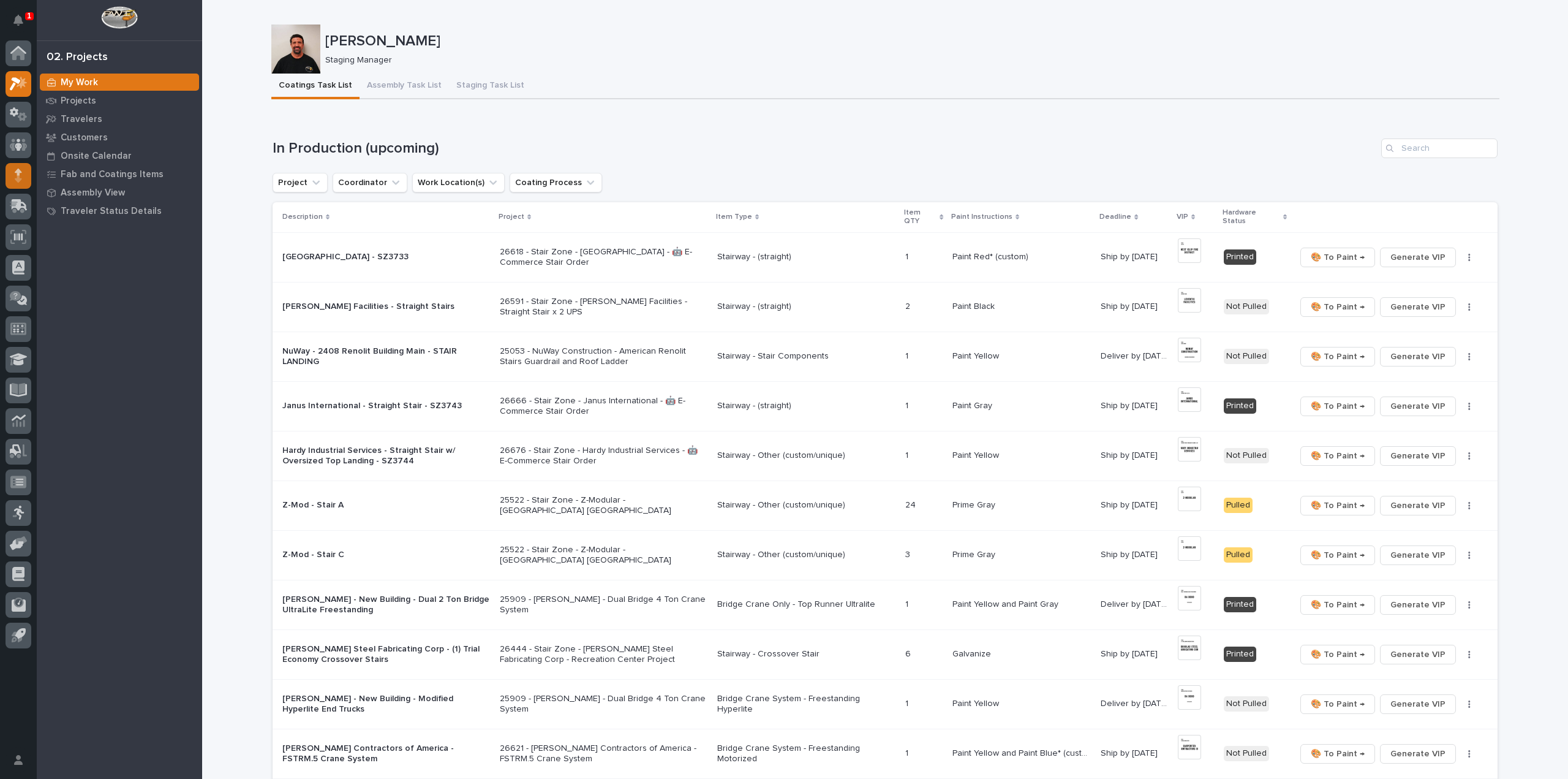
click at [22, 180] on div at bounding box center [18, 175] width 25 height 25
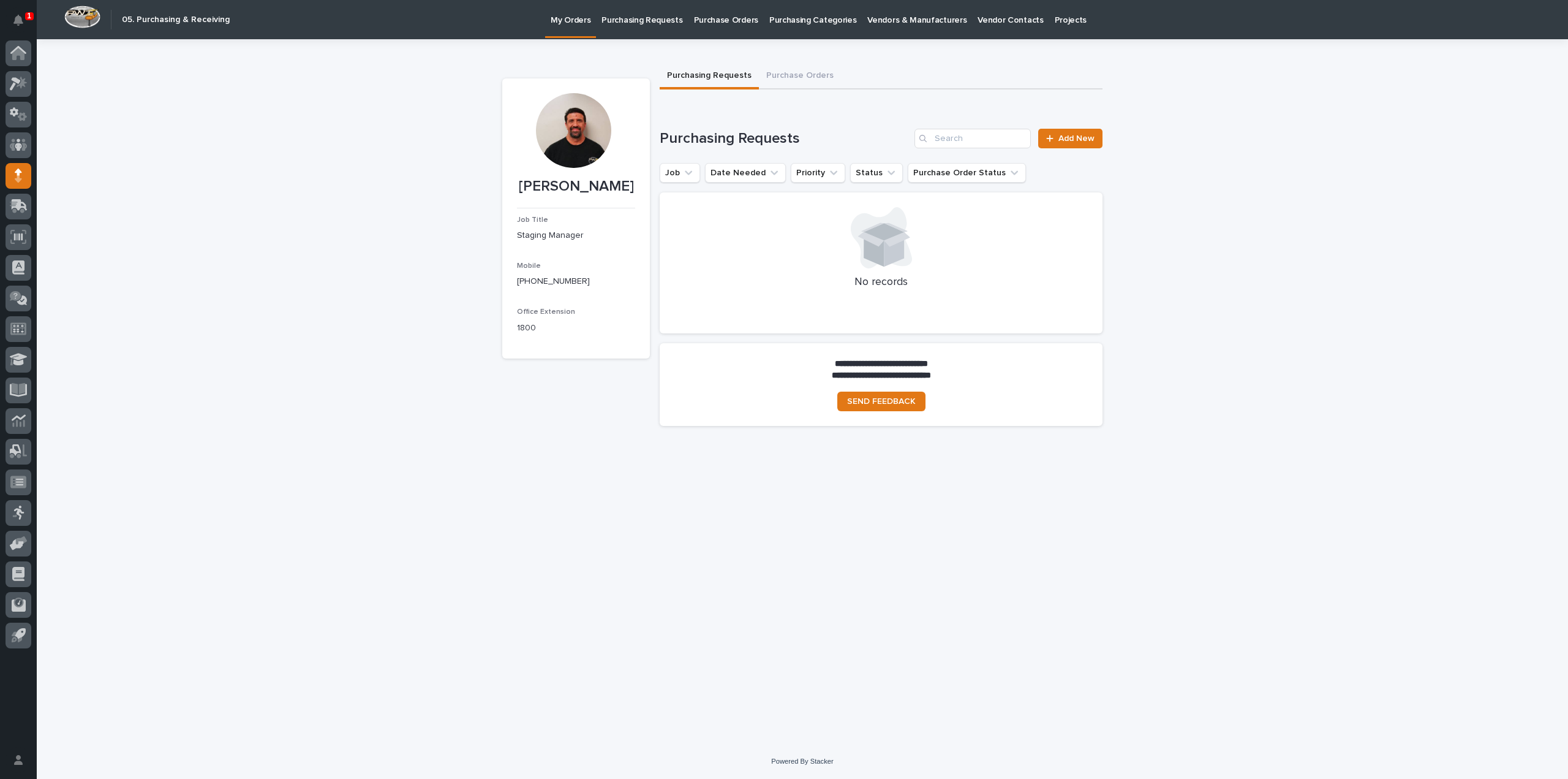
click at [628, 23] on p "Purchasing Requests" at bounding box center [641, 12] width 81 height 25
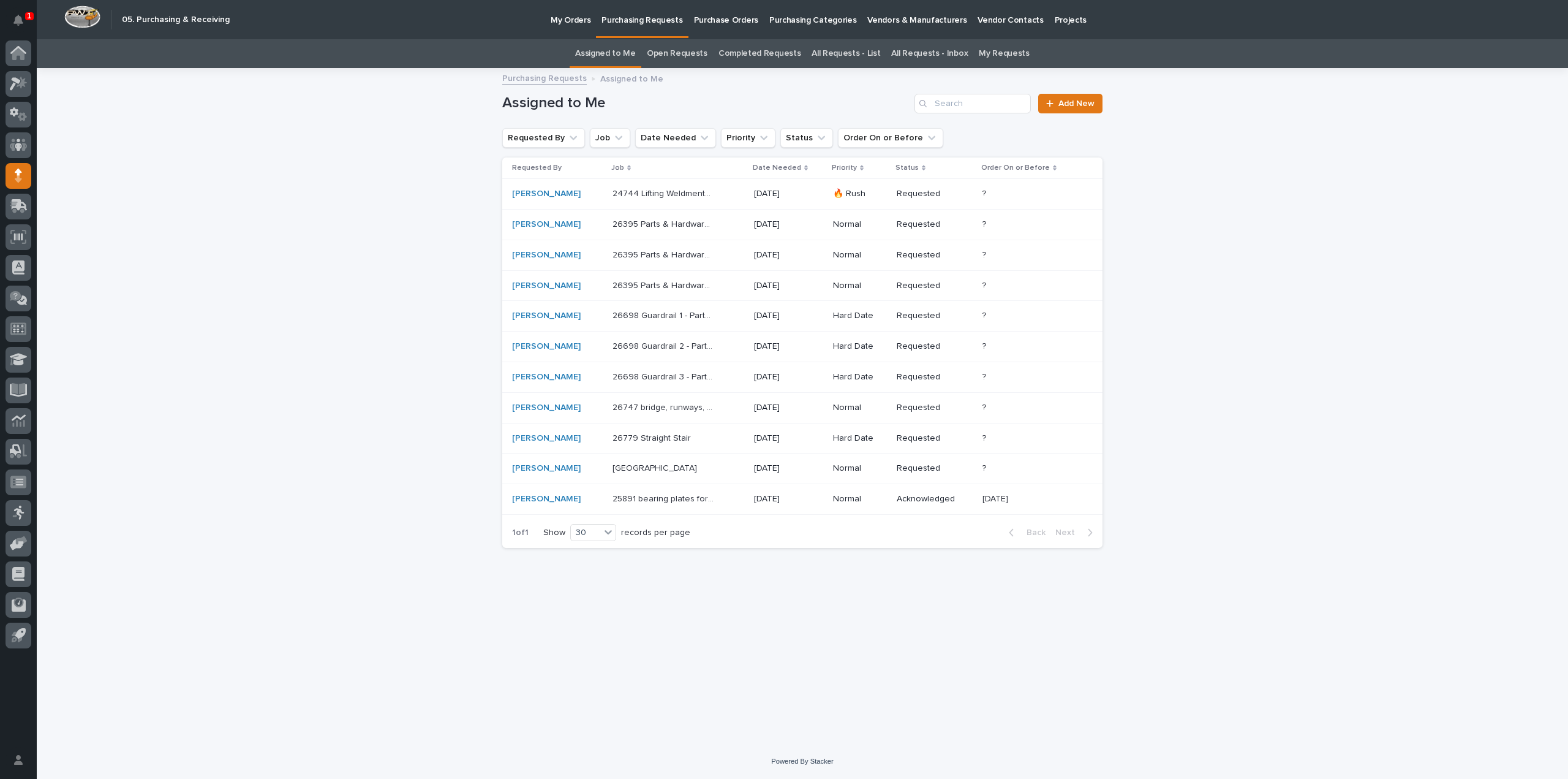
click at [696, 194] on p "24744 Lifting Weldments - Parts & HW" at bounding box center [665, 193] width 105 height 13
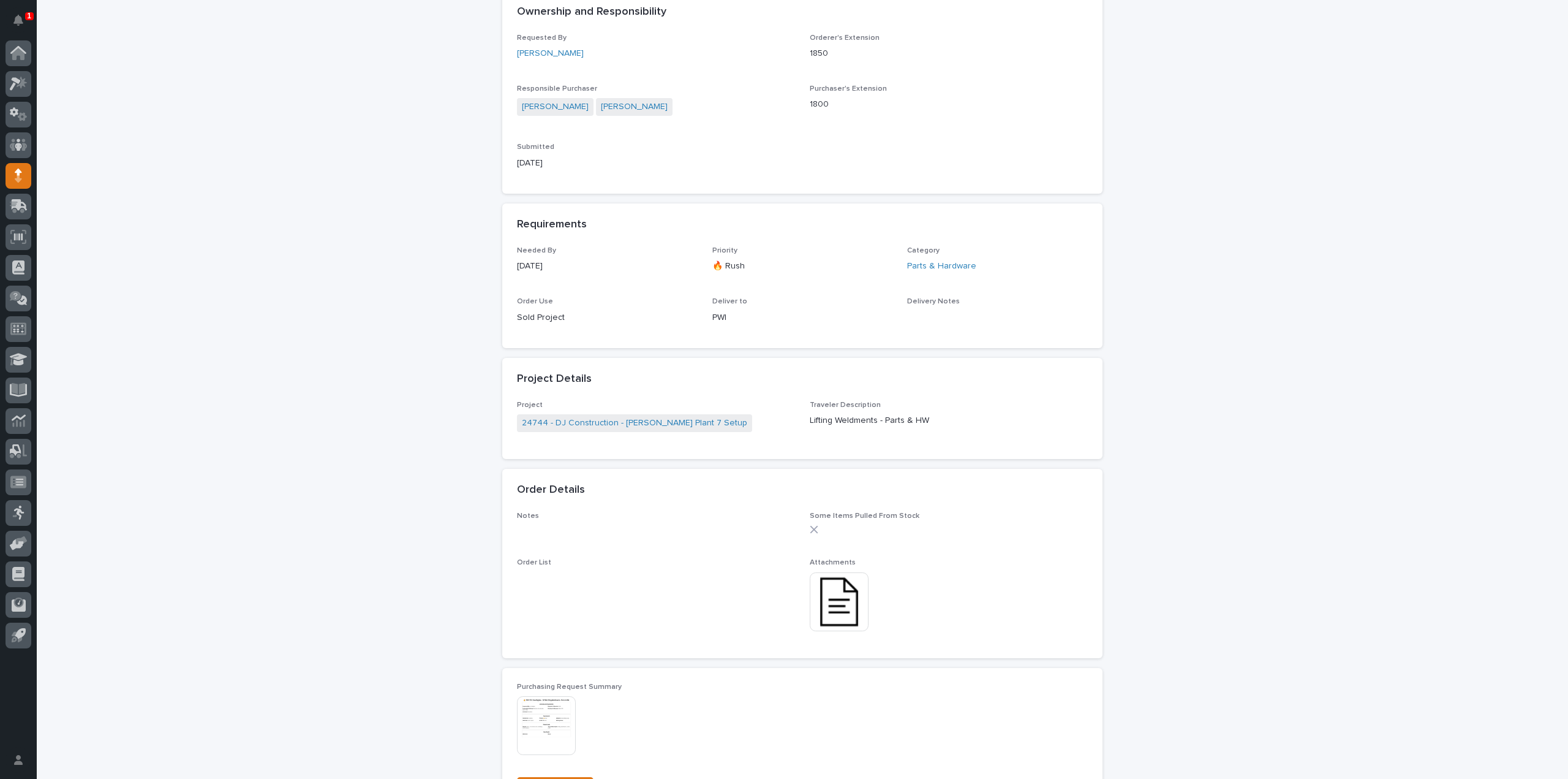
scroll to position [368, 0]
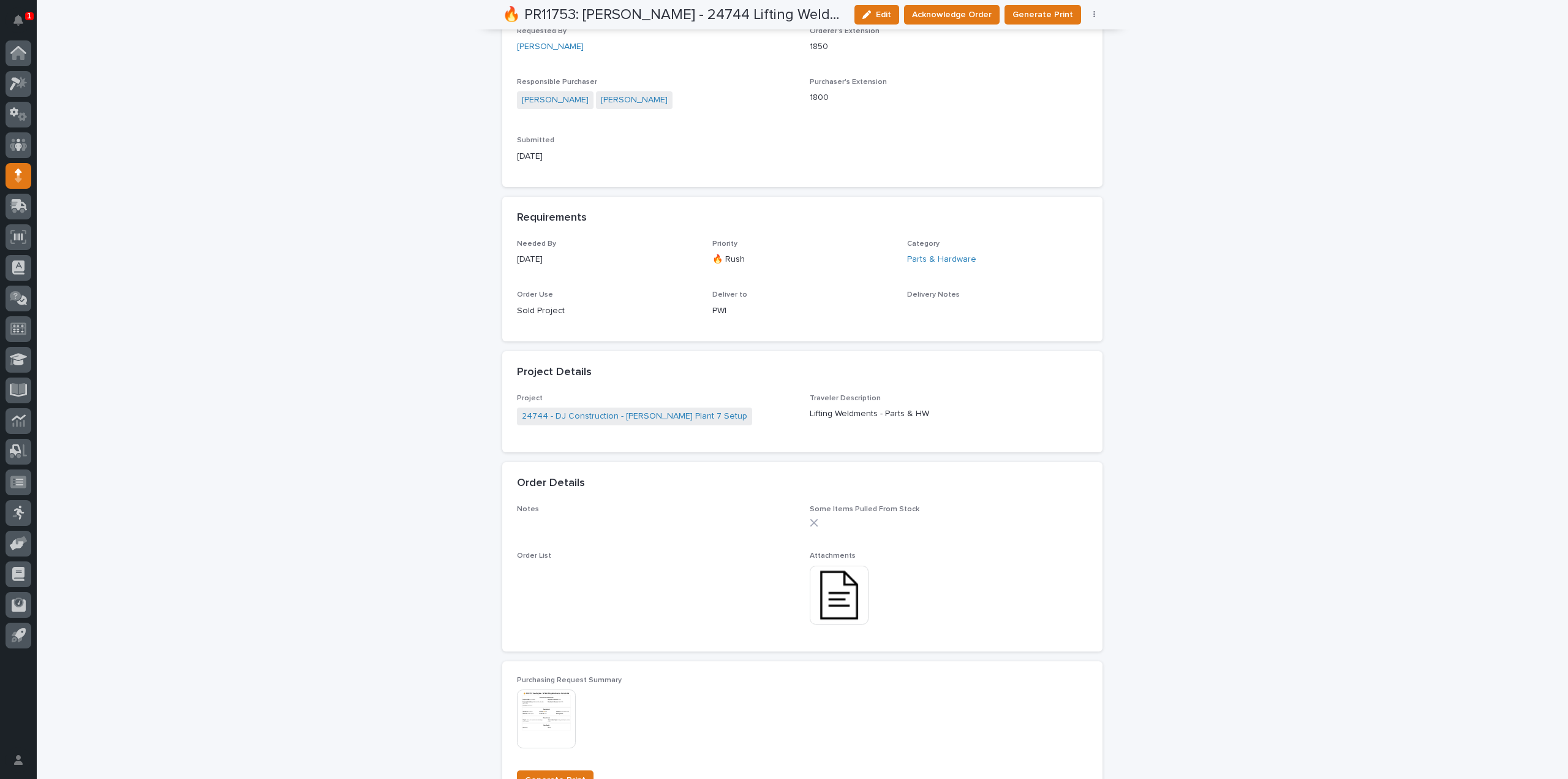
click at [853, 615] on img at bounding box center [839, 595] width 59 height 59
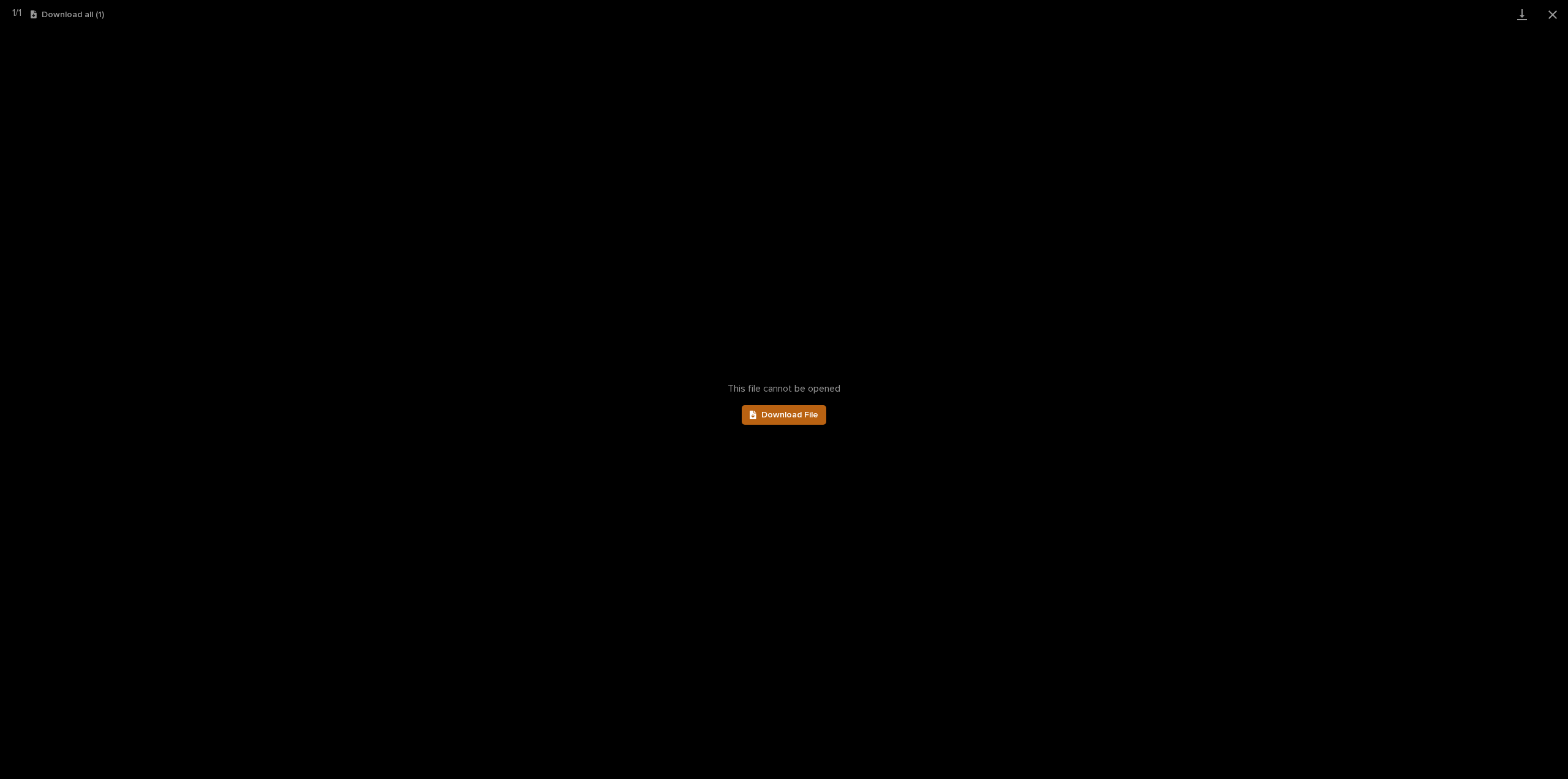
click at [794, 416] on span "Download File" at bounding box center [790, 414] width 57 height 8
click at [1550, 14] on button "Close gallery" at bounding box center [1553, 14] width 31 height 29
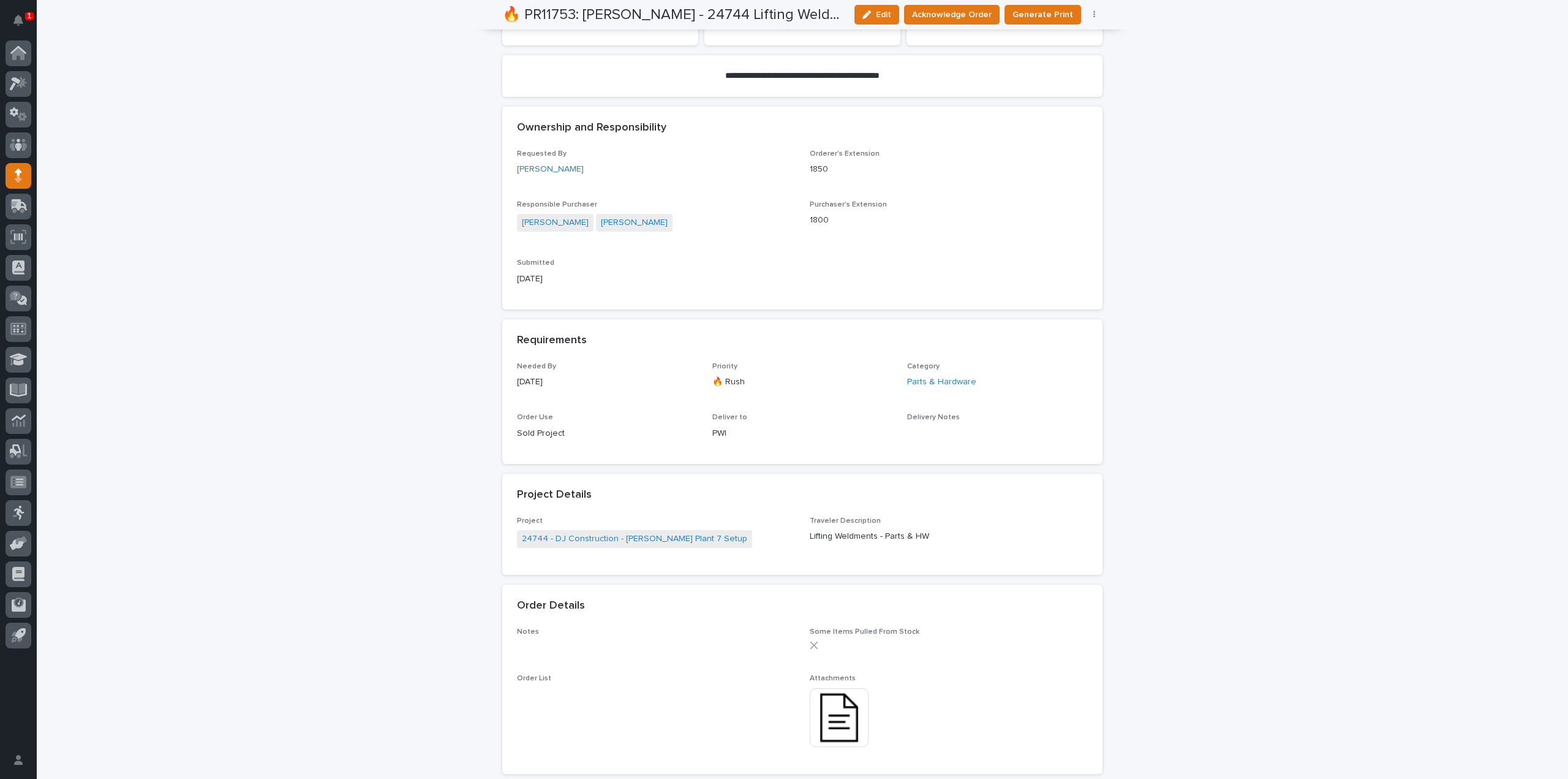
scroll to position [0, 0]
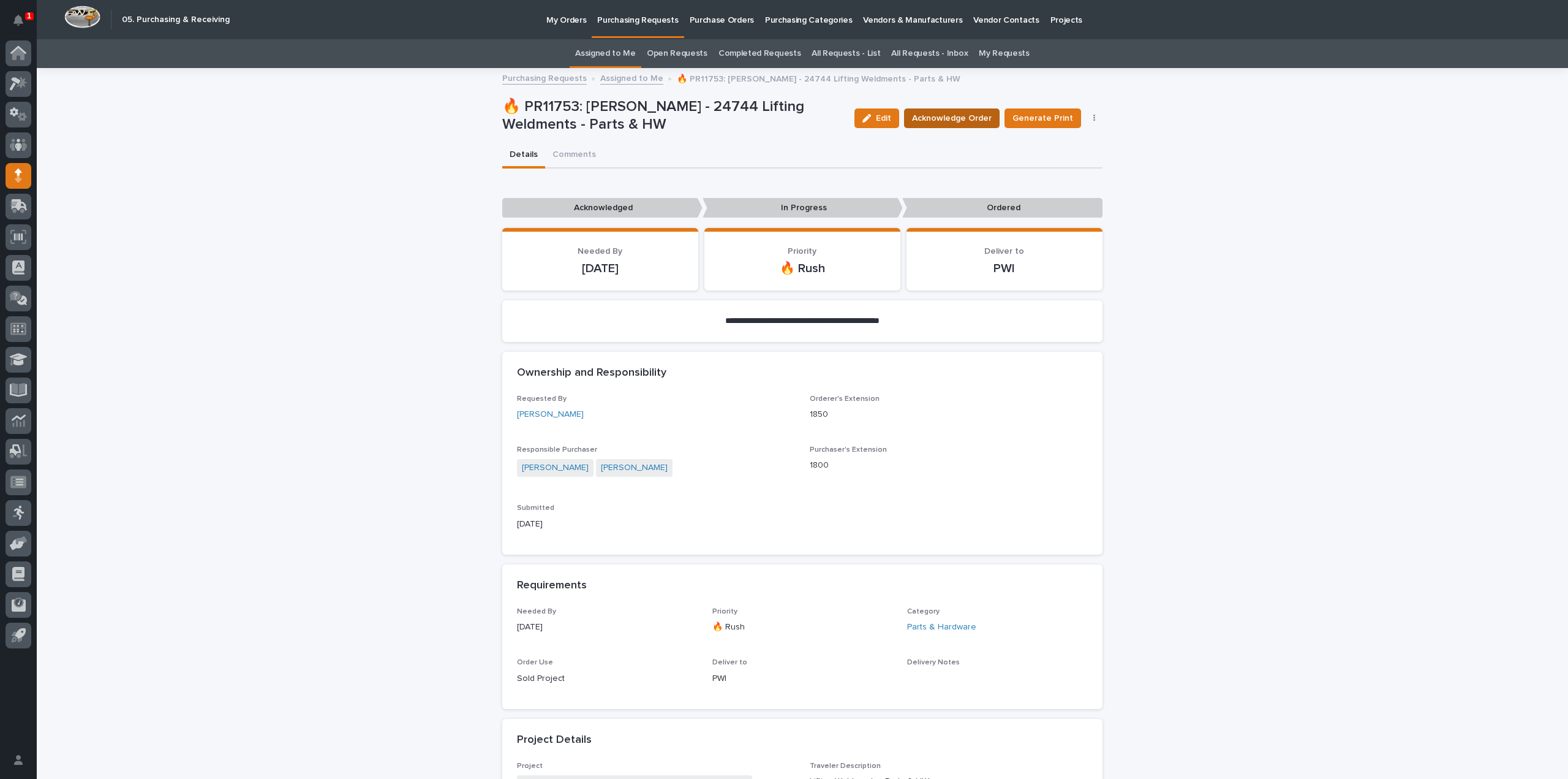
click at [988, 111] on button "Acknowledge Order" at bounding box center [952, 118] width 96 height 19
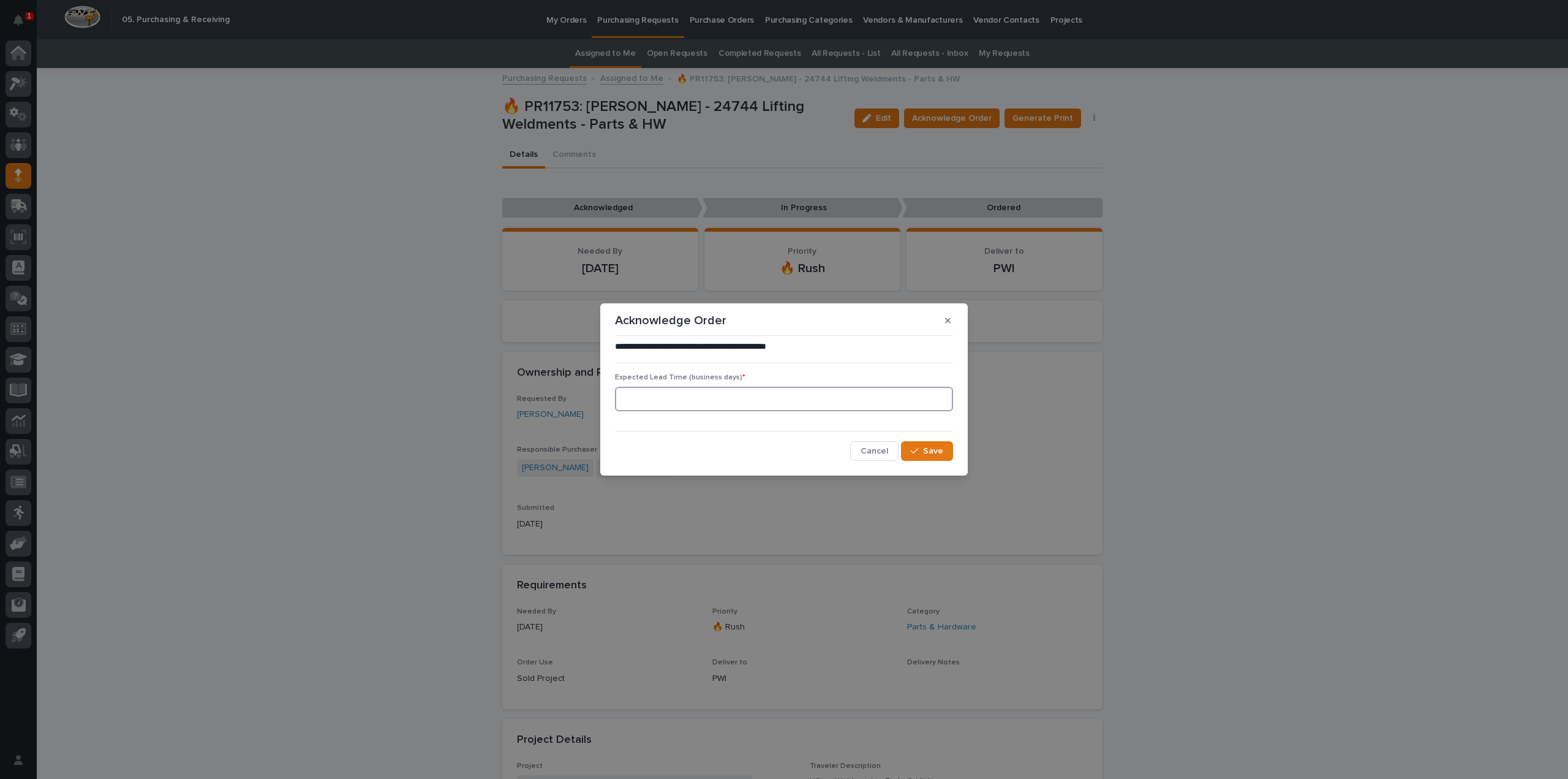
click at [691, 396] on input at bounding box center [784, 399] width 338 height 25
type input "0"
click at [944, 456] on button "Save" at bounding box center [927, 450] width 52 height 19
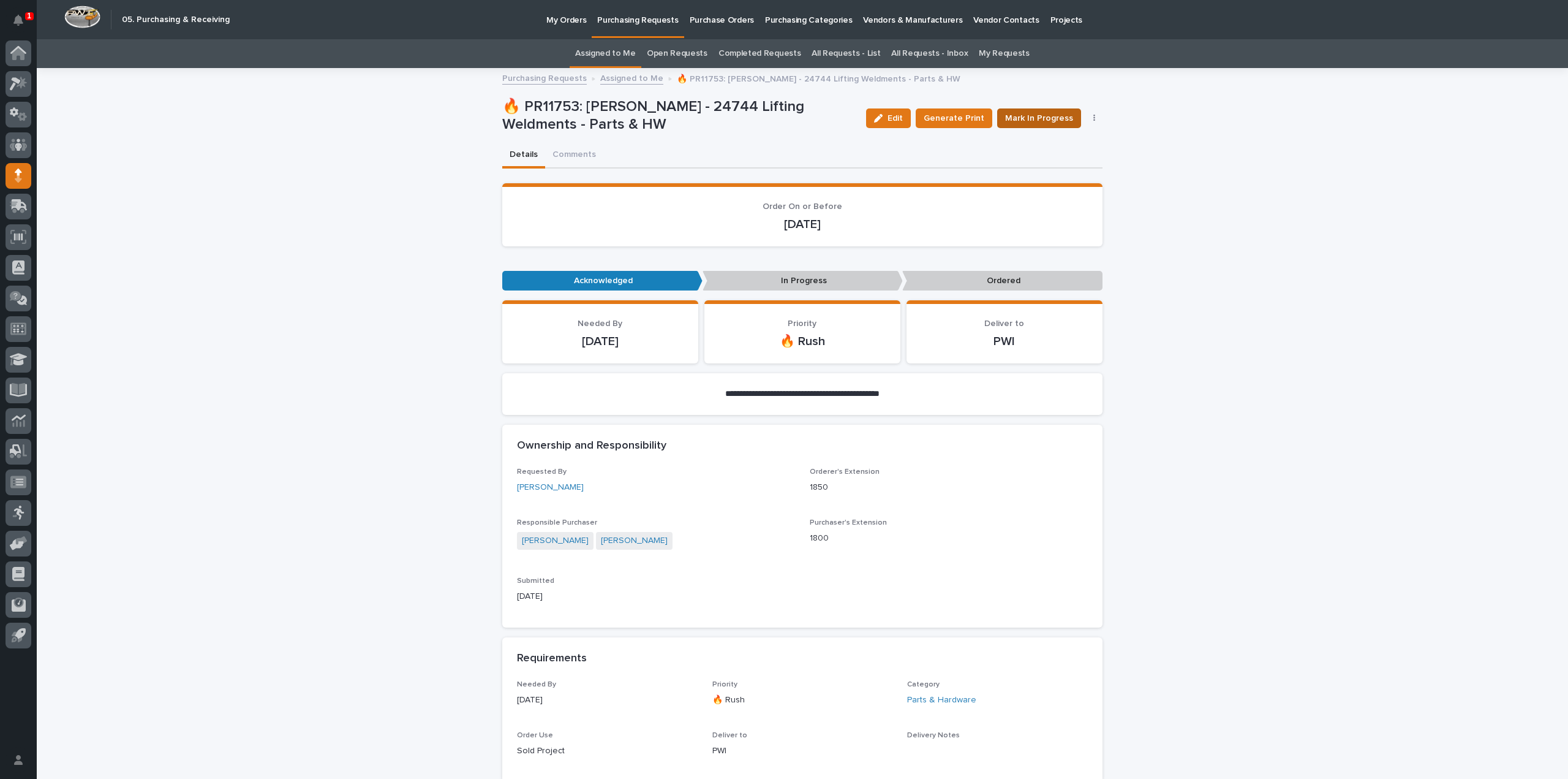
click at [1017, 115] on span "Mark In Progress" at bounding box center [1039, 118] width 68 height 12
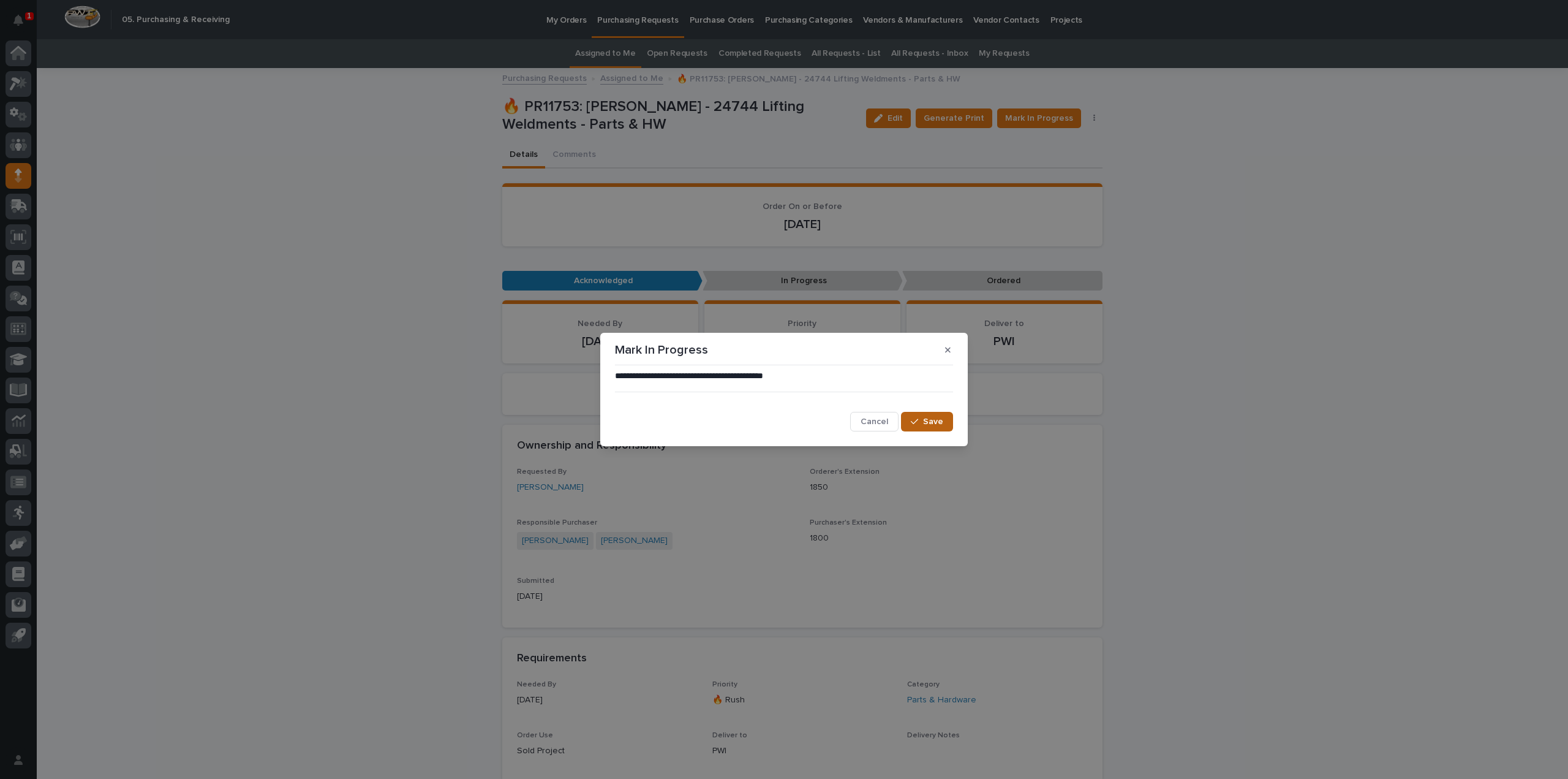
click at [939, 431] on button "Save" at bounding box center [927, 421] width 52 height 19
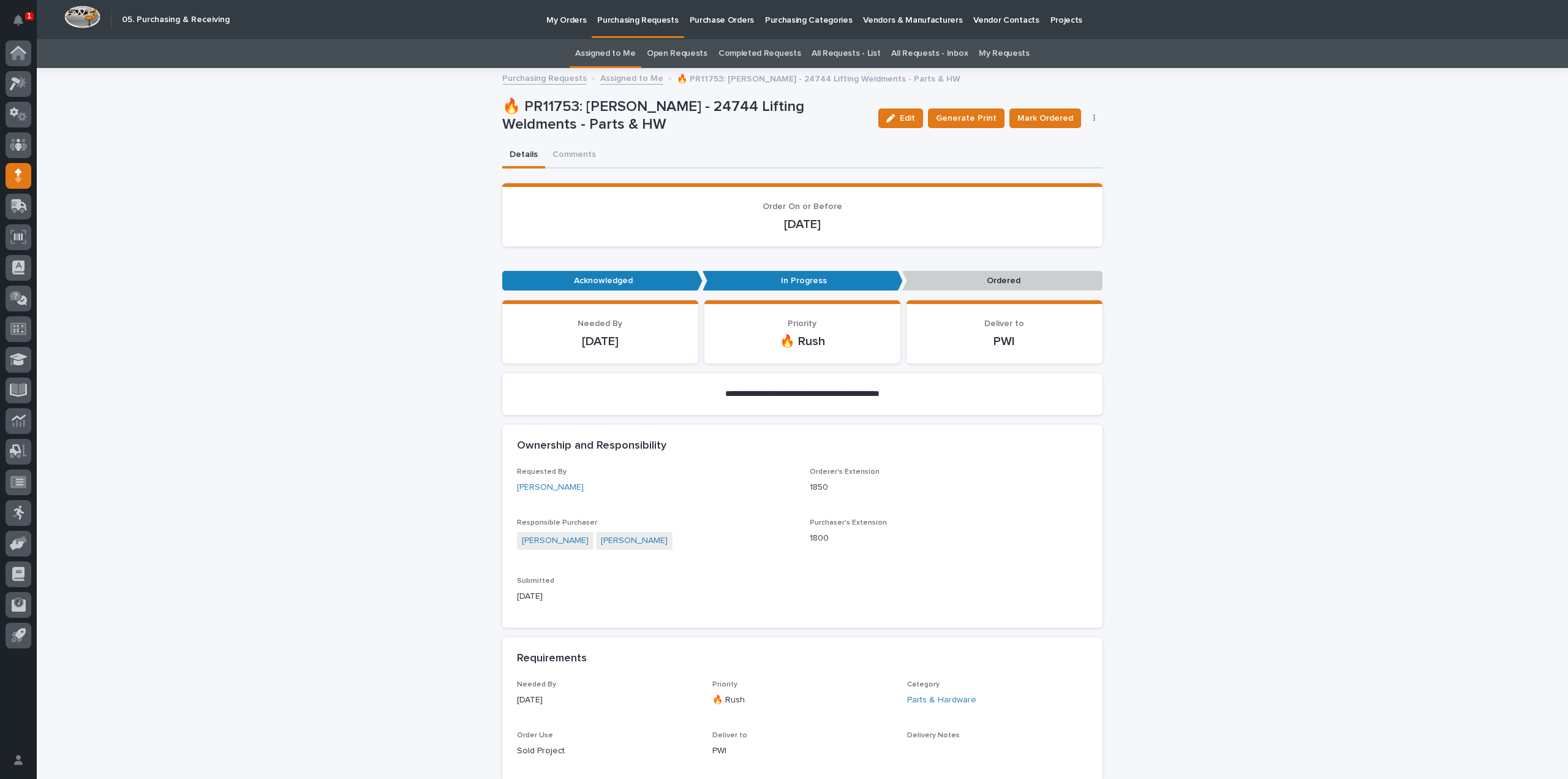
click at [1025, 115] on span "Mark Ordered" at bounding box center [1045, 118] width 56 height 12
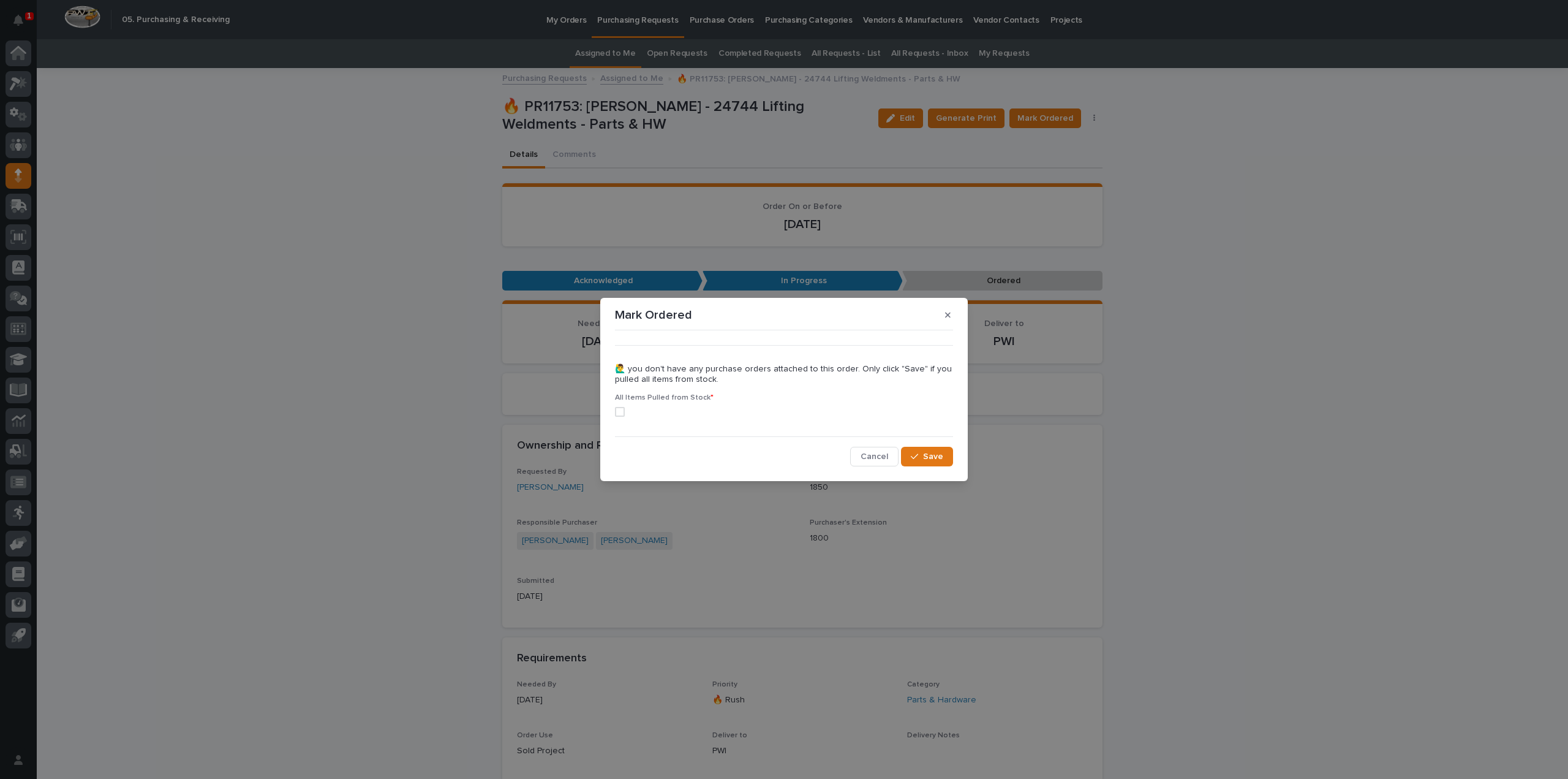
drag, startPoint x: 616, startPoint y: 413, endPoint x: 622, endPoint y: 414, distance: 6.1
click at [617, 413] on span at bounding box center [620, 412] width 10 height 10
click at [944, 457] on button "Save" at bounding box center [927, 456] width 52 height 19
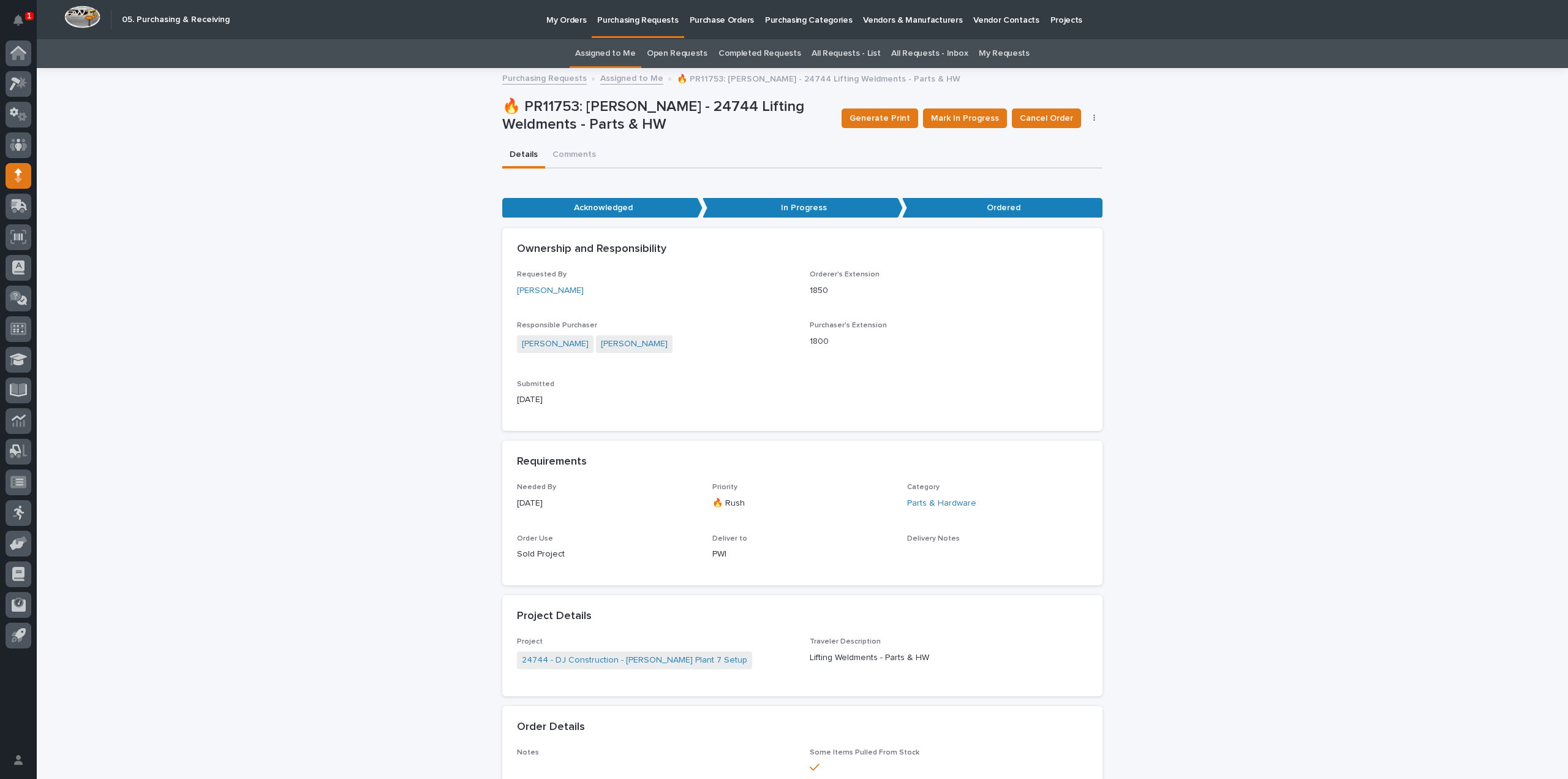
click at [613, 56] on link "Assigned to Me" at bounding box center [605, 53] width 61 height 29
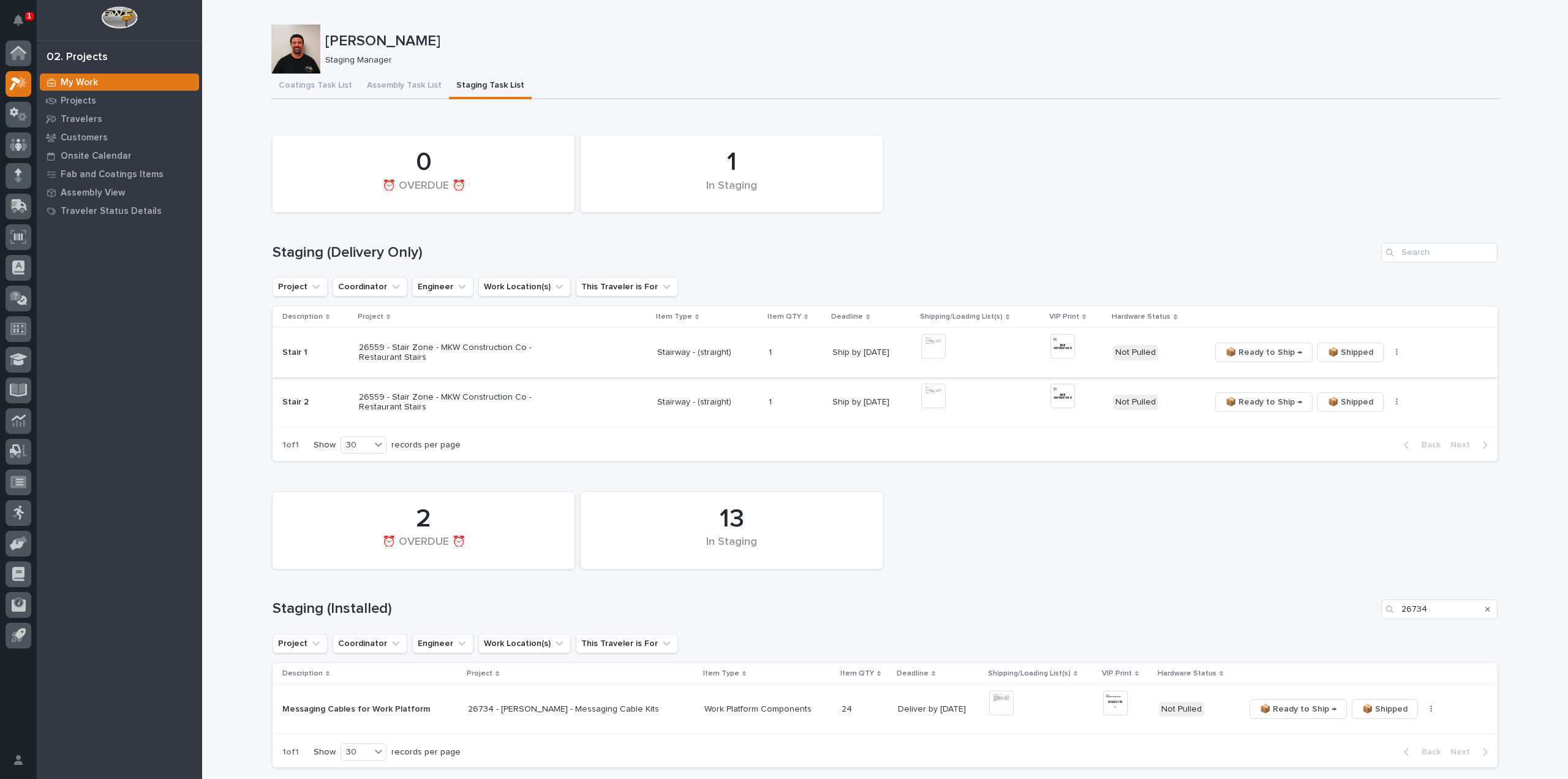
click at [934, 355] on img at bounding box center [934, 346] width 25 height 25
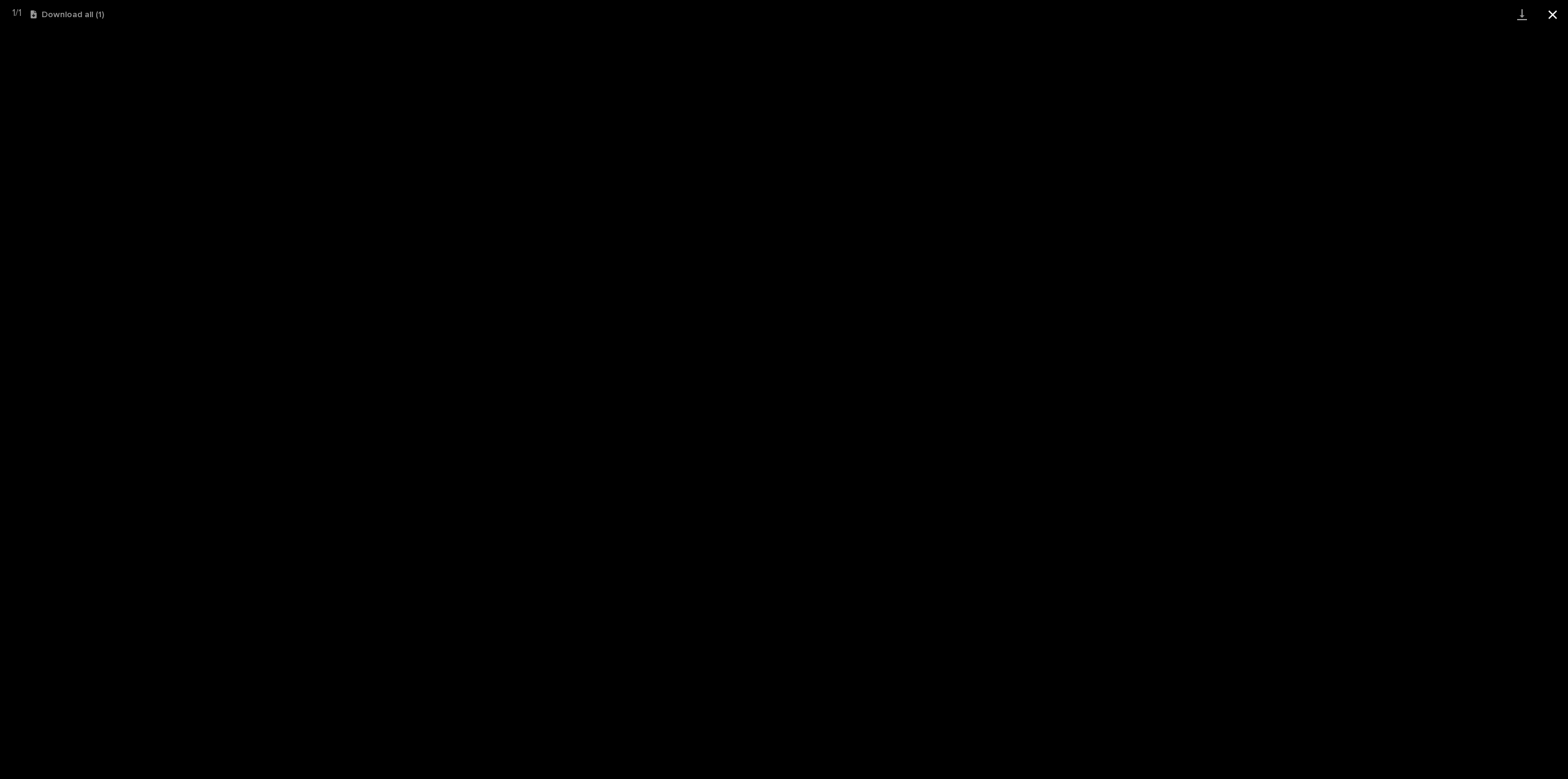
click at [1553, 11] on button "Close gallery" at bounding box center [1553, 14] width 31 height 29
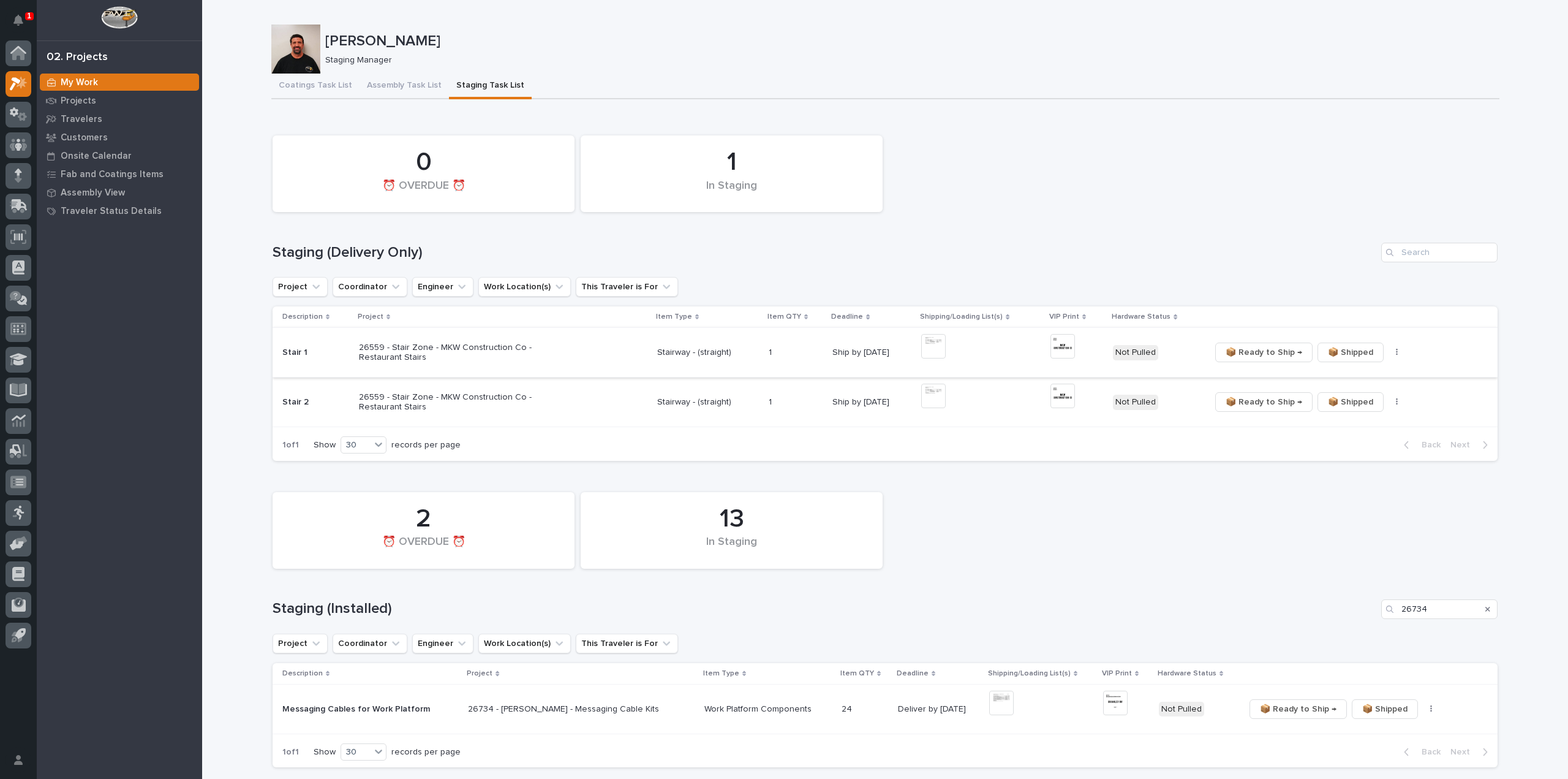
click at [1051, 345] on img at bounding box center [1063, 346] width 25 height 25
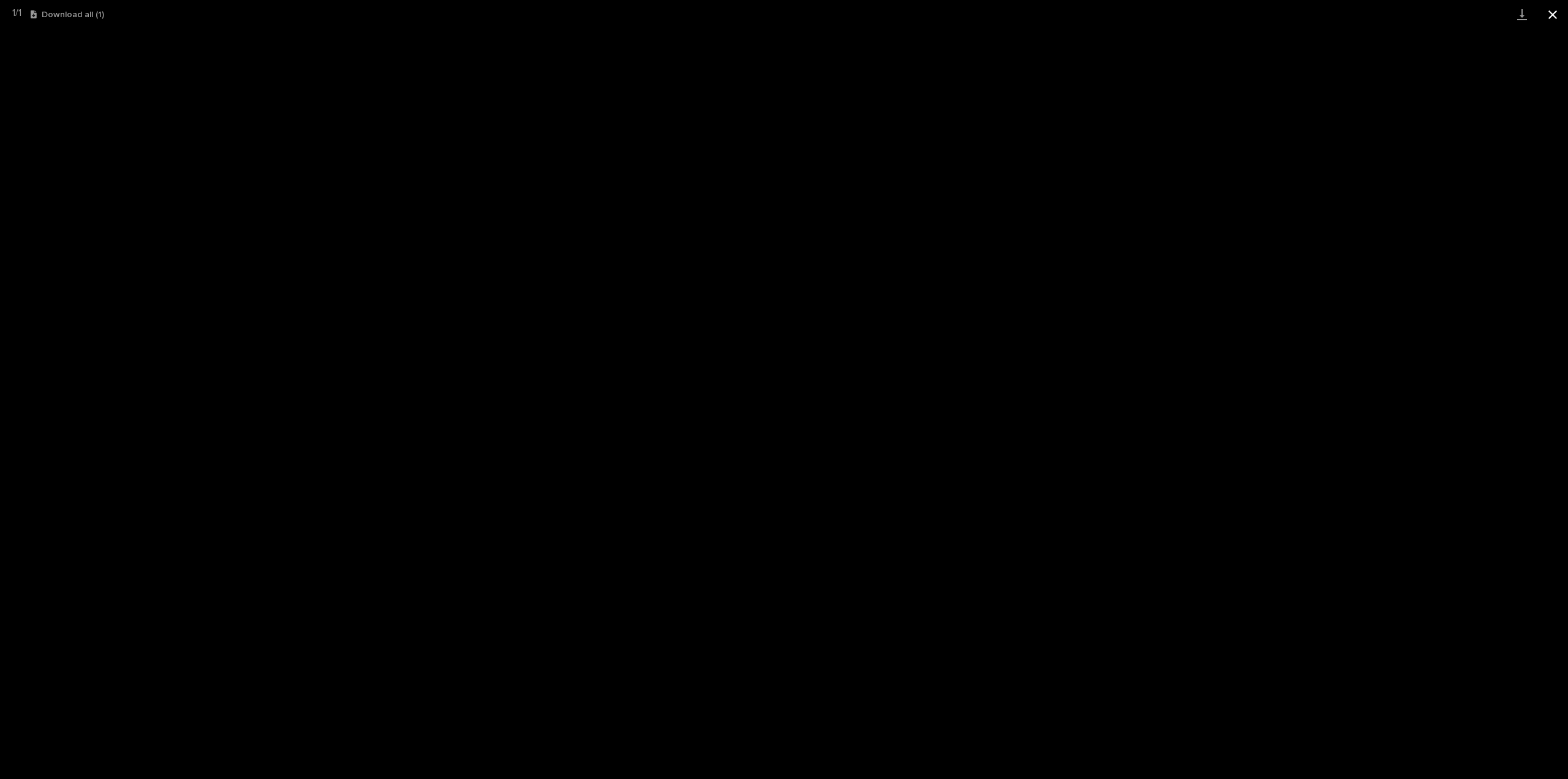
click at [1552, 16] on button "Close gallery" at bounding box center [1553, 14] width 31 height 29
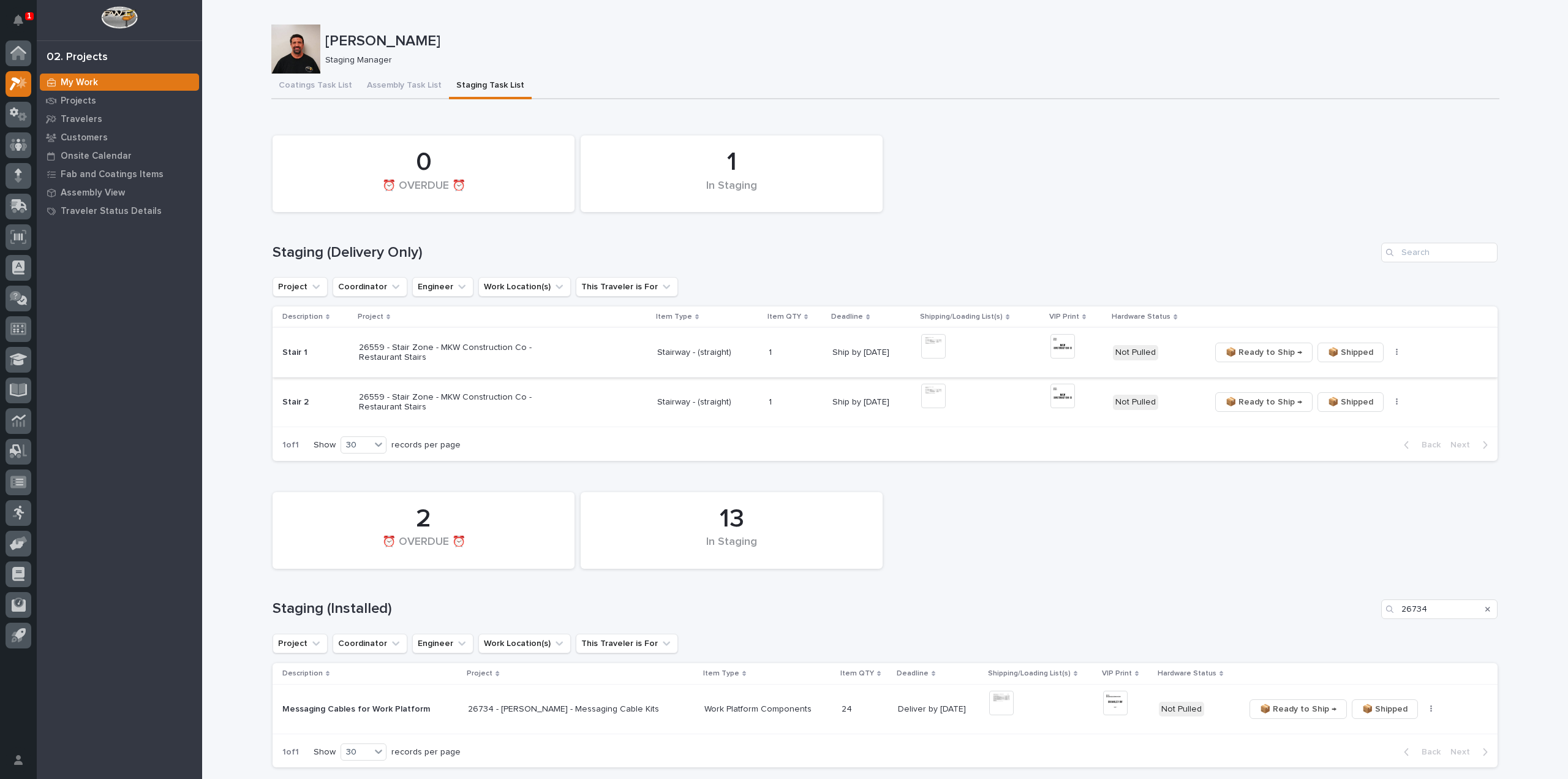
click at [1388, 356] on button "button" at bounding box center [1397, 352] width 17 height 8
click at [1369, 396] on button "🔩 Hardware" at bounding box center [1355, 396] width 81 height 19
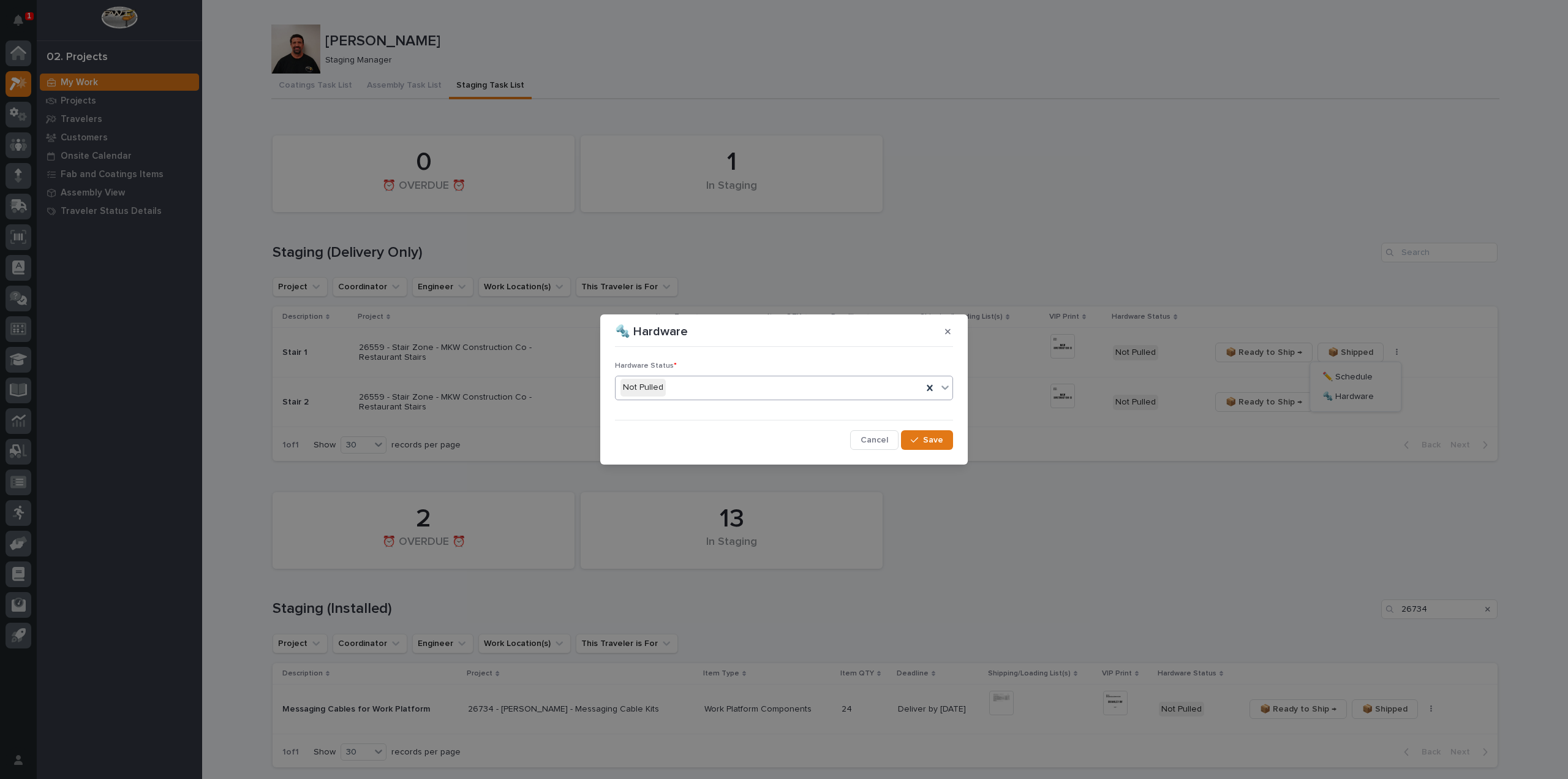
click at [752, 390] on div "Not Pulled" at bounding box center [769, 387] width 307 height 20
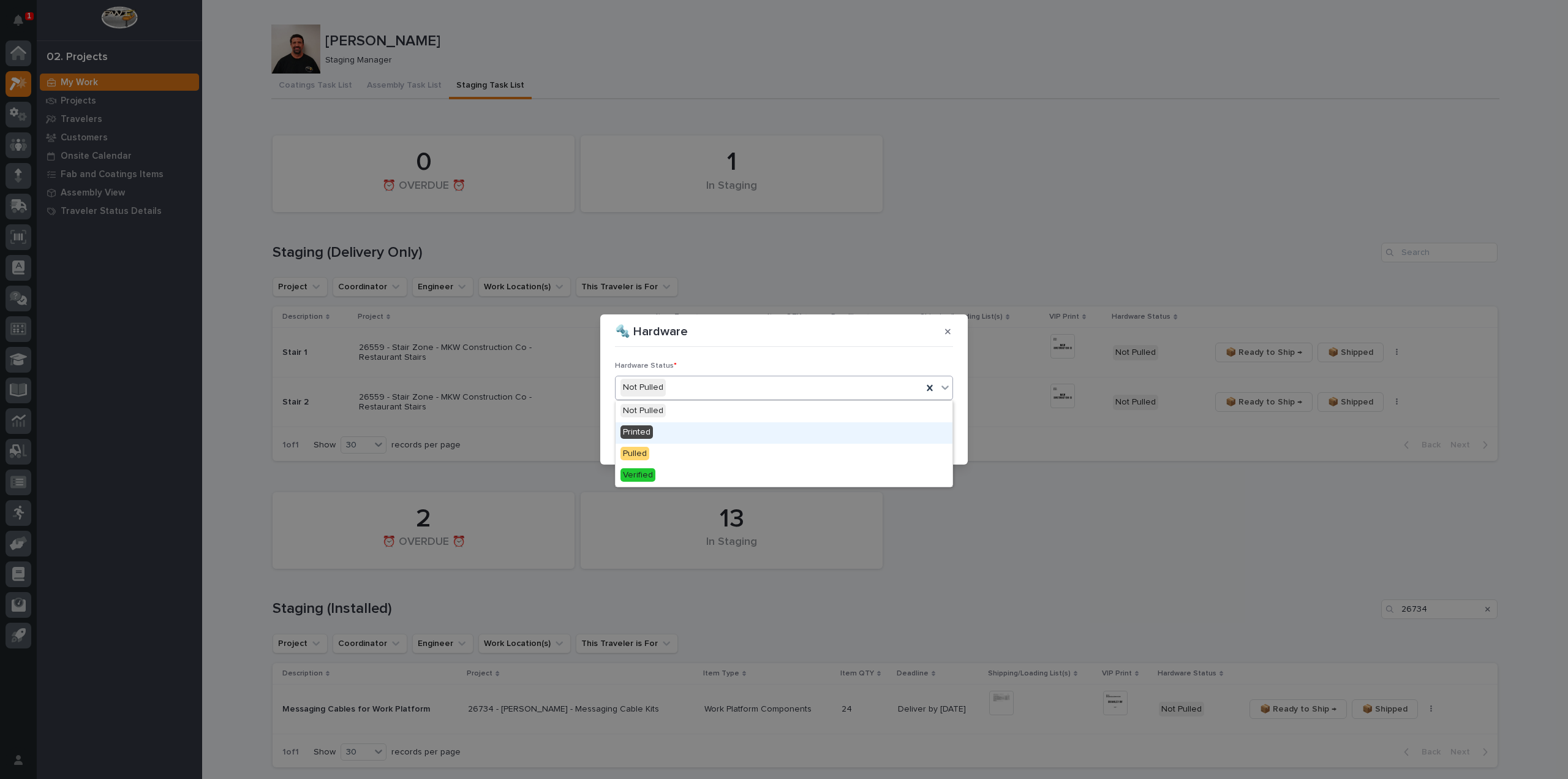
click at [729, 434] on div "Printed" at bounding box center [784, 433] width 337 height 22
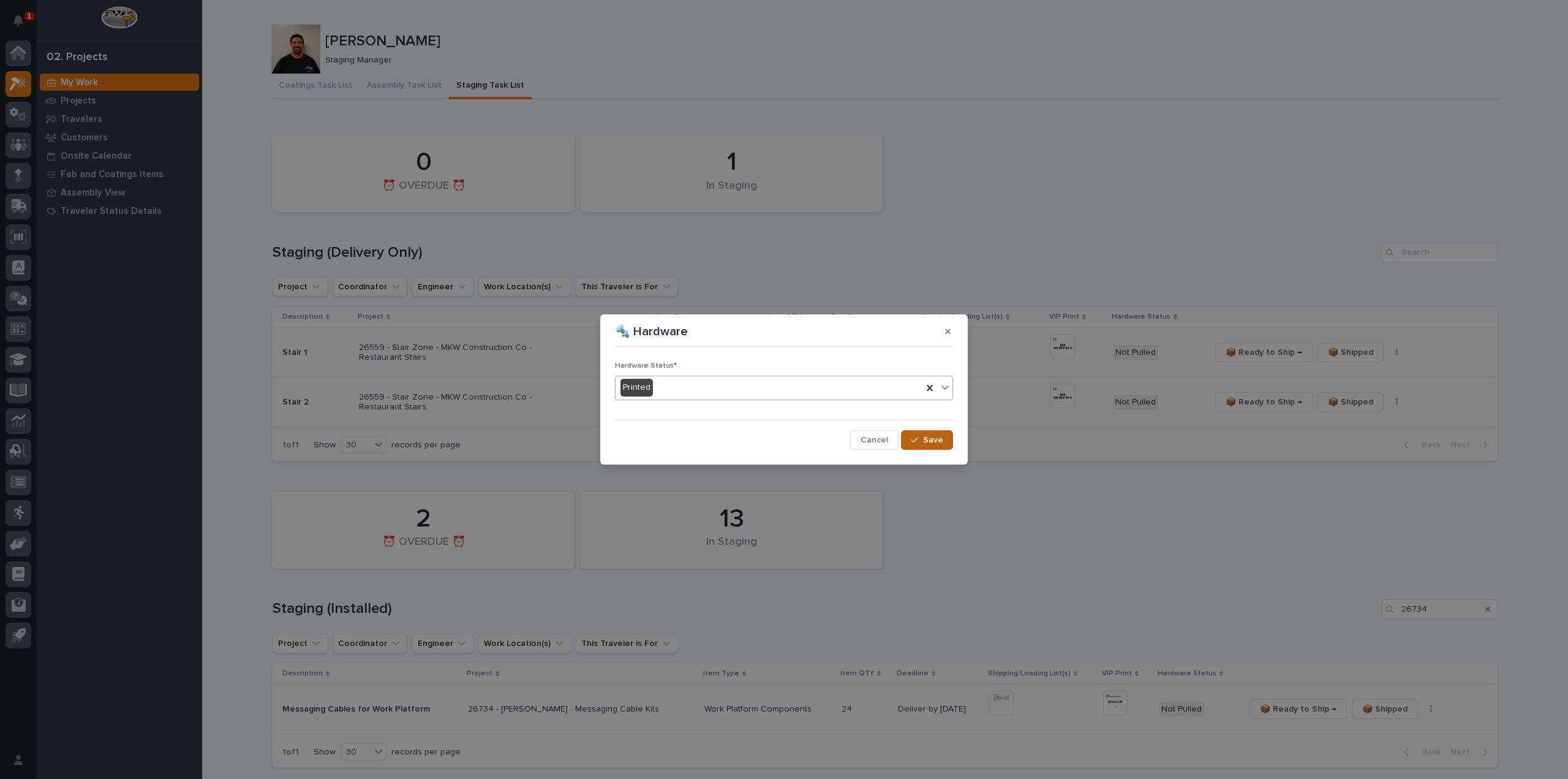
click at [944, 440] on button "Save" at bounding box center [927, 440] width 52 height 19
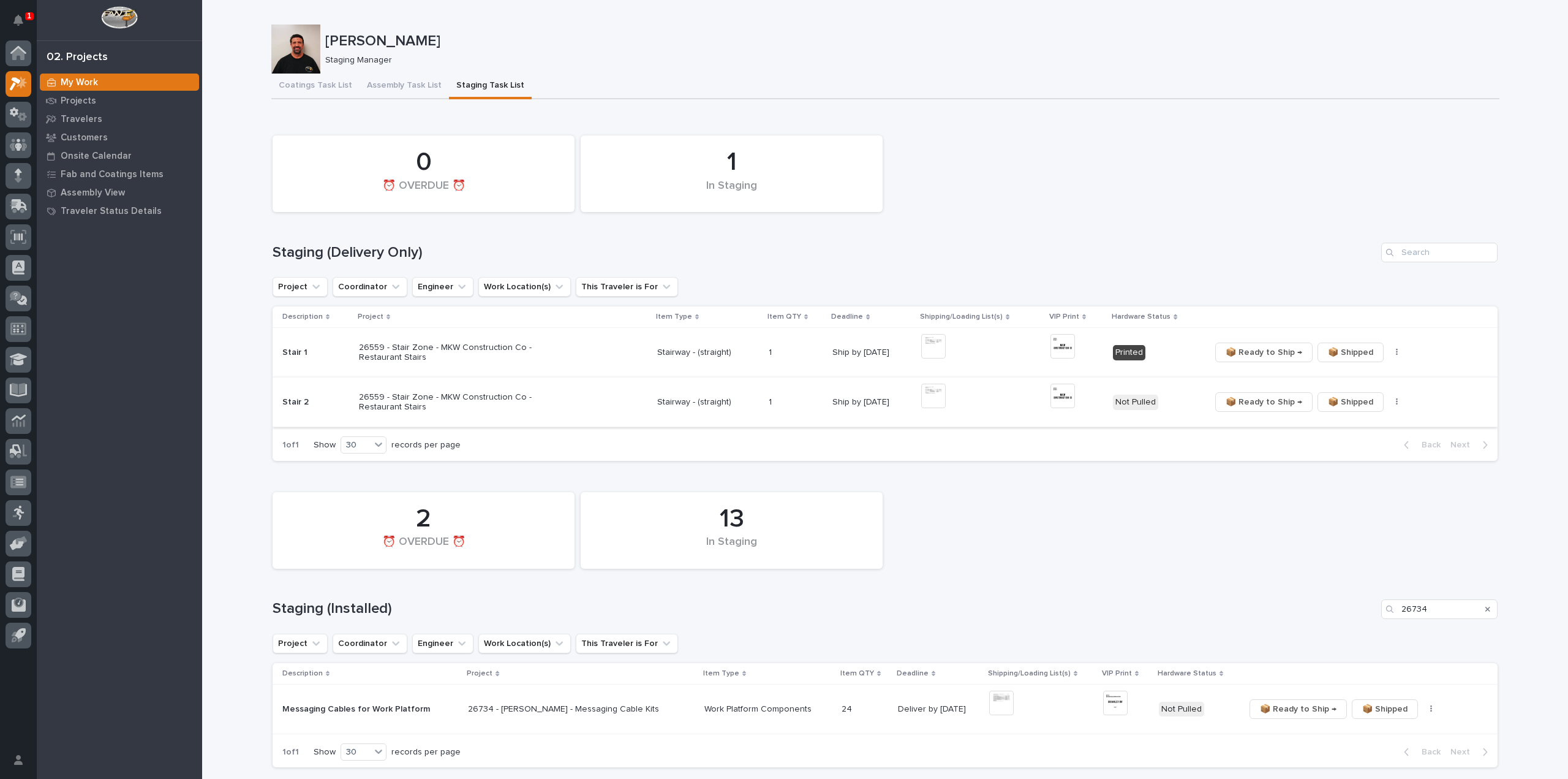
click at [939, 386] on img at bounding box center [934, 396] width 25 height 25
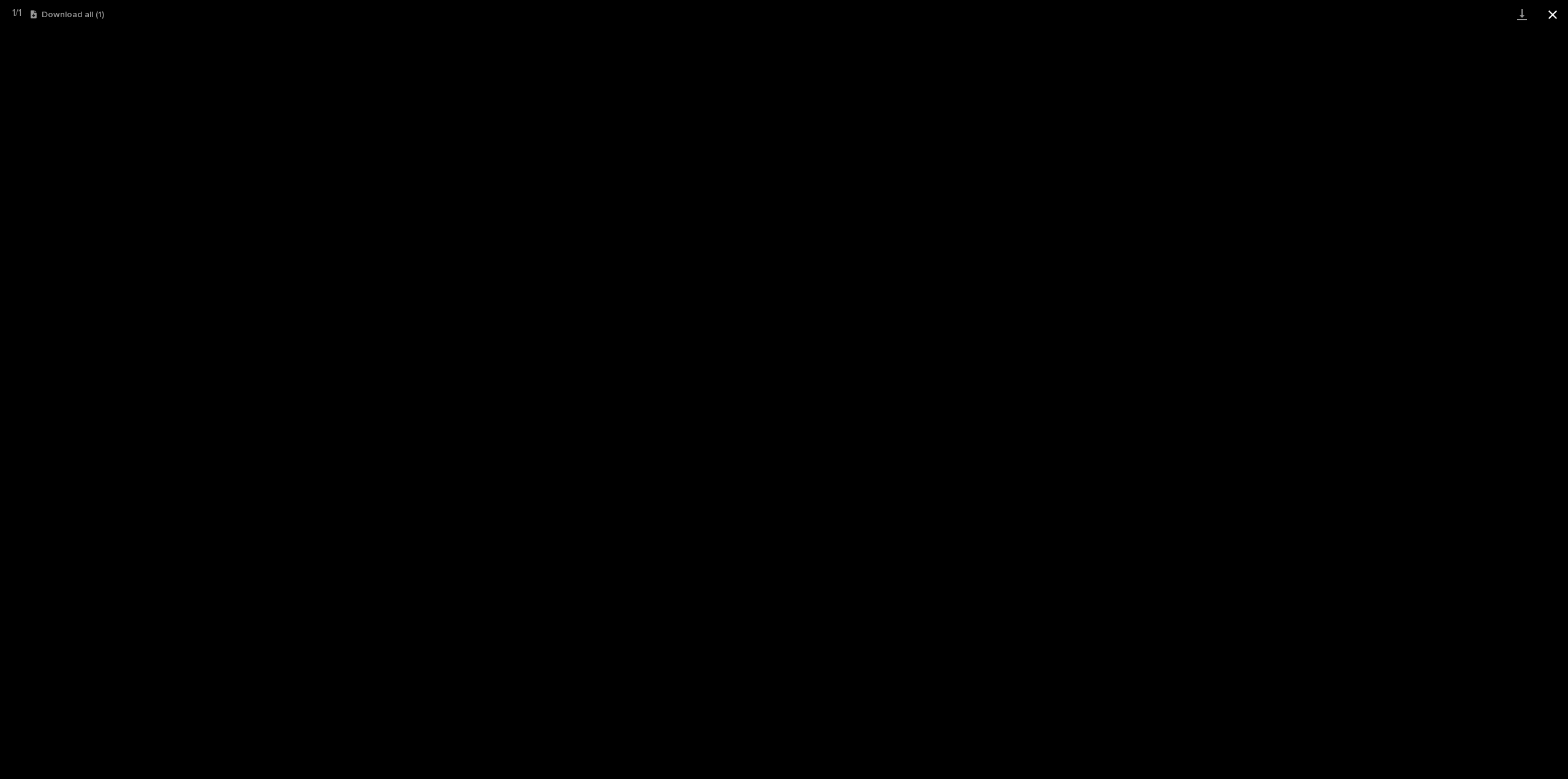
click at [1549, 18] on button "Close gallery" at bounding box center [1553, 14] width 31 height 29
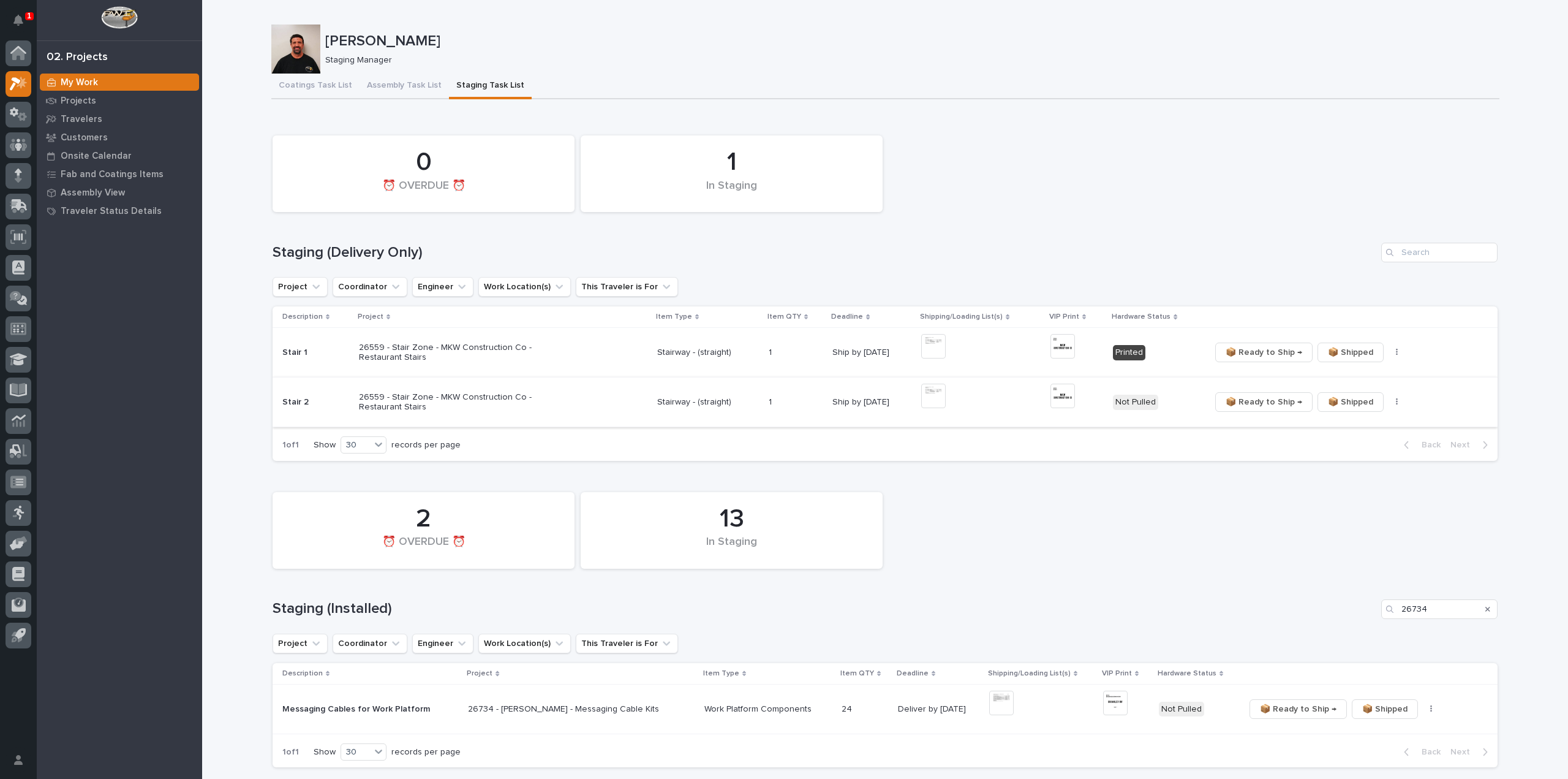
click at [1061, 398] on img at bounding box center [1063, 396] width 25 height 25
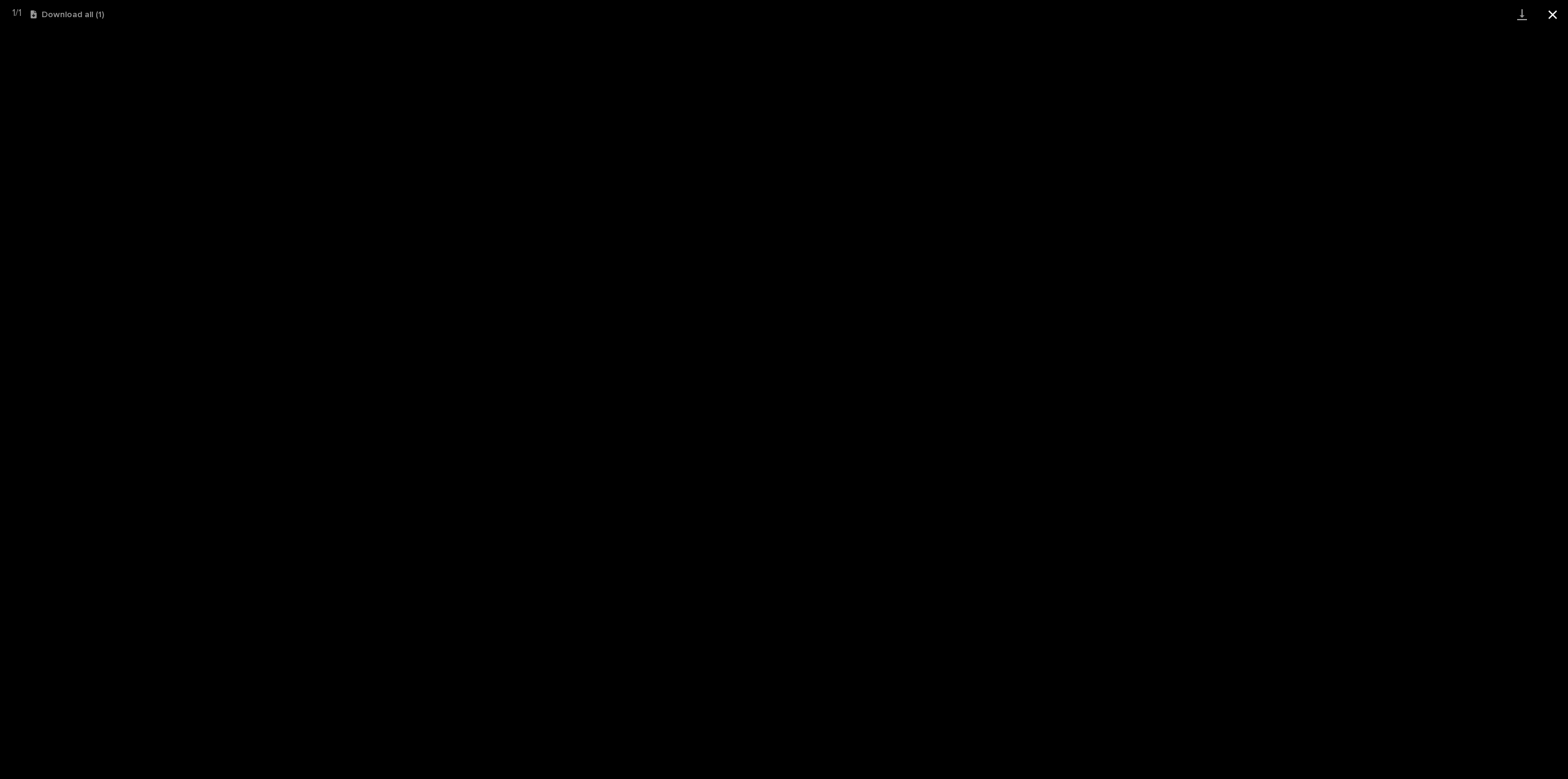
click at [1555, 14] on button "Close gallery" at bounding box center [1553, 14] width 31 height 29
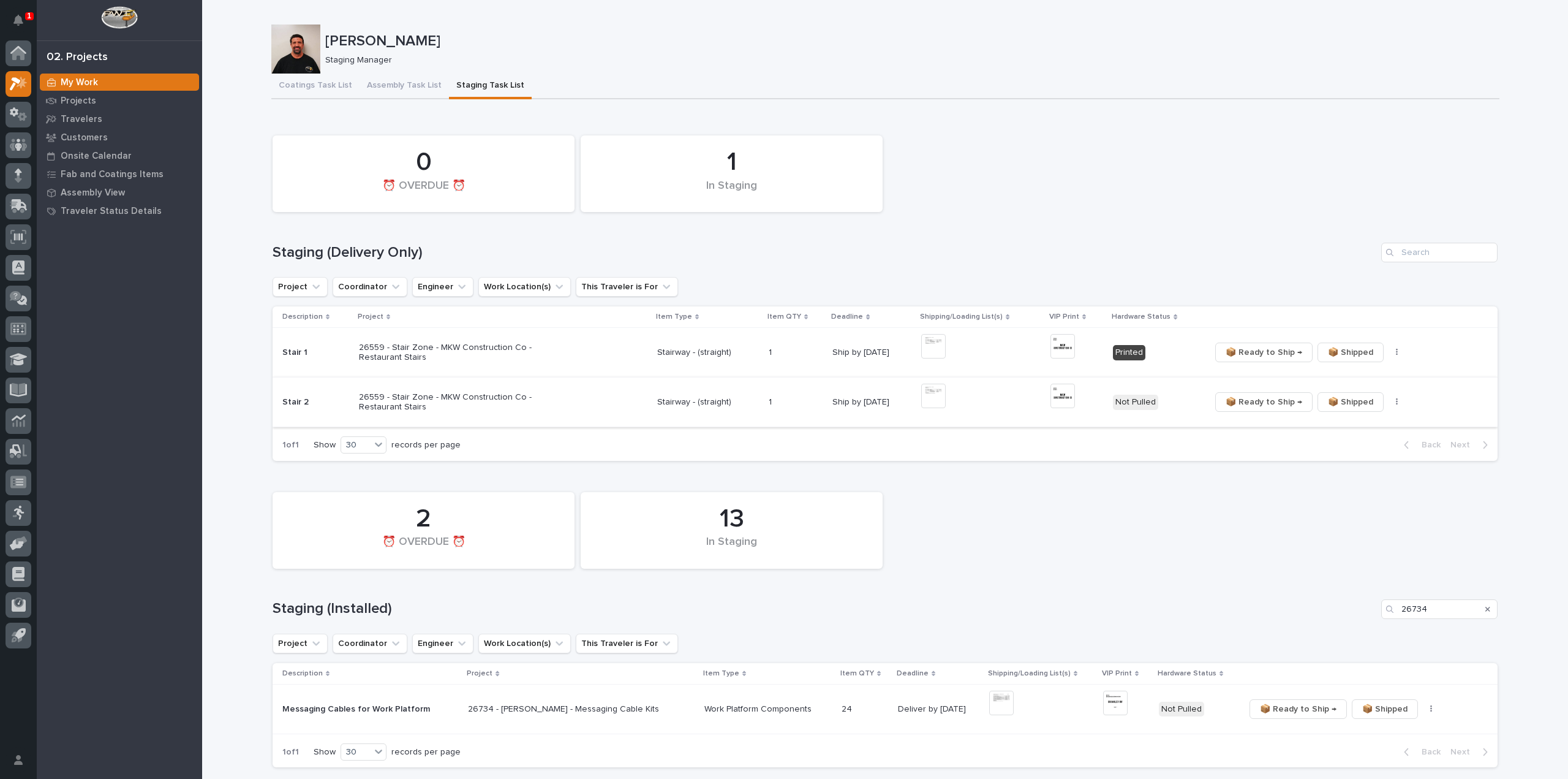
click at [1396, 401] on icon "button" at bounding box center [1397, 402] width 2 height 8
click at [1377, 446] on button "🔩 Hardware" at bounding box center [1355, 446] width 81 height 19
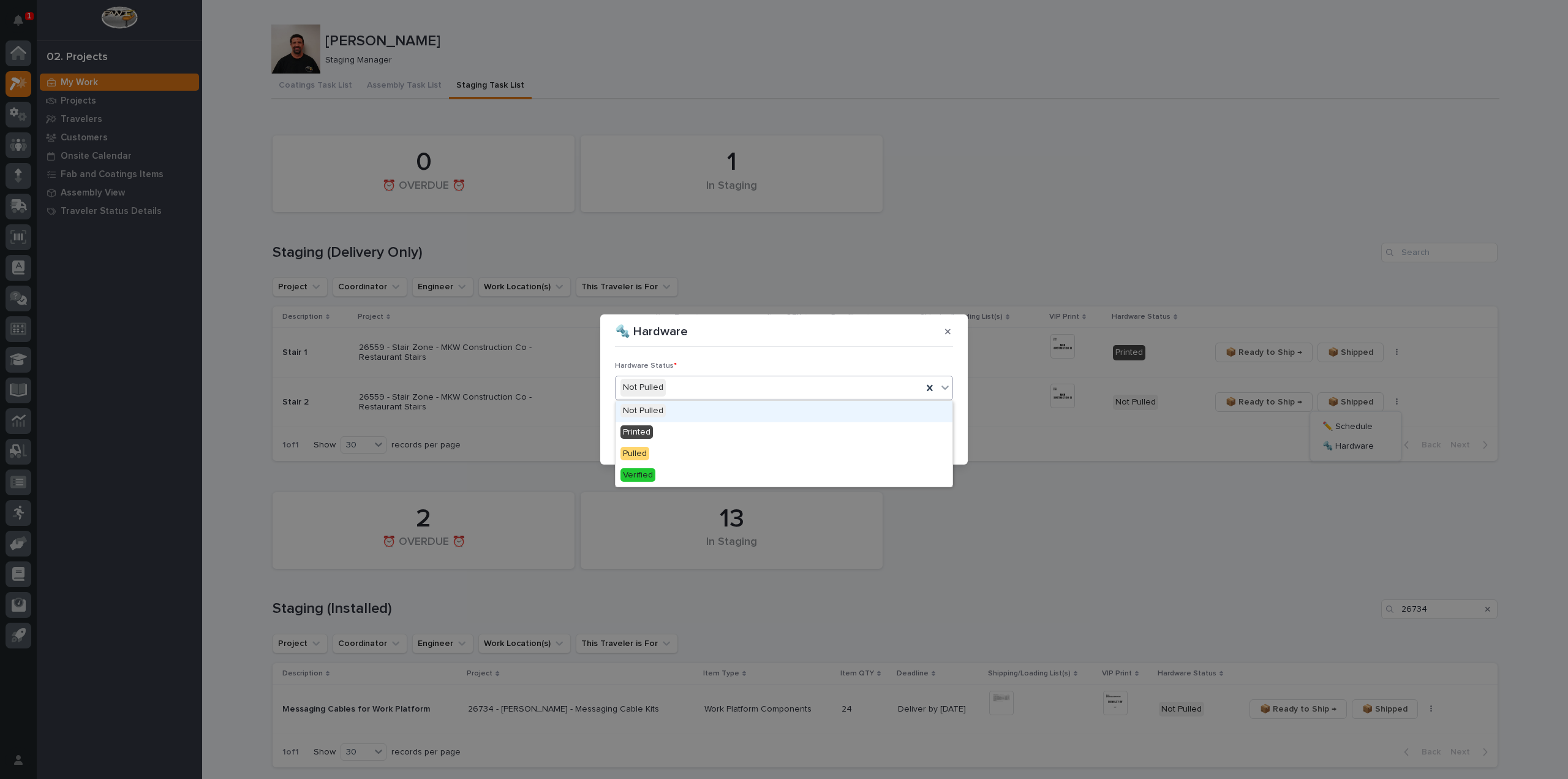
click at [715, 388] on div "Not Pulled" at bounding box center [769, 387] width 307 height 20
click at [688, 431] on div "Printed" at bounding box center [784, 433] width 337 height 22
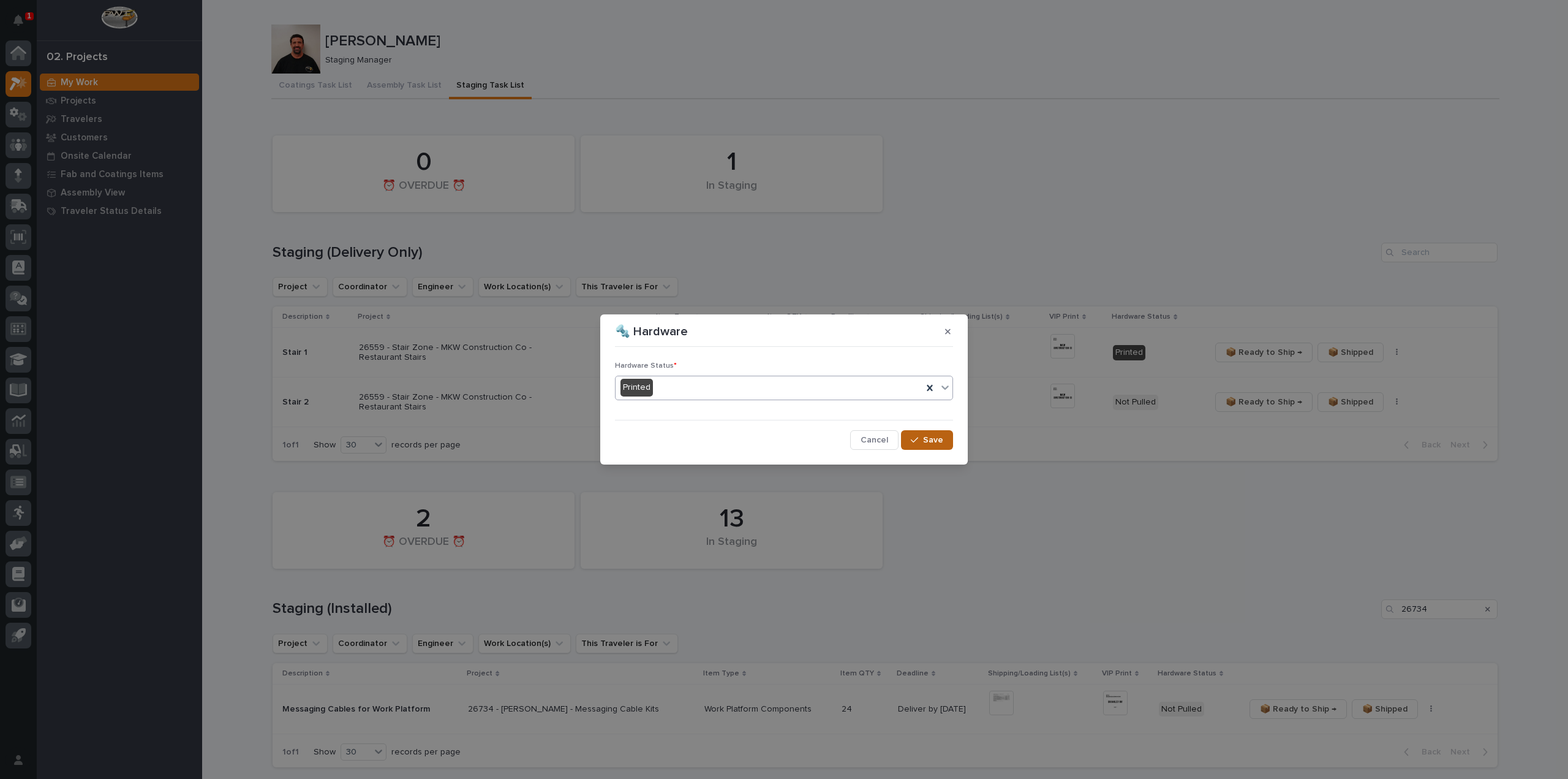
click at [938, 446] on button "Save" at bounding box center [927, 440] width 52 height 19
